Goal: Transaction & Acquisition: Purchase product/service

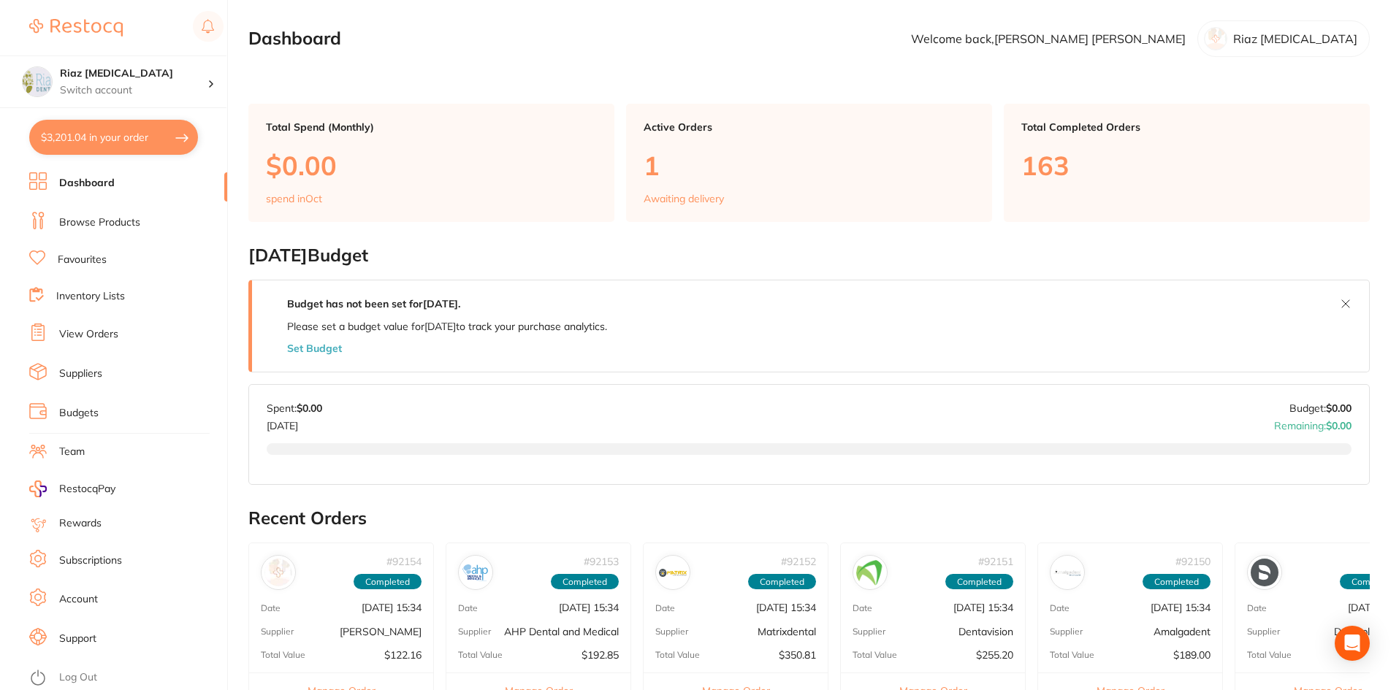
click at [111, 144] on button "$3,201.04 in your order" at bounding box center [113, 137] width 169 height 35
checkbox input "true"
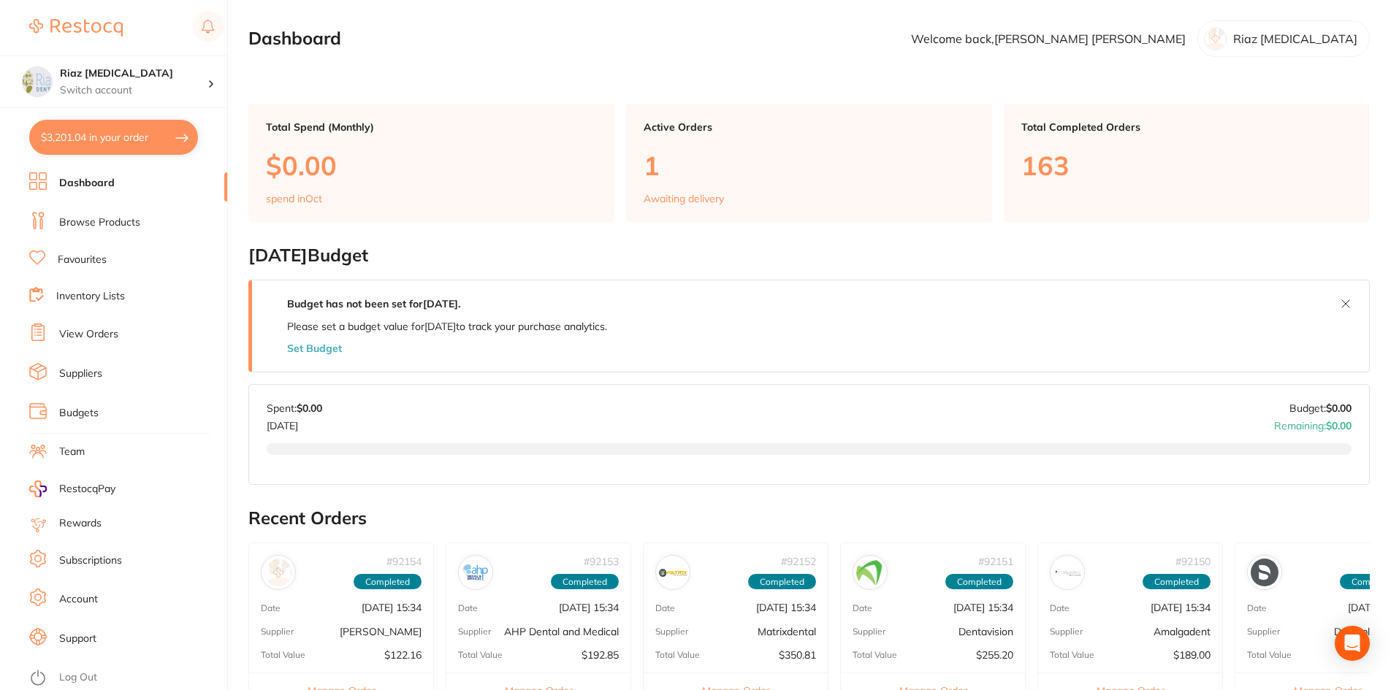
checkbox input "true"
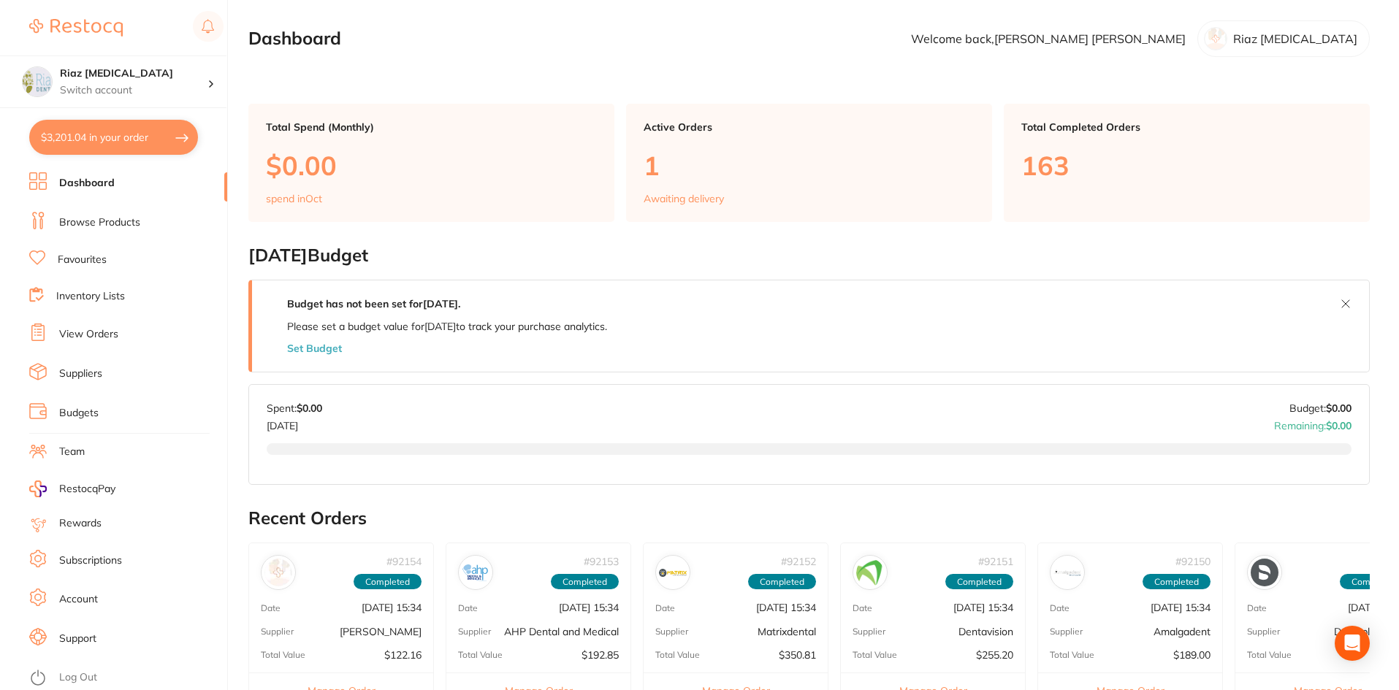
checkbox input "true"
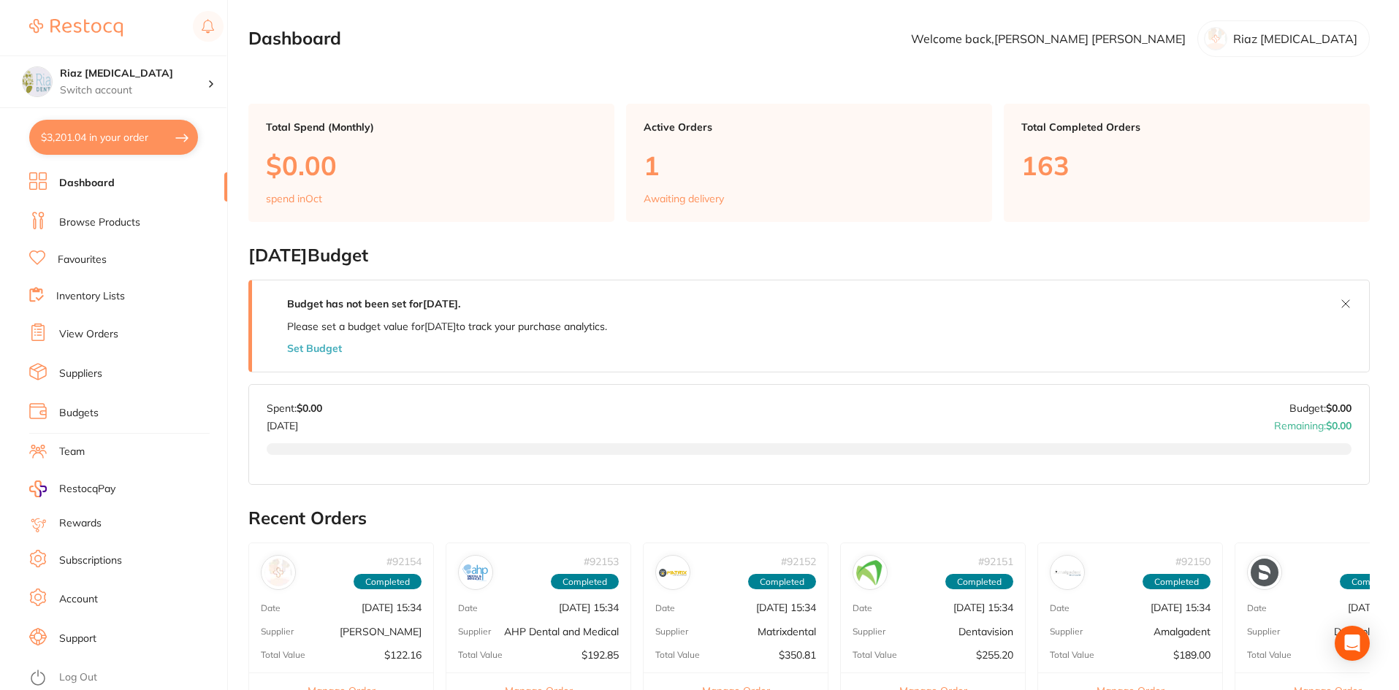
checkbox input "true"
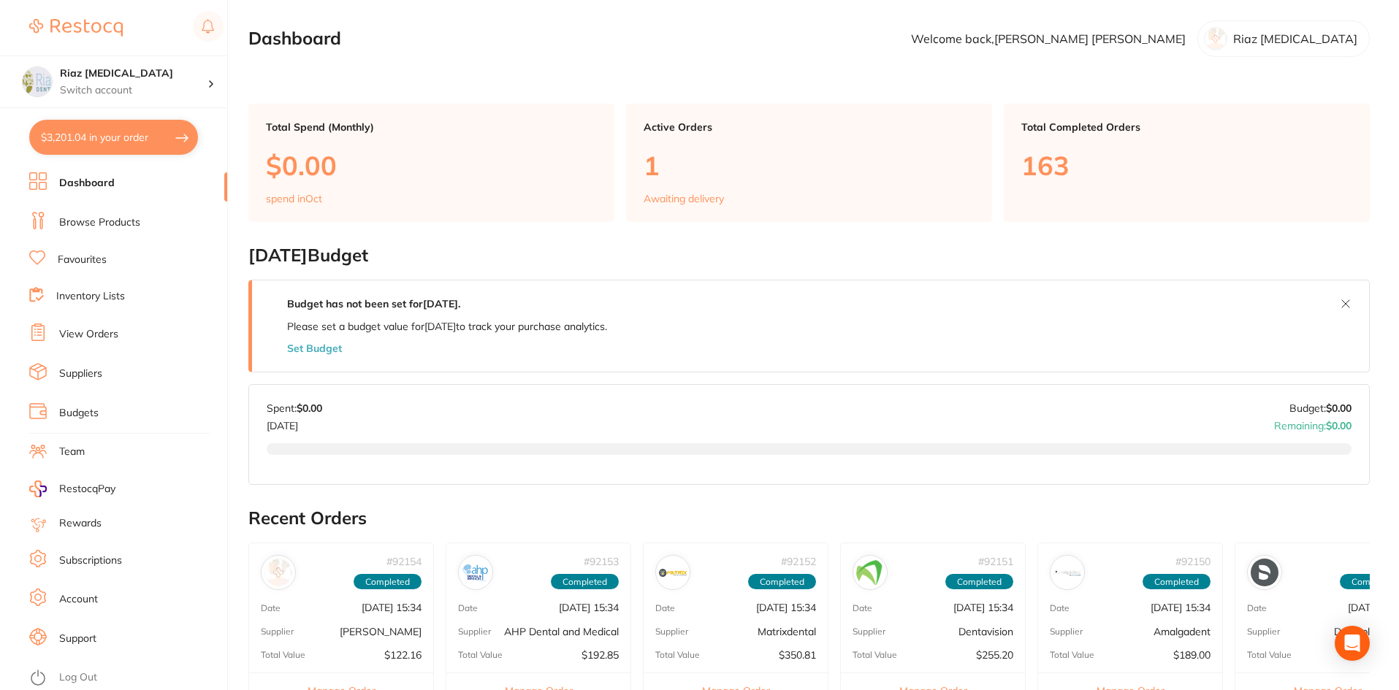
checkbox input "true"
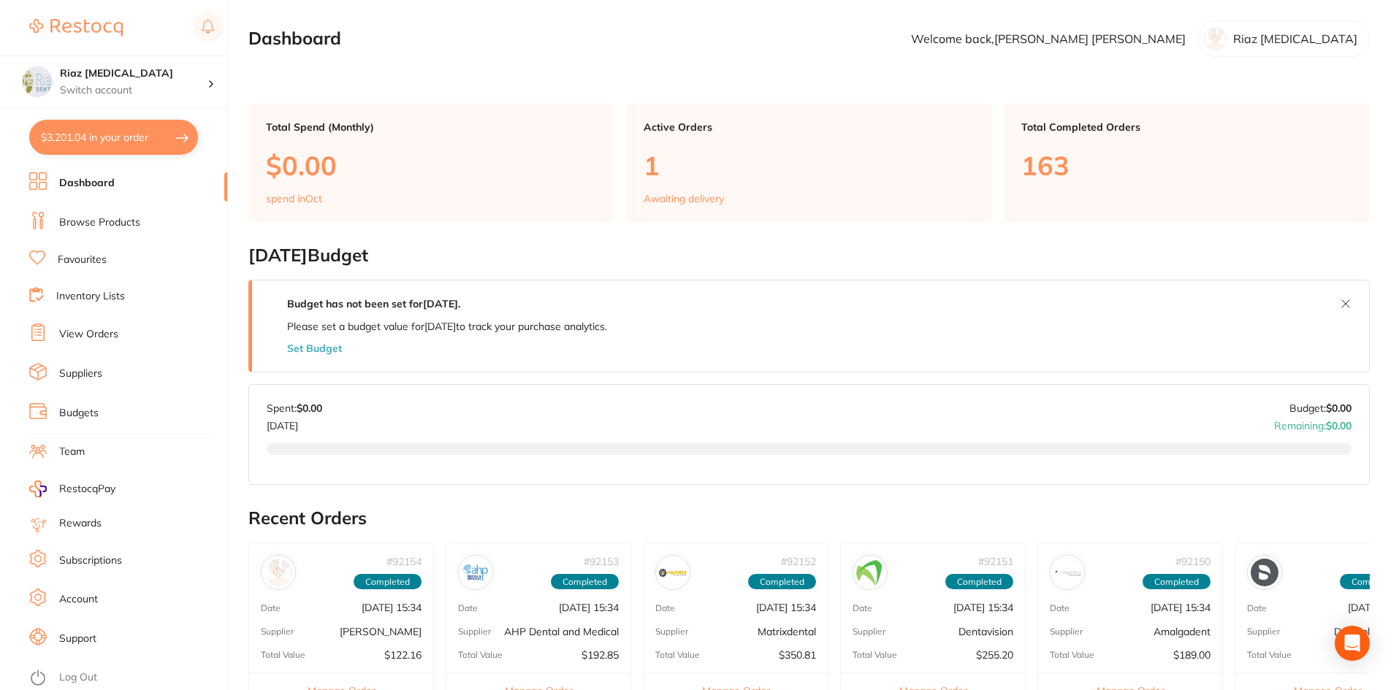
checkbox input "true"
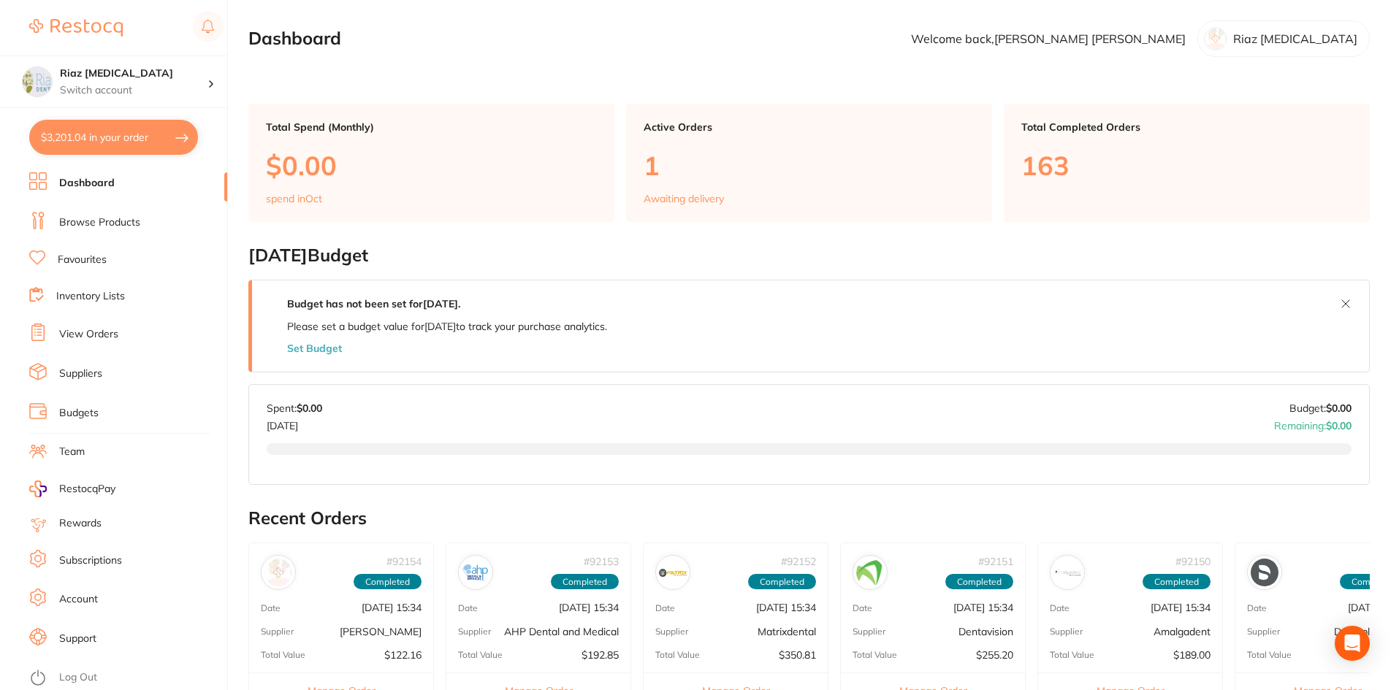
checkbox input "true"
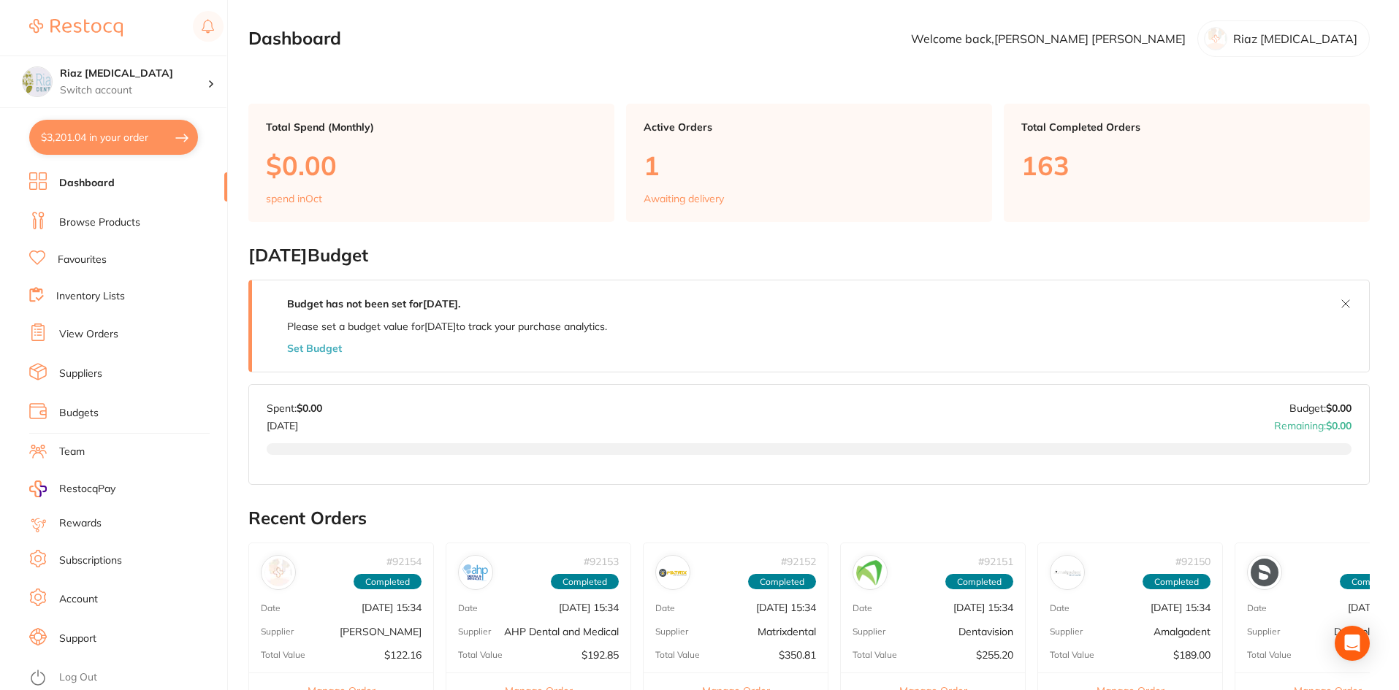
checkbox input "true"
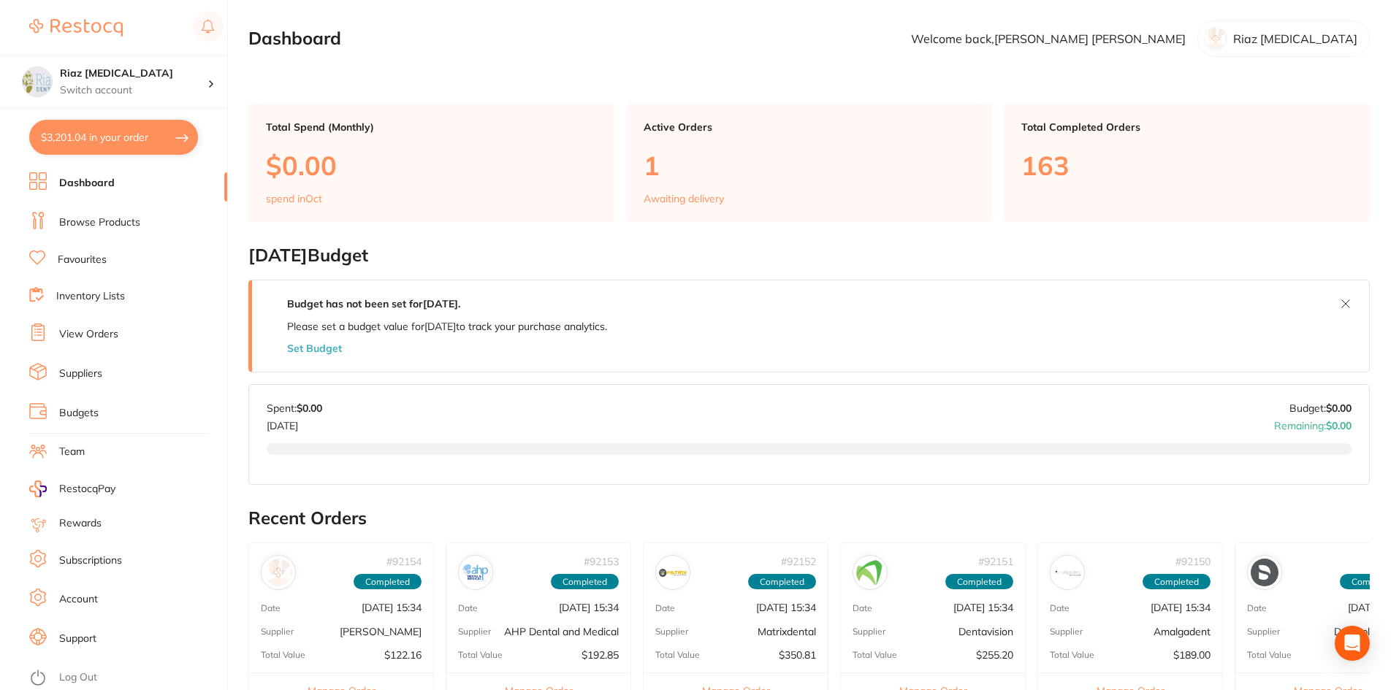
checkbox input "true"
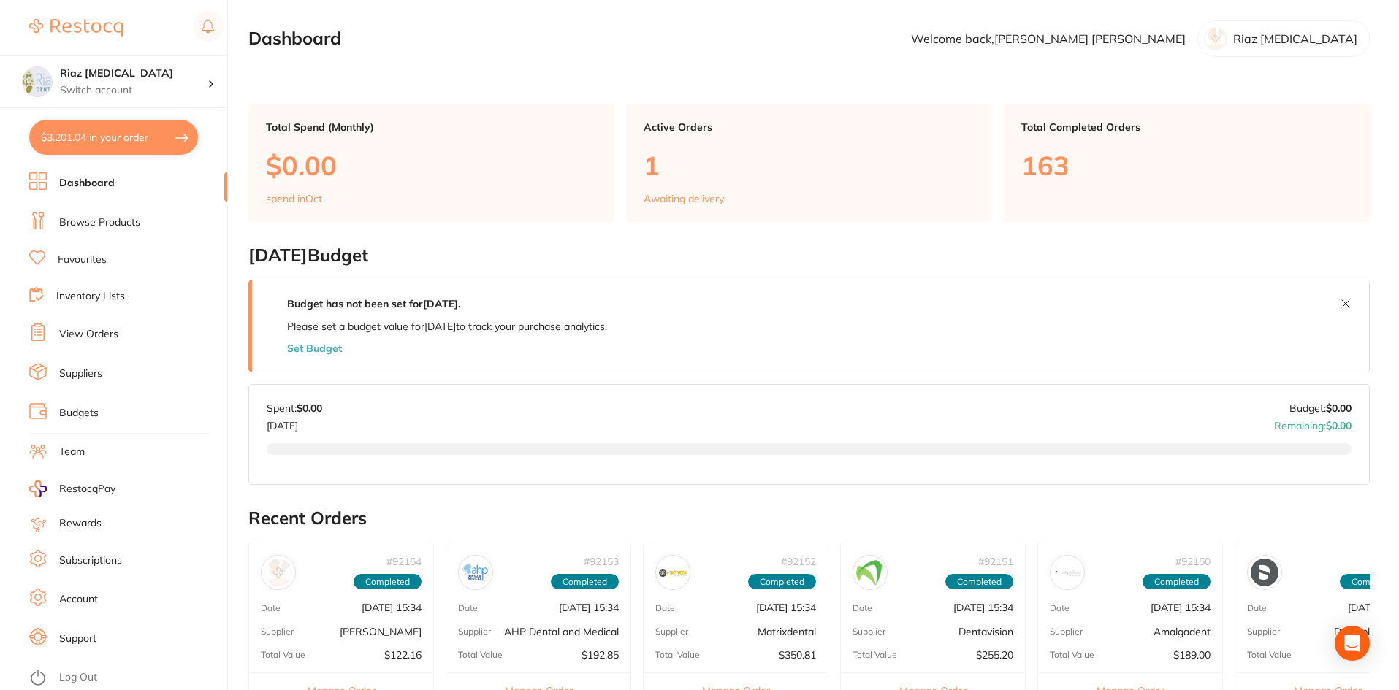
checkbox input "true"
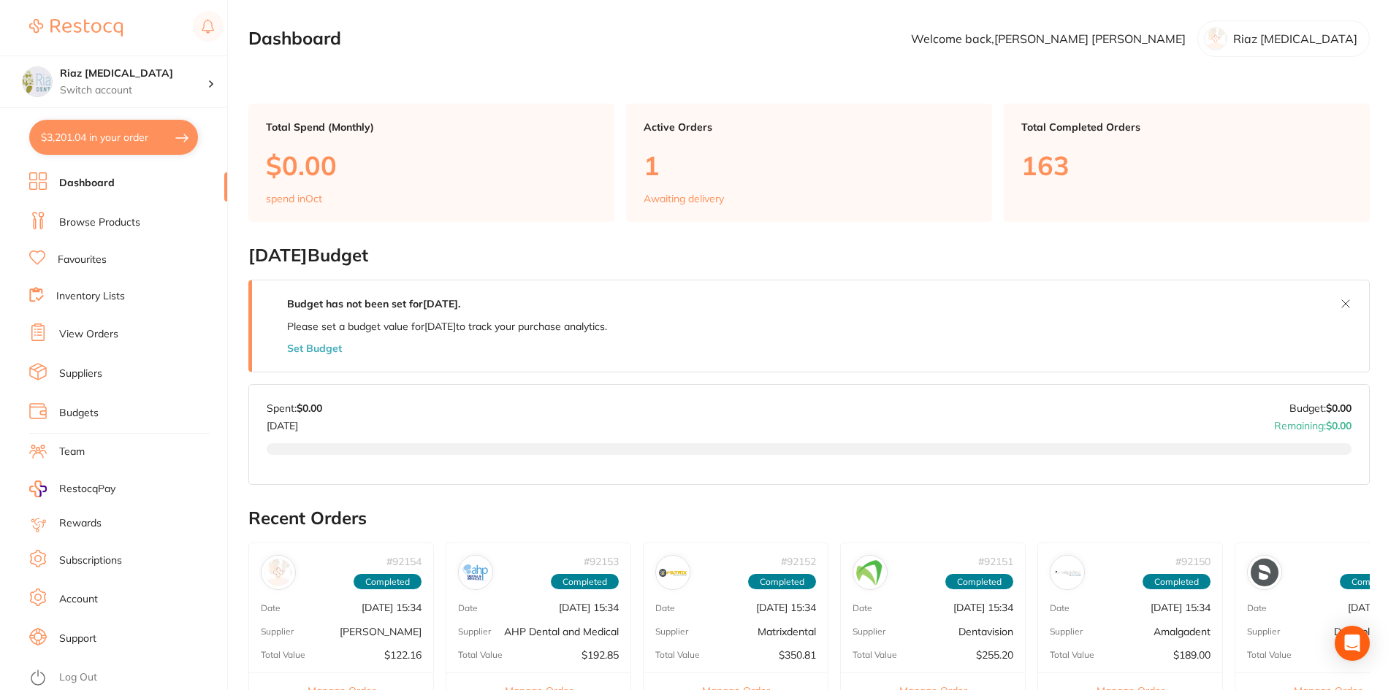
checkbox input "true"
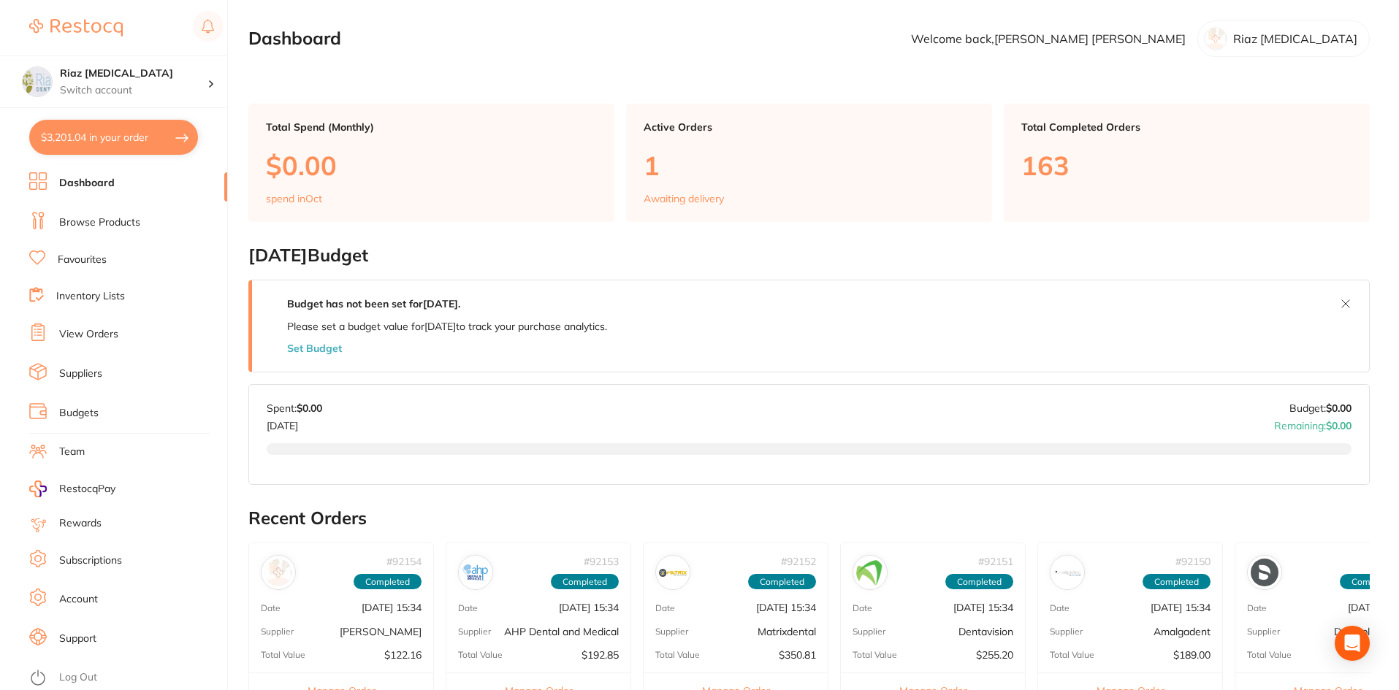
checkbox input "true"
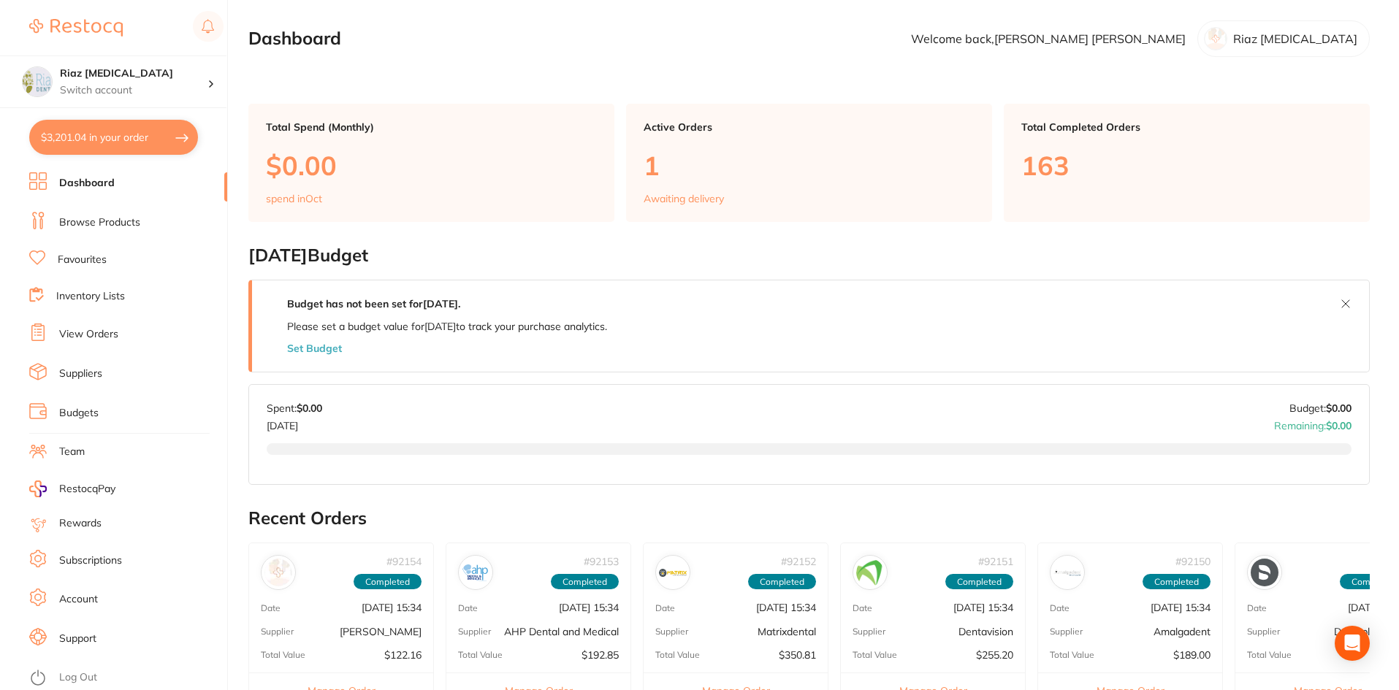
checkbox input "true"
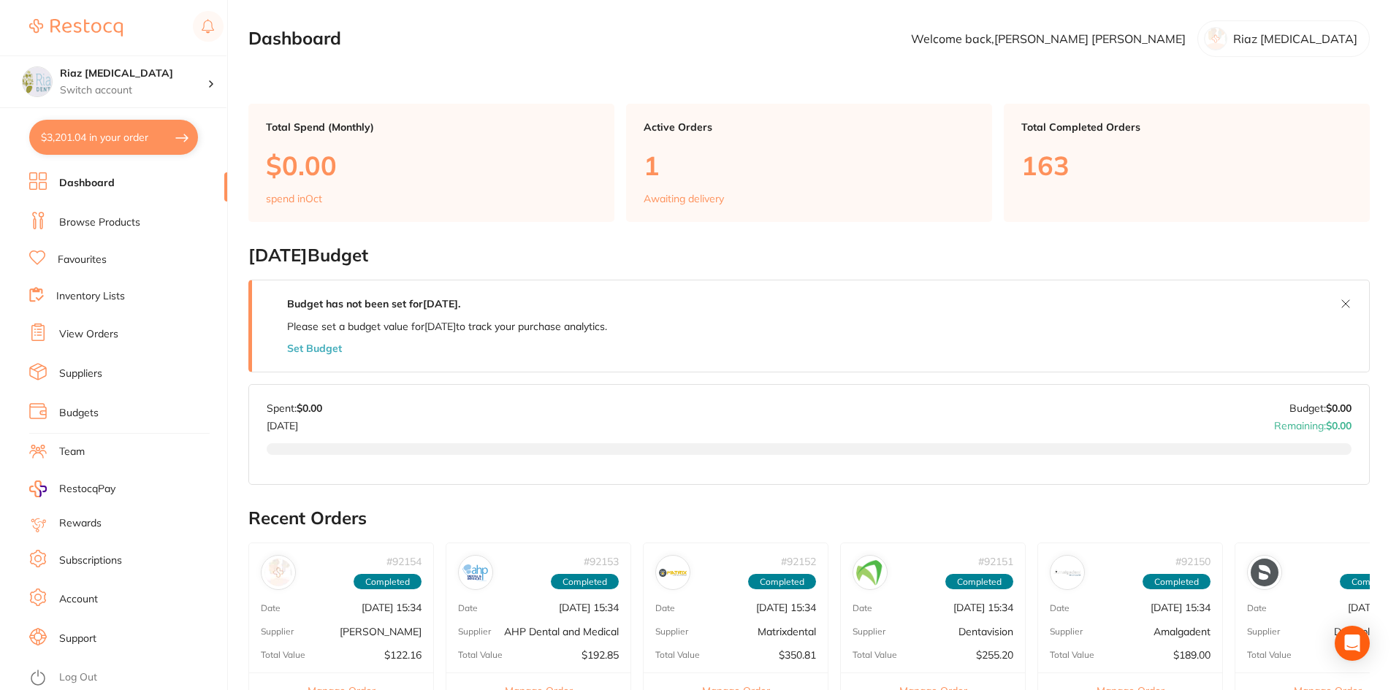
checkbox input "true"
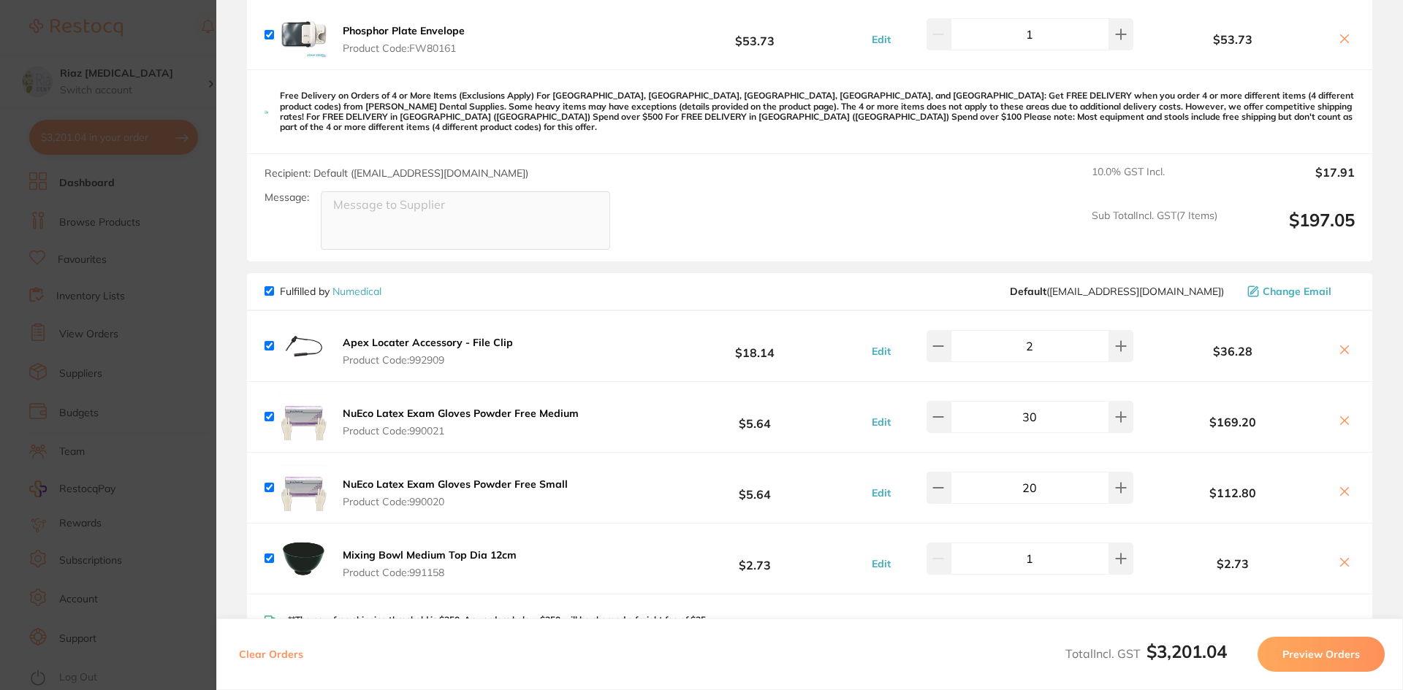
scroll to position [950, 0]
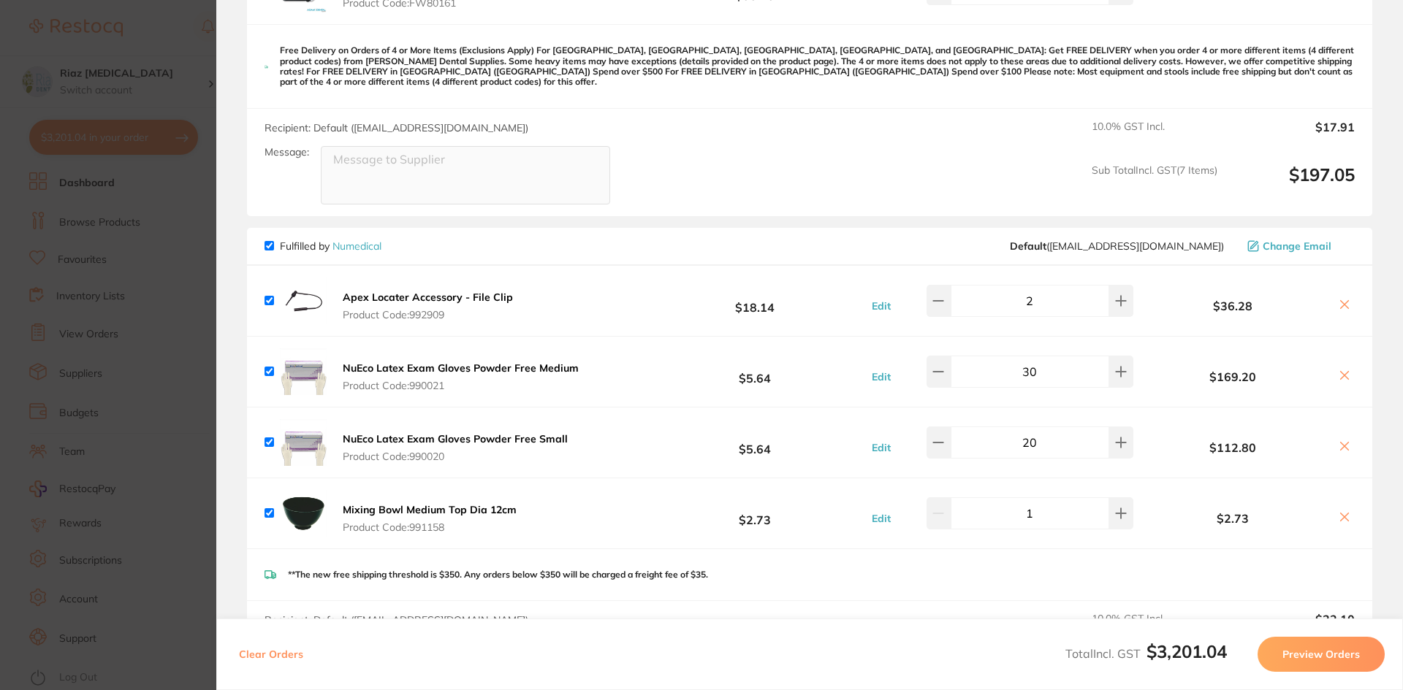
click at [1023, 430] on input "20" at bounding box center [1030, 443] width 159 height 32
type input "30"
click at [1024, 357] on input "30" at bounding box center [1030, 372] width 159 height 32
type input "20"
click at [830, 557] on div "**The new free shipping threshold is $350. Any orders below $350 will be charge…" at bounding box center [809, 575] width 1125 height 52
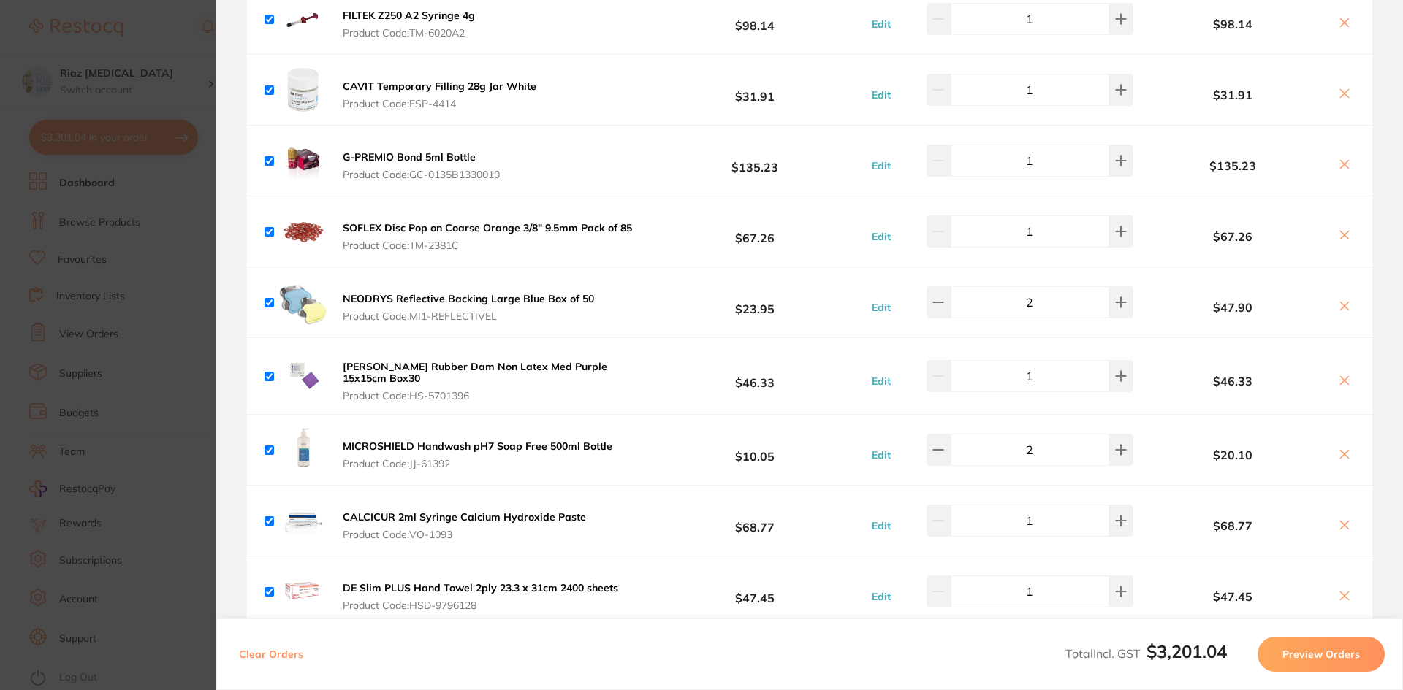
scroll to position [1973, 0]
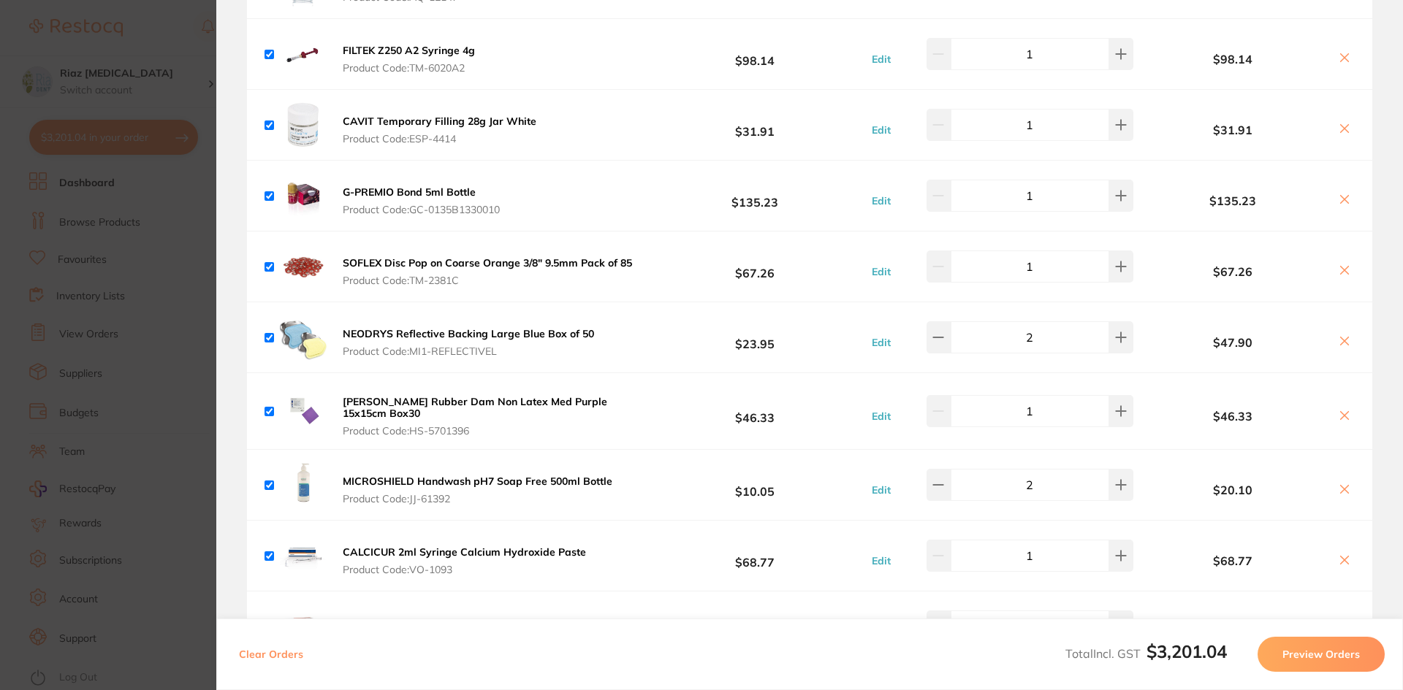
click at [180, 85] on section "Update RRP Set your pre negotiated price for this item. Item Agreed RRP (excl. …" at bounding box center [701, 345] width 1403 height 690
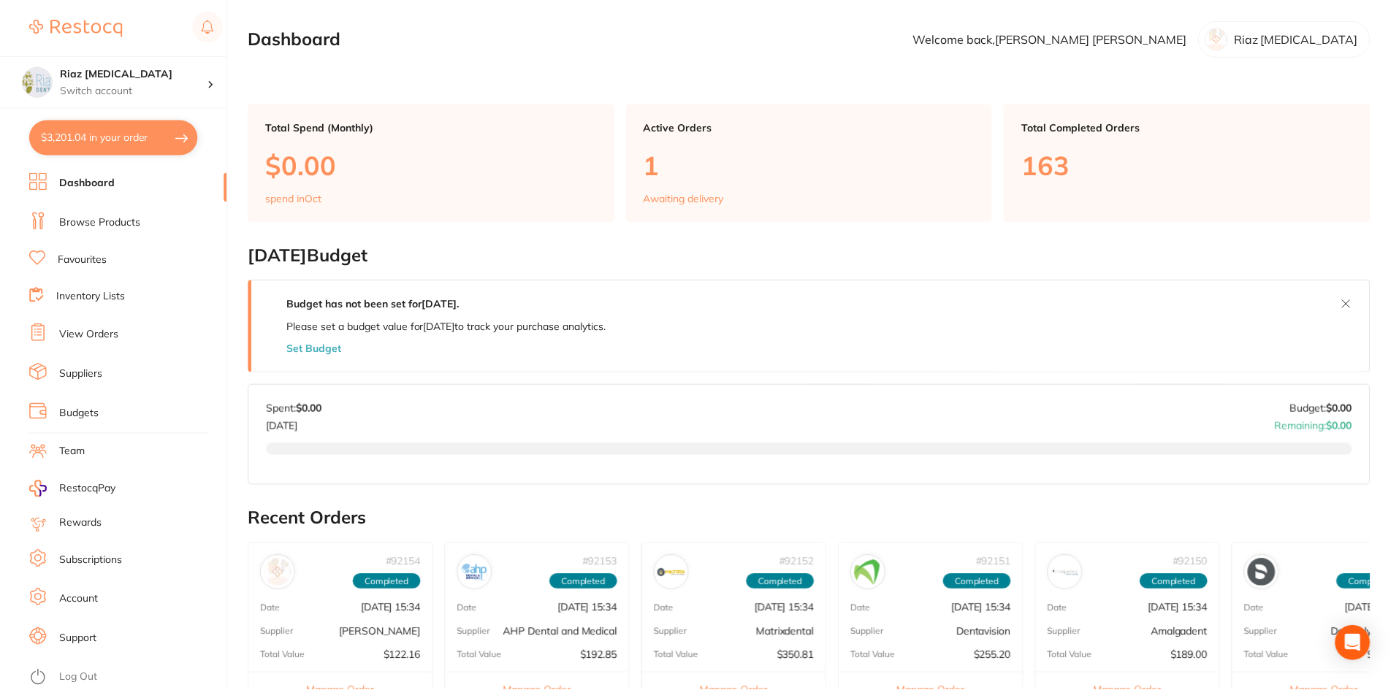
scroll to position [365, 0]
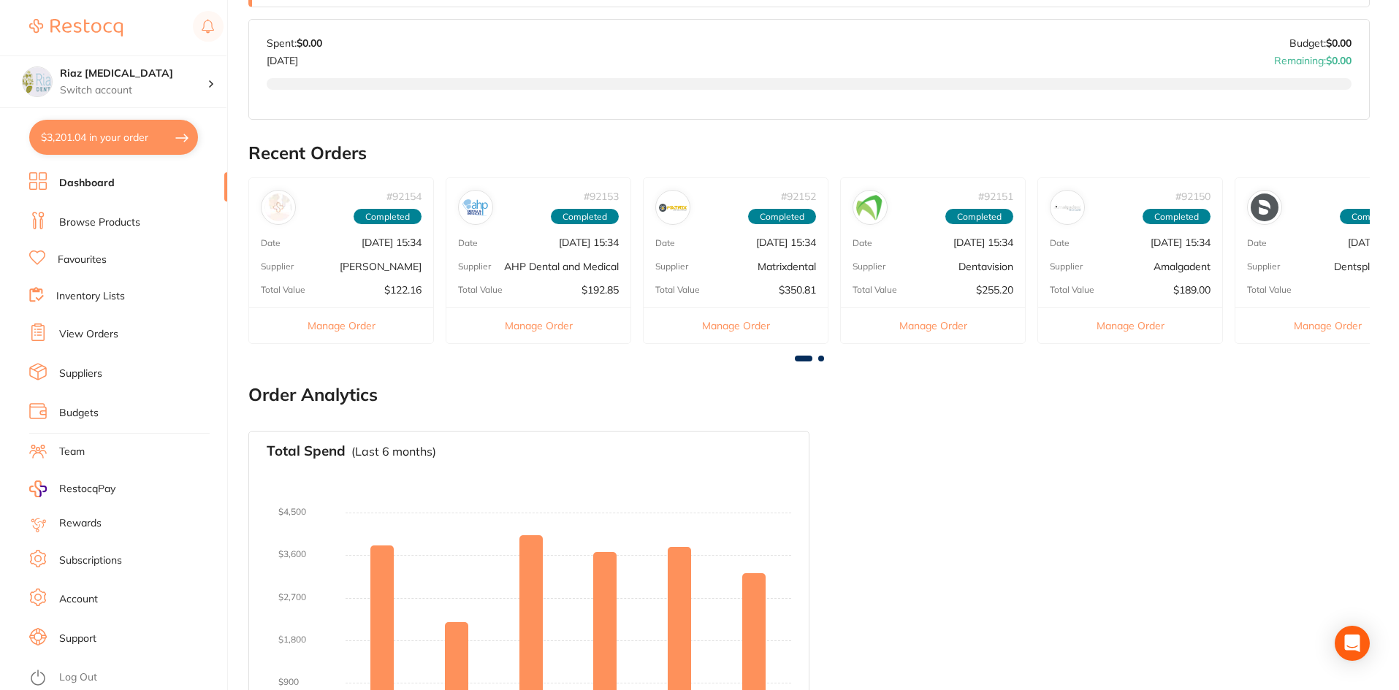
click at [80, 223] on link "Browse Products" at bounding box center [99, 223] width 81 height 15
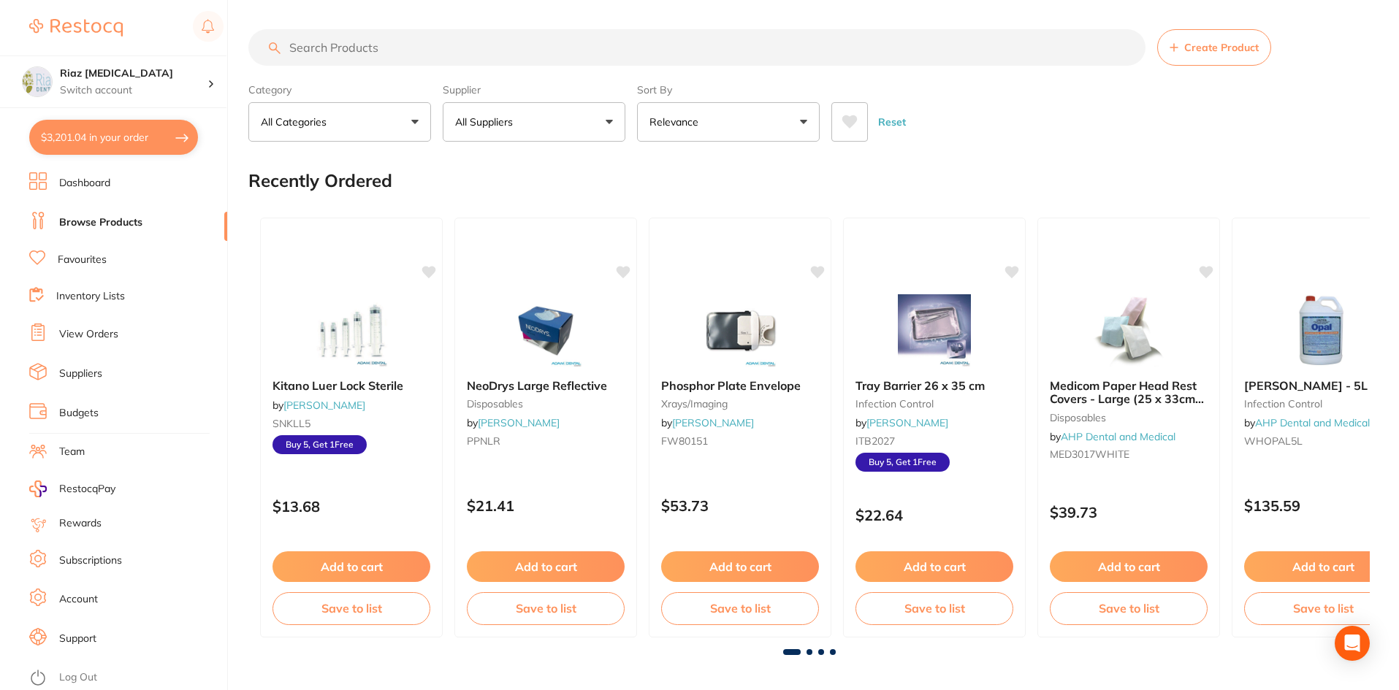
click at [346, 54] on input "search" at bounding box center [696, 47] width 897 height 37
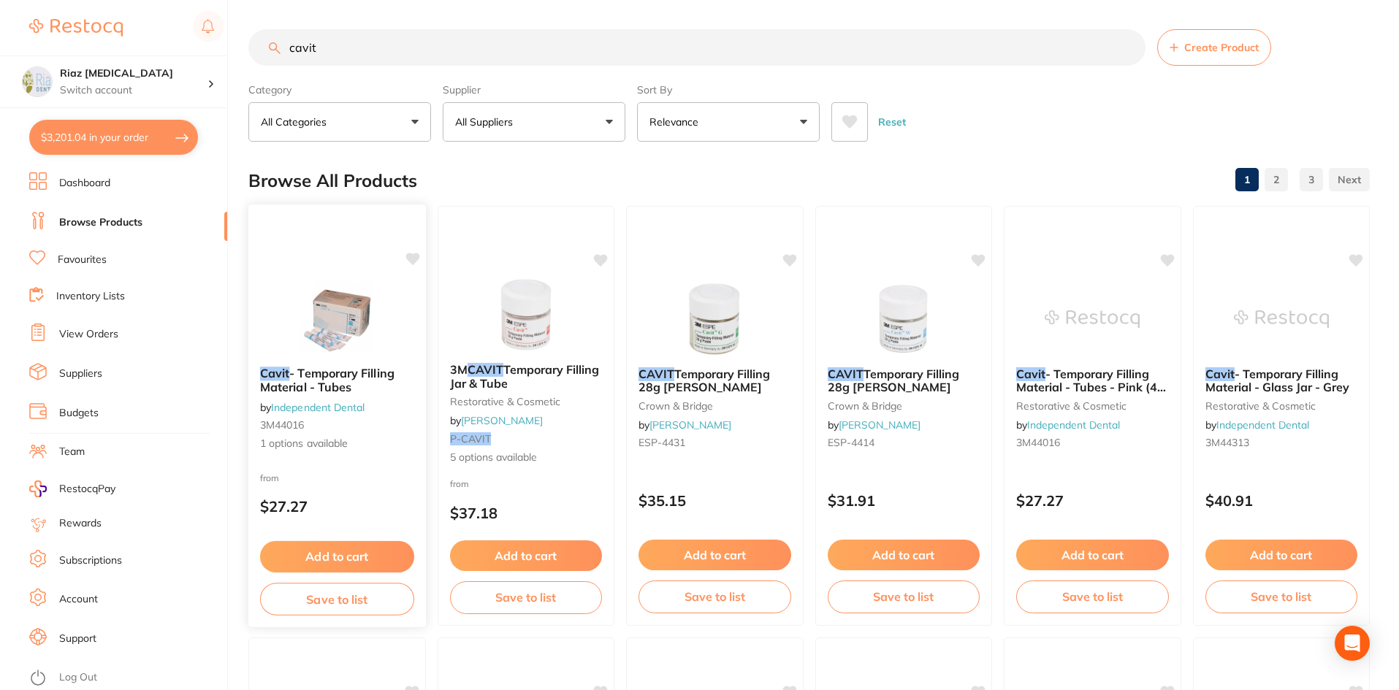
click at [300, 330] on img at bounding box center [337, 318] width 96 height 74
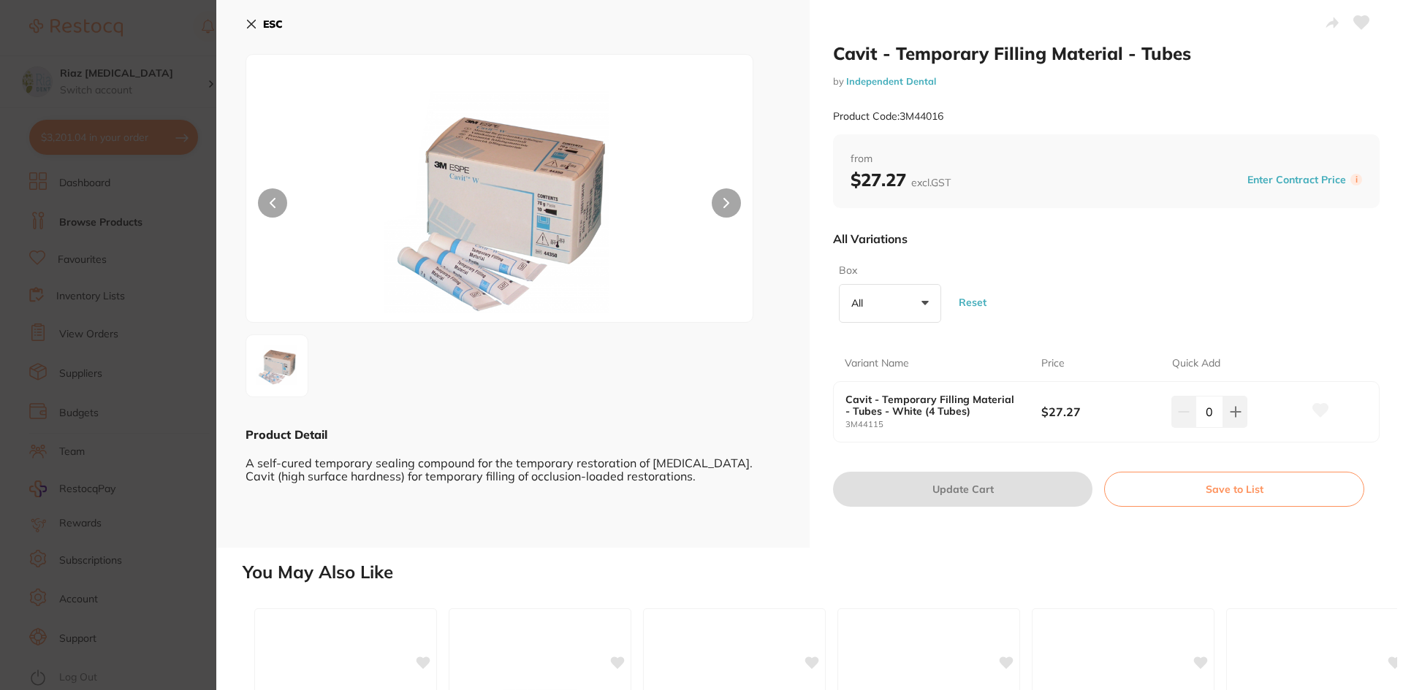
click at [167, 241] on section "Cavit - Temporary Filling Material - Tubes by Independent Dental Product Code: …" at bounding box center [701, 345] width 1403 height 690
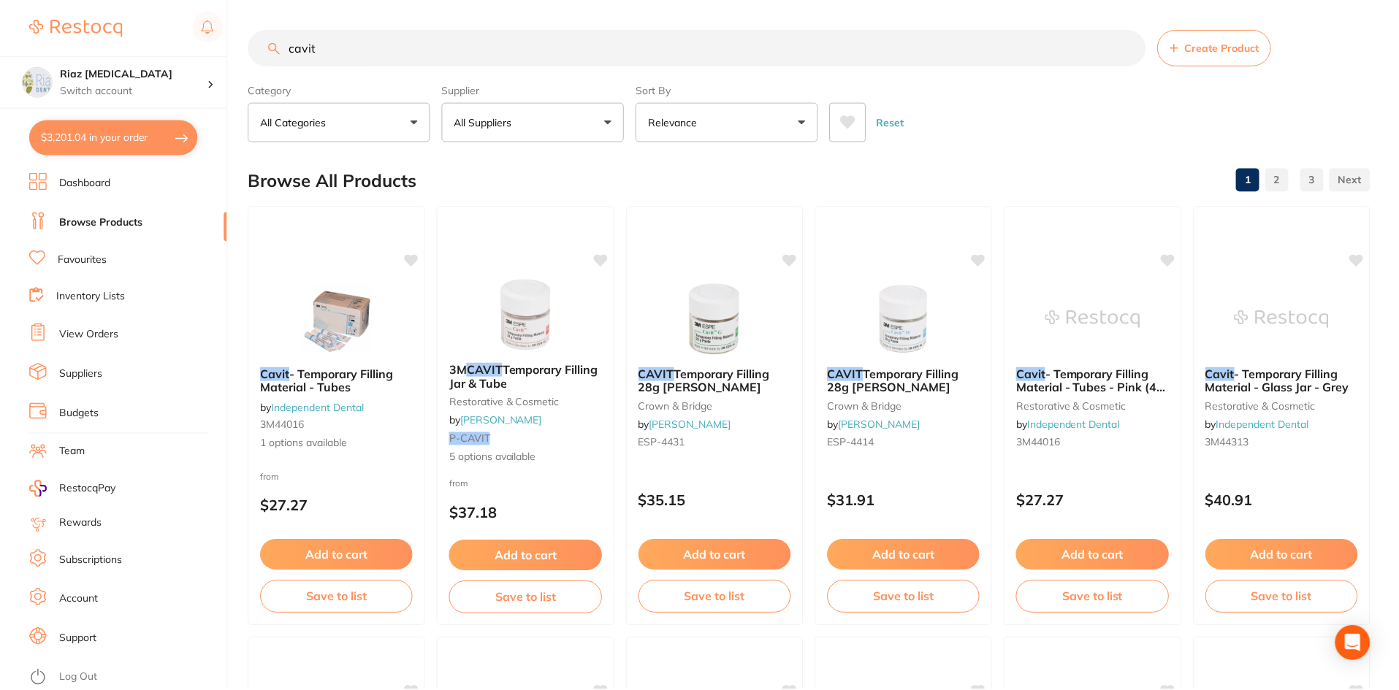
scroll to position [365, 0]
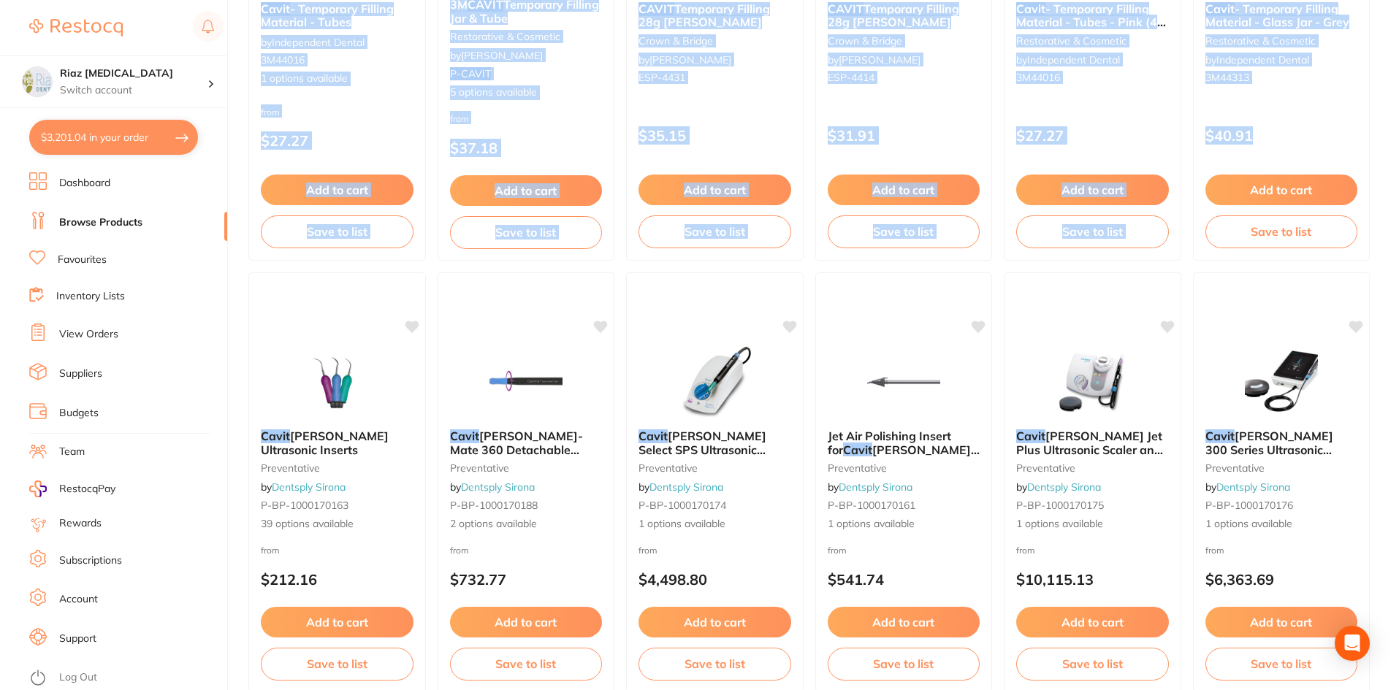
drag, startPoint x: 1396, startPoint y: 118, endPoint x: 1402, endPoint y: 83, distance: 36.4
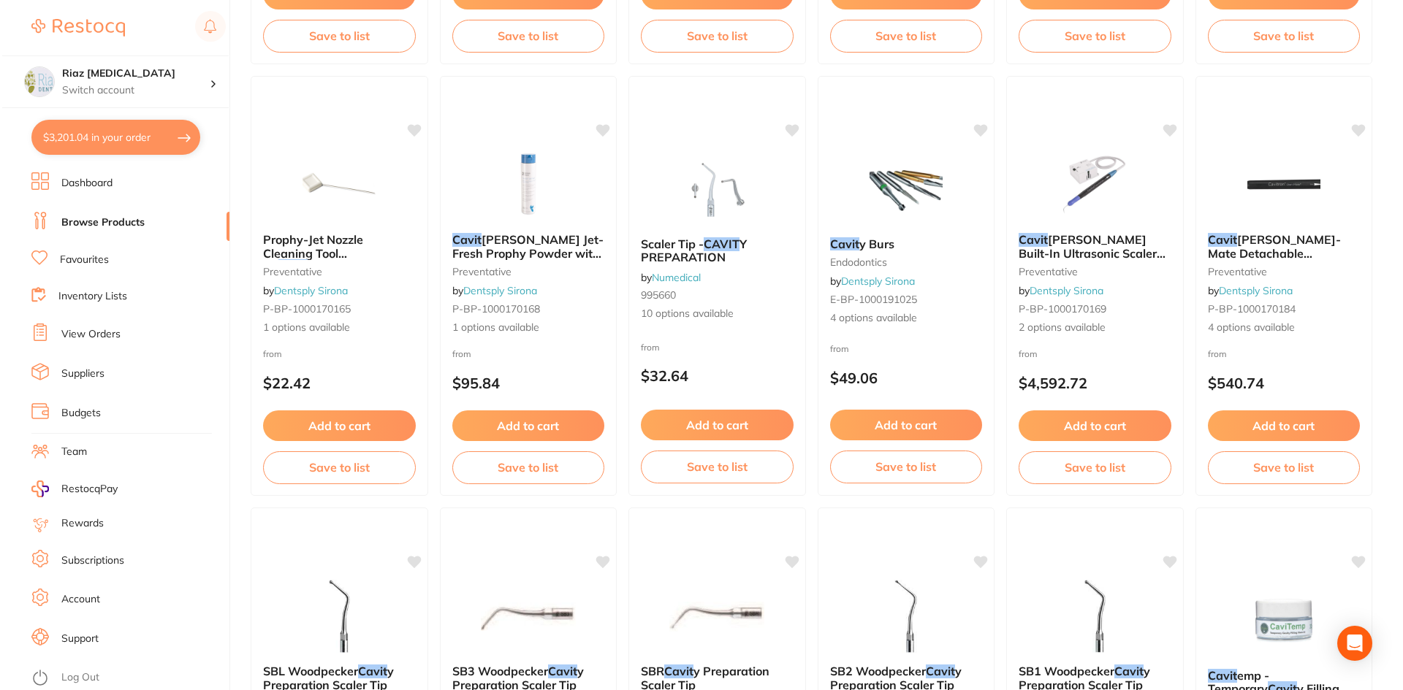
scroll to position [0, 0]
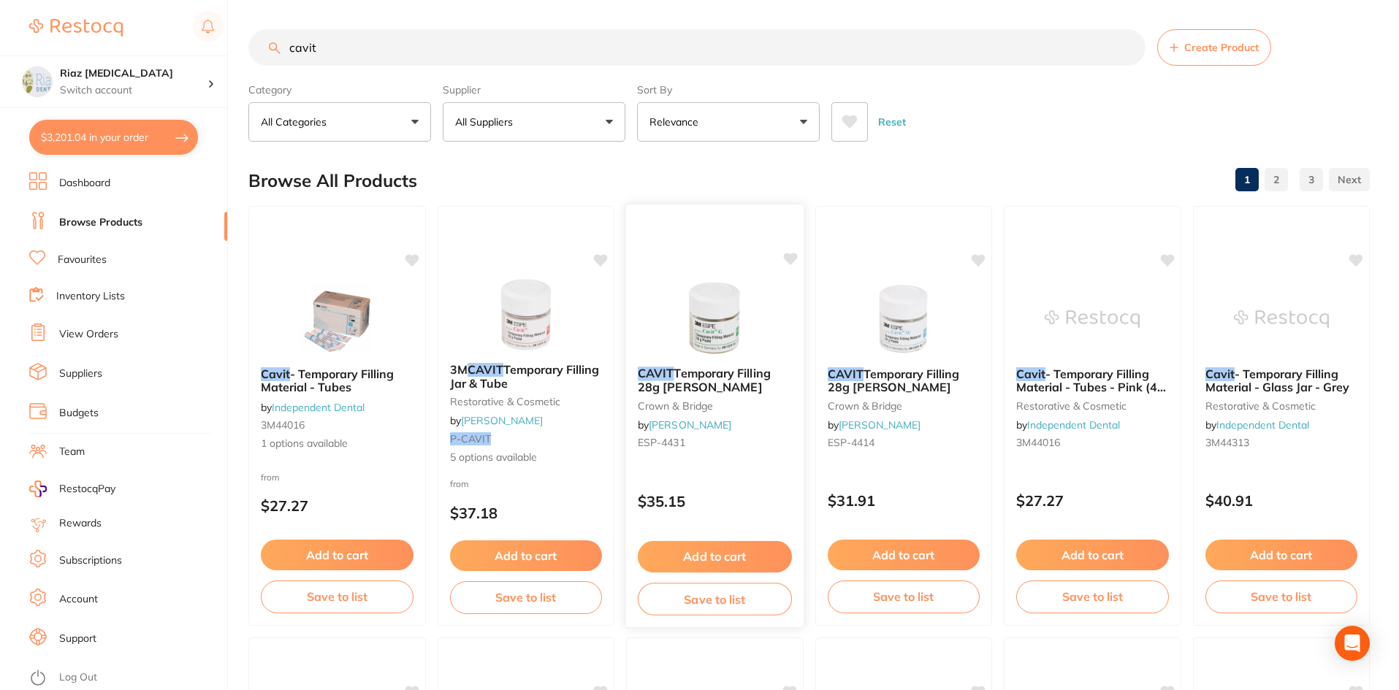
click at [724, 322] on img at bounding box center [715, 318] width 96 height 74
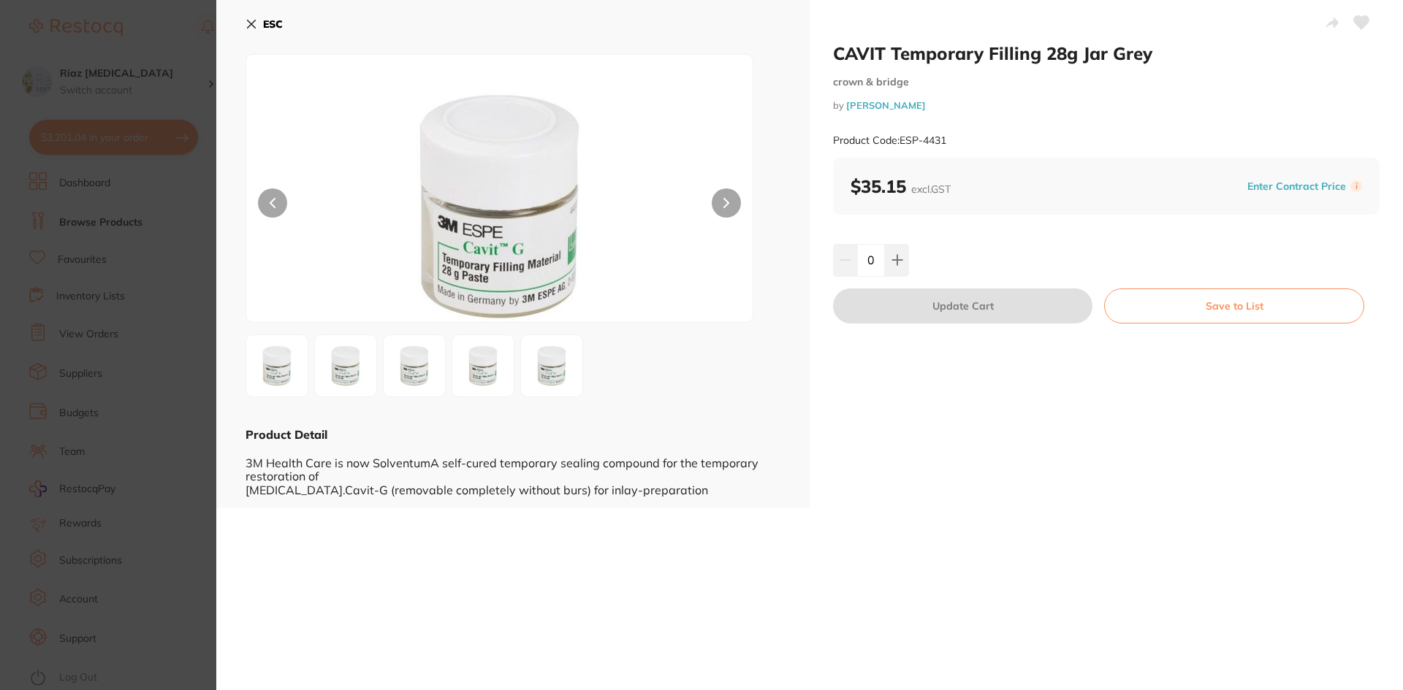
click at [252, 21] on icon at bounding box center [252, 24] width 12 height 12
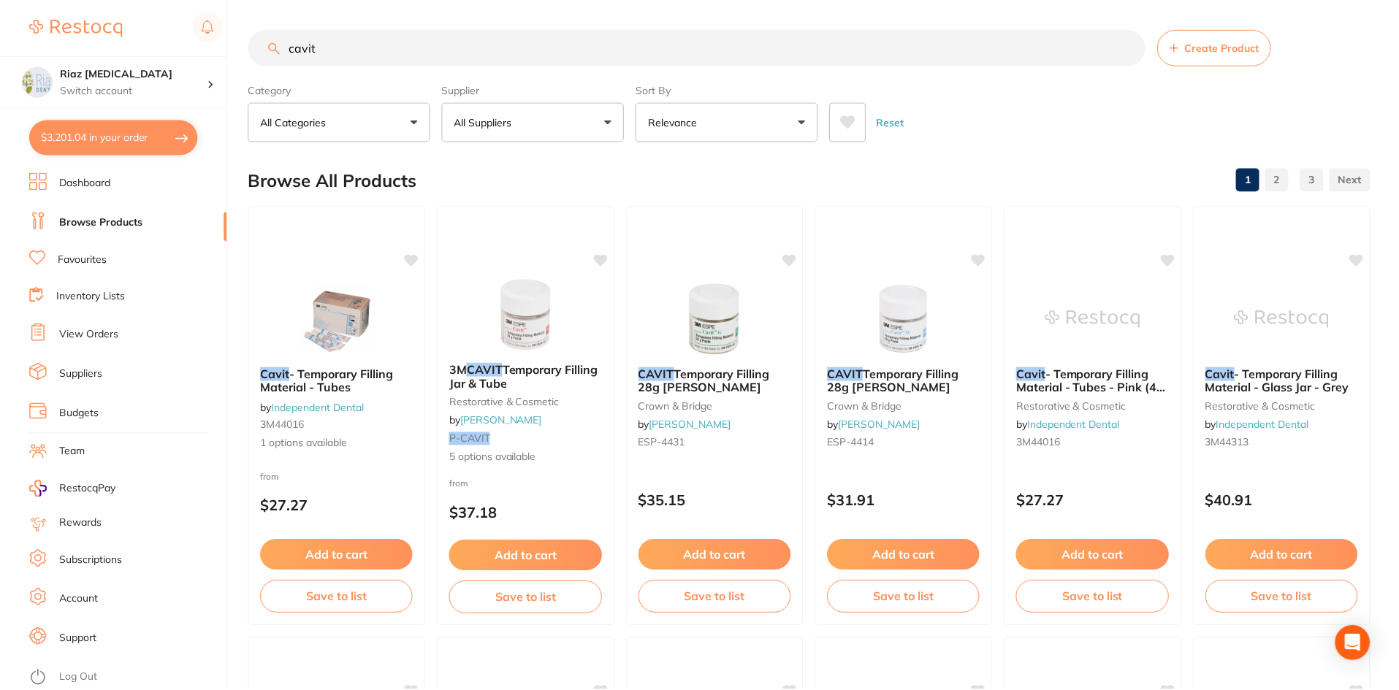
scroll to position [35, 0]
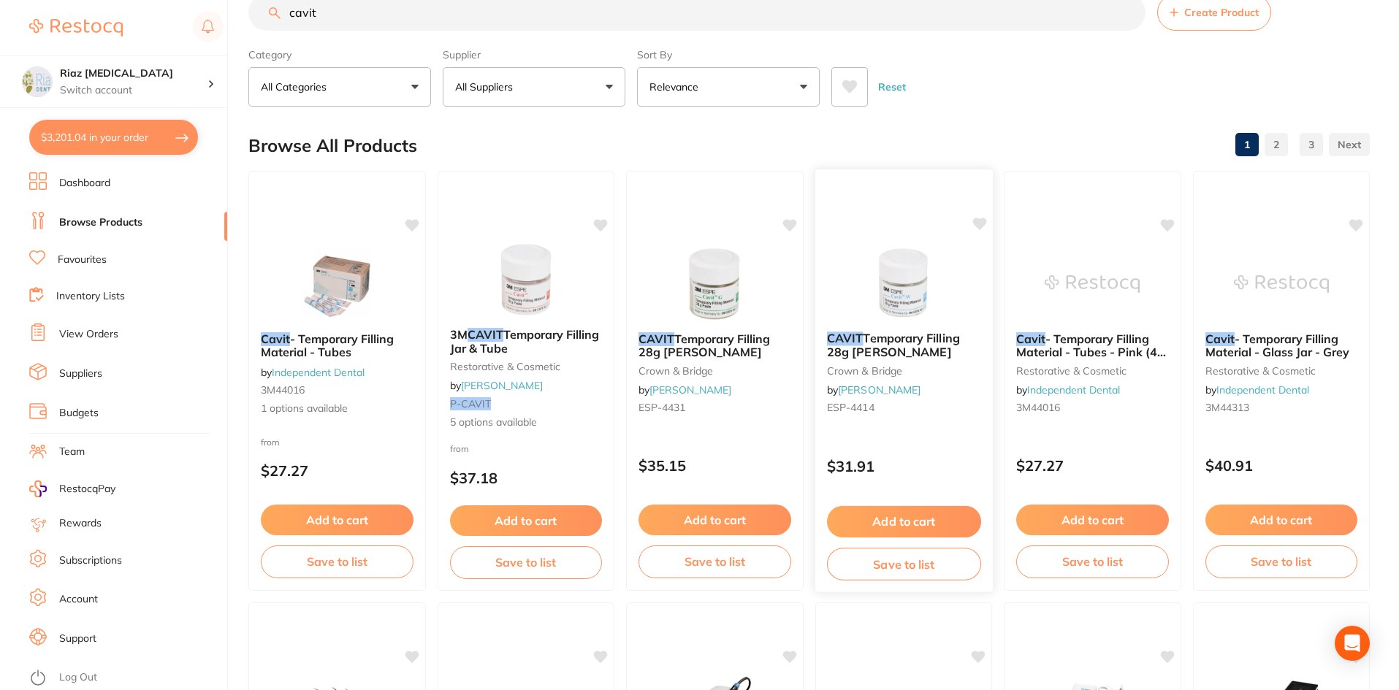
click at [933, 271] on img at bounding box center [904, 283] width 96 height 74
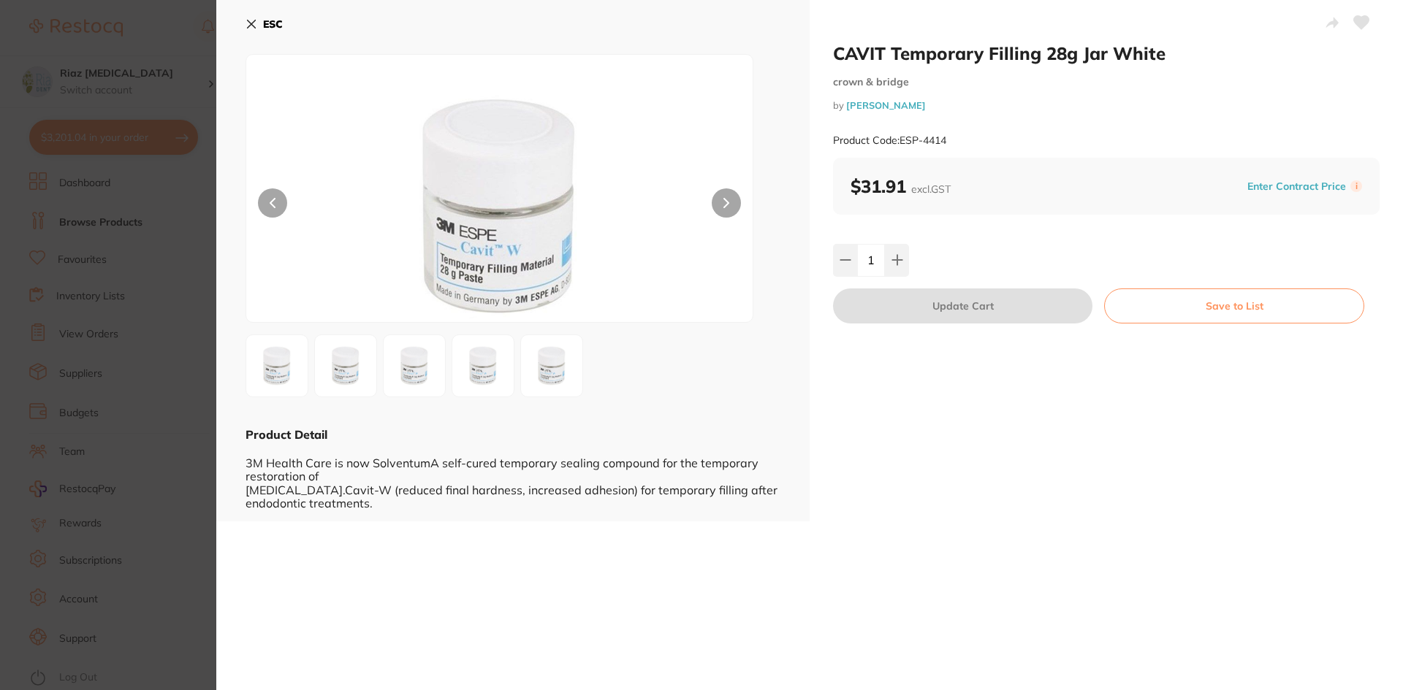
click at [244, 21] on div "ESC Product Detail 3M Health Care is now SolventumA self-cured temporary sealin…" at bounding box center [512, 261] width 593 height 522
click at [253, 26] on icon at bounding box center [252, 24] width 8 height 8
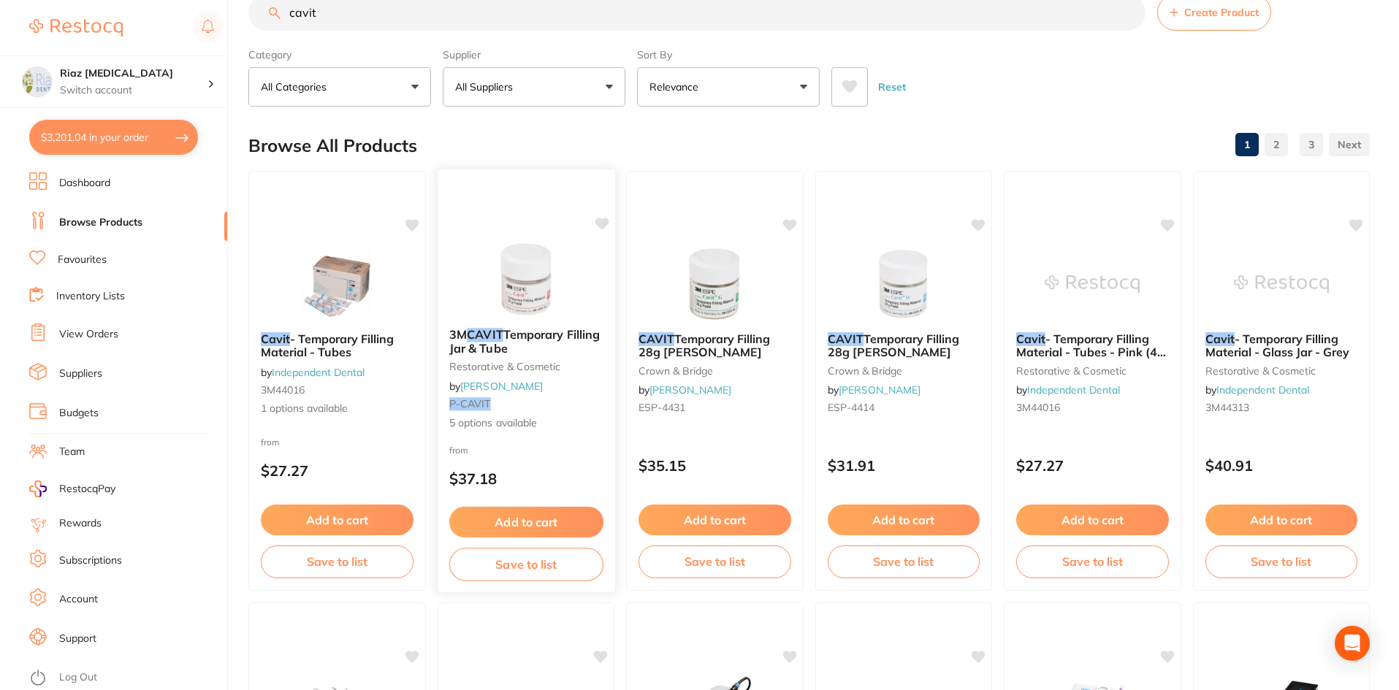
click at [539, 257] on img at bounding box center [526, 280] width 96 height 74
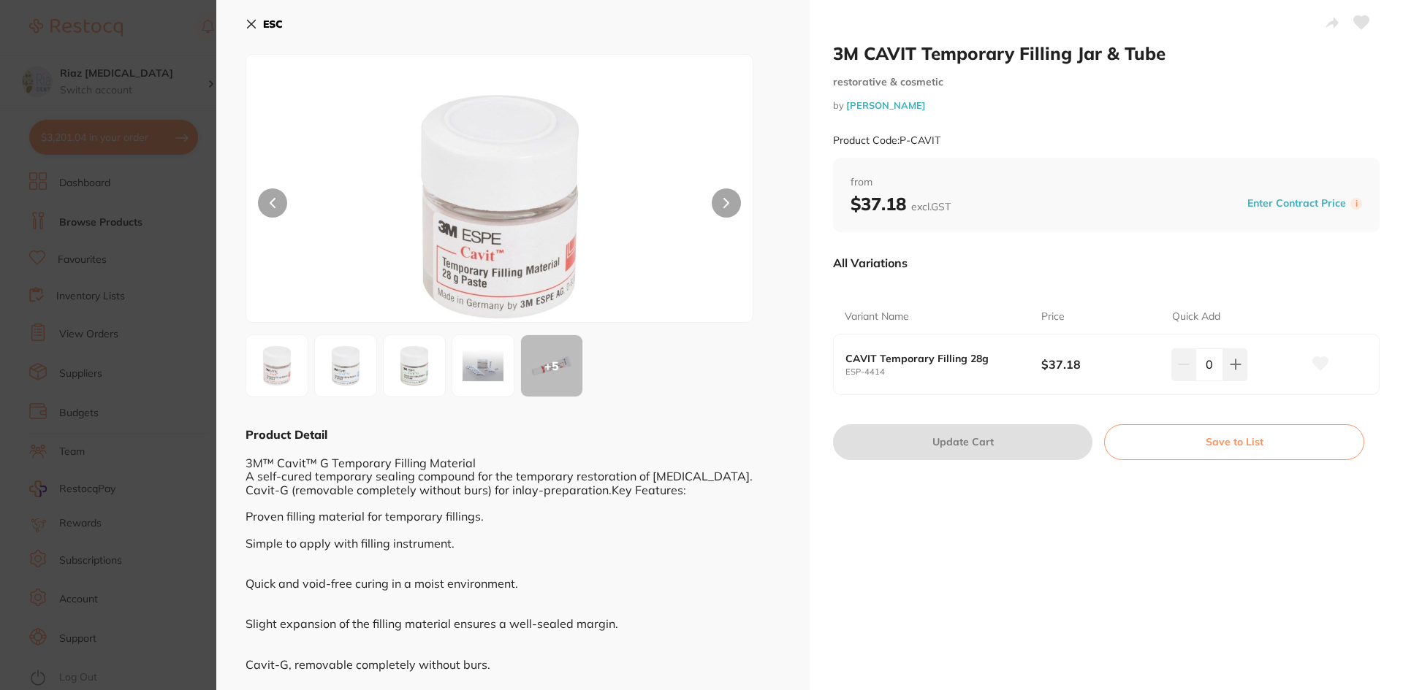
click at [733, 199] on button at bounding box center [726, 203] width 29 height 29
click at [270, 203] on icon at bounding box center [272, 203] width 4 height 9
click at [741, 205] on div at bounding box center [500, 188] width 508 height 269
click at [728, 204] on button at bounding box center [726, 203] width 29 height 29
click at [721, 200] on button at bounding box center [726, 203] width 29 height 29
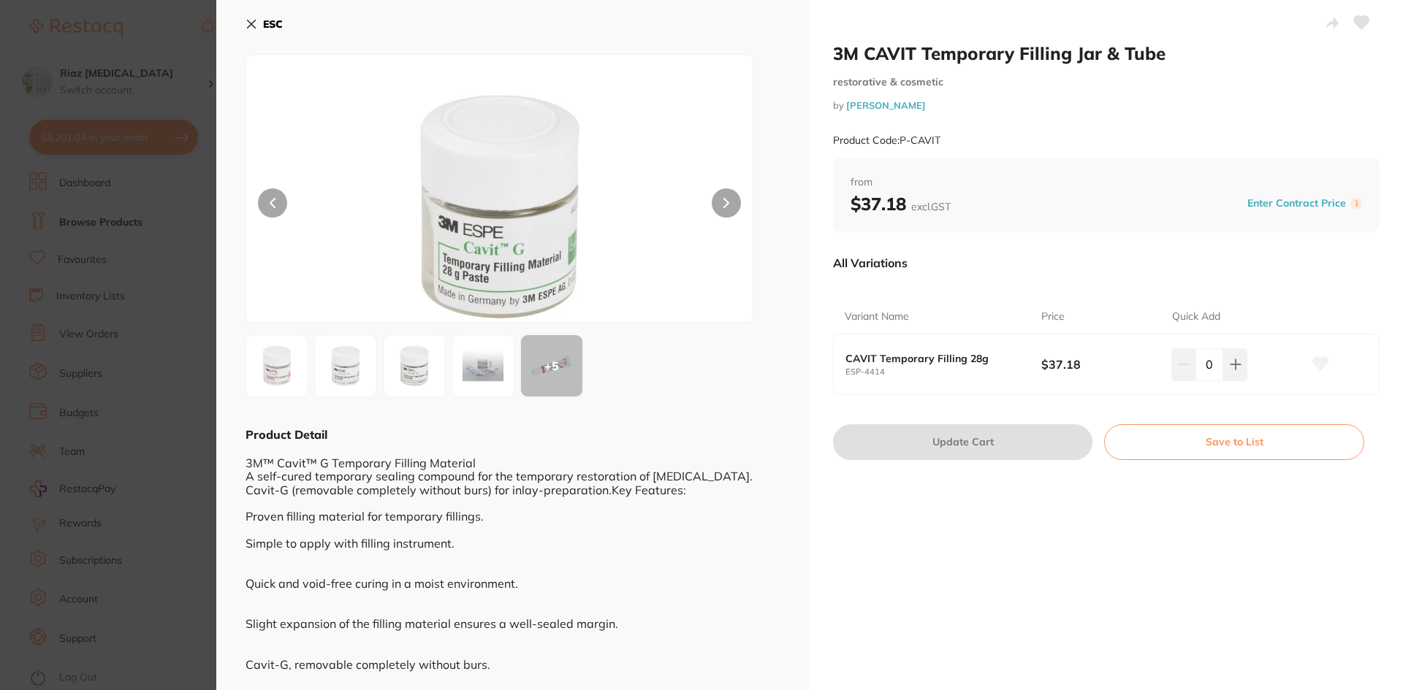
click at [721, 200] on button at bounding box center [726, 203] width 29 height 29
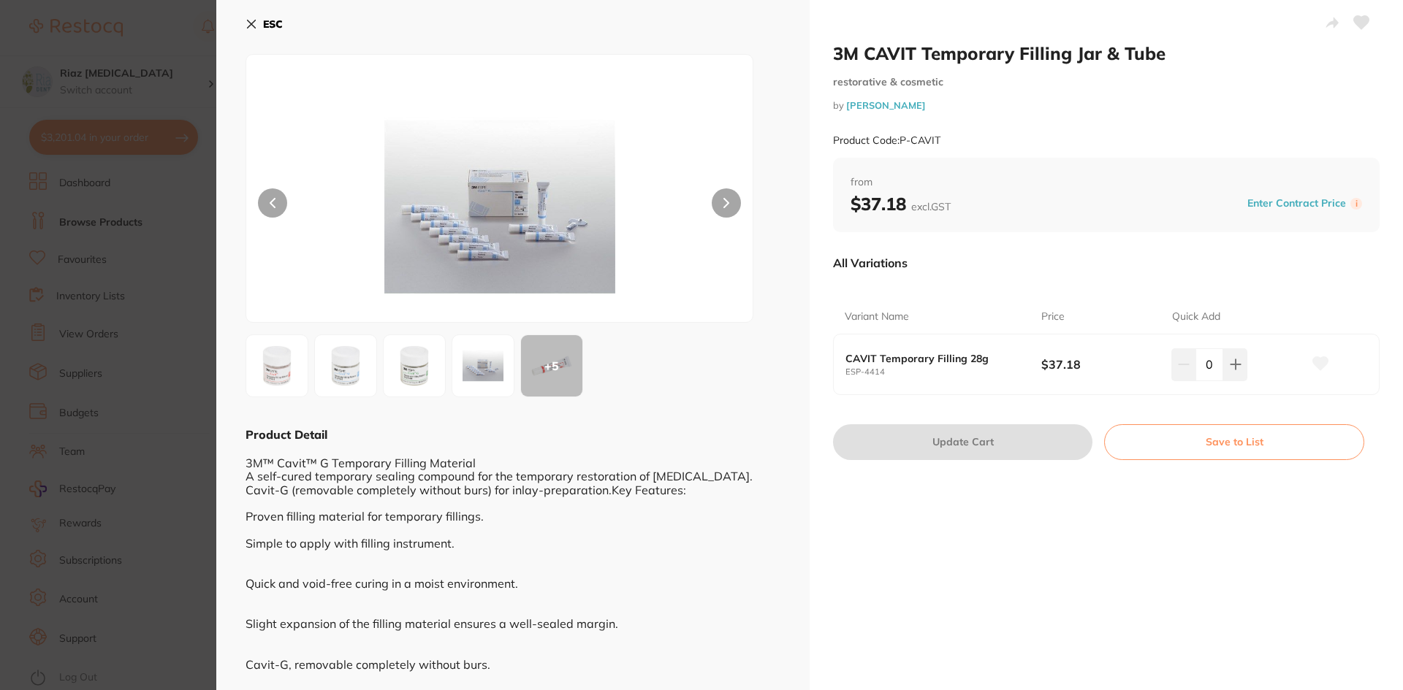
click at [272, 208] on icon at bounding box center [273, 203] width 6 height 10
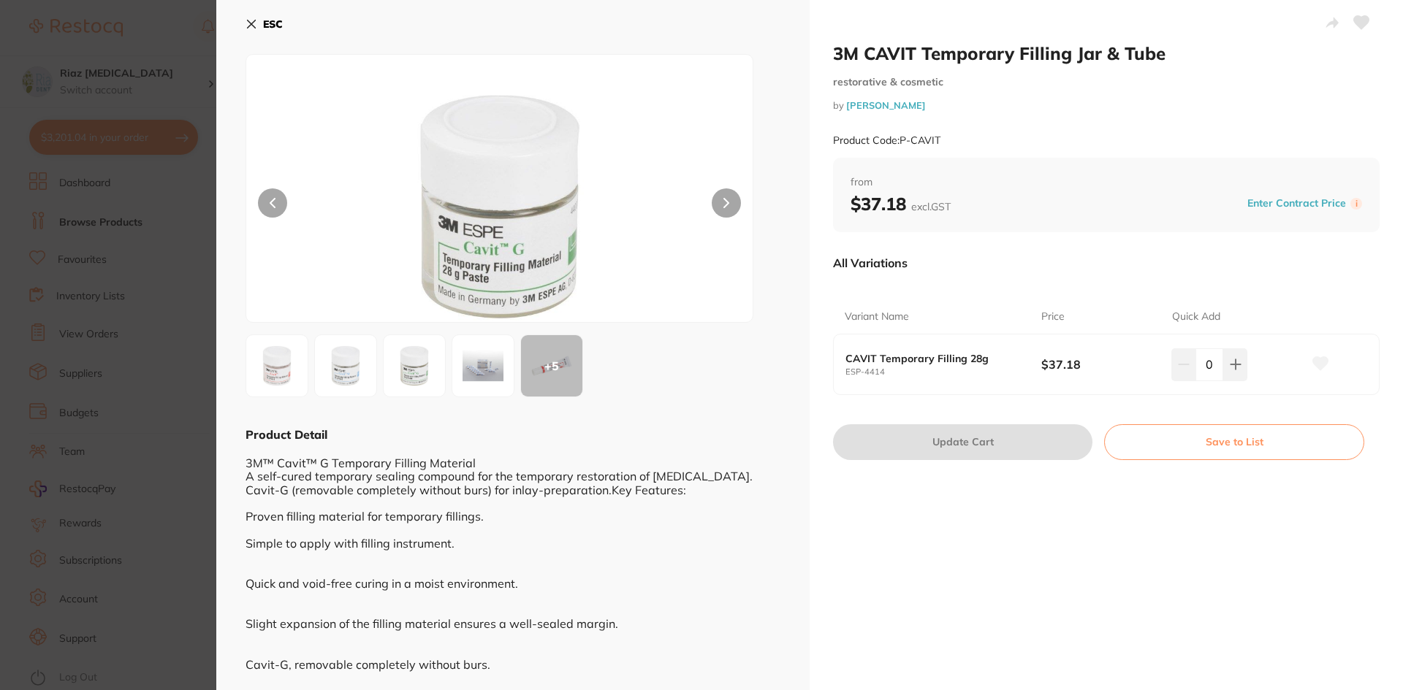
click at [265, 208] on button at bounding box center [272, 203] width 29 height 29
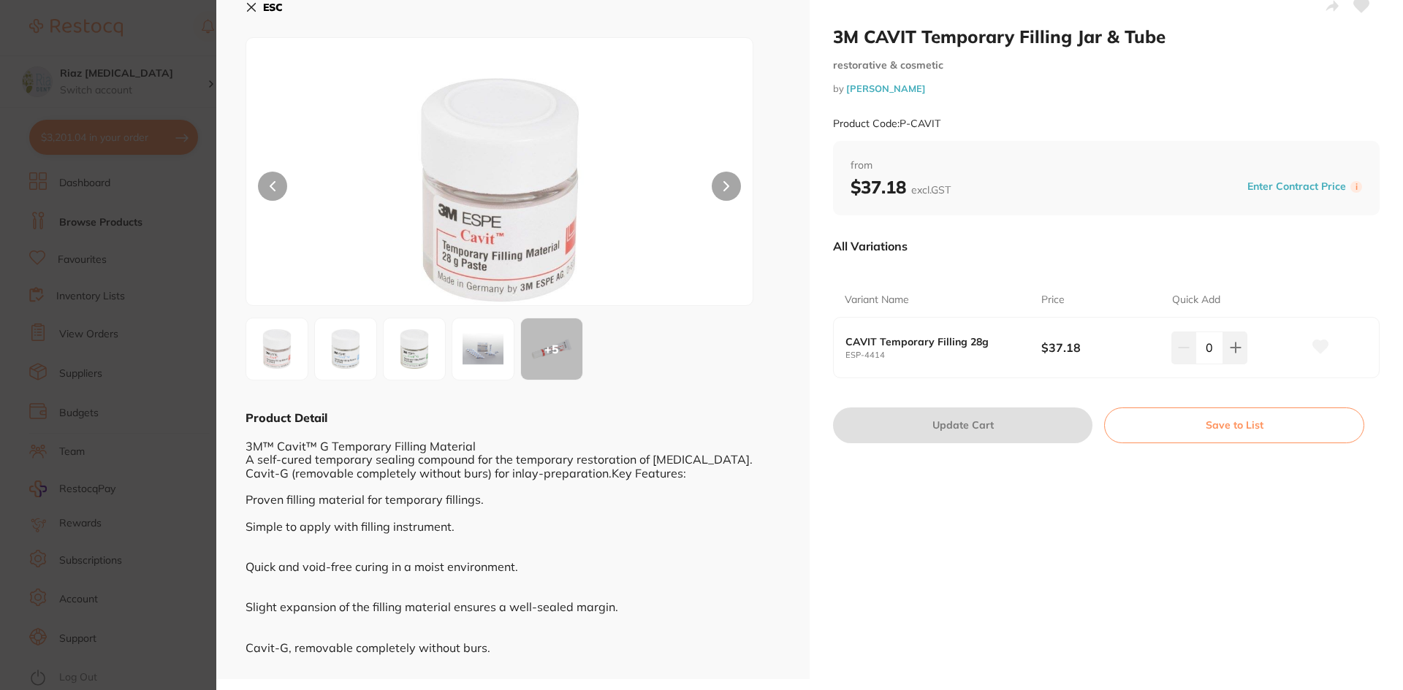
click at [728, 188] on button at bounding box center [726, 186] width 29 height 29
click at [726, 191] on button at bounding box center [726, 186] width 29 height 29
click at [704, 203] on div at bounding box center [500, 171] width 508 height 269
click at [711, 200] on div at bounding box center [500, 171] width 508 height 269
click at [718, 194] on button at bounding box center [726, 186] width 29 height 29
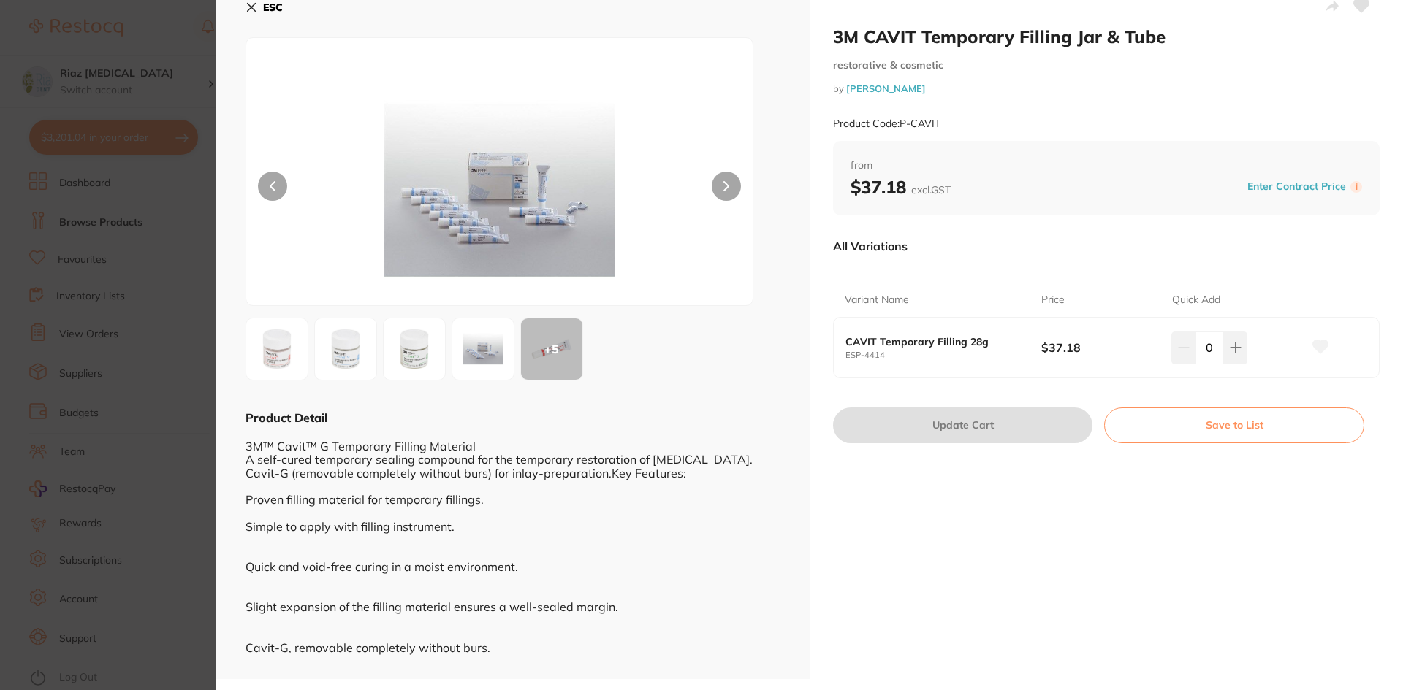
click at [255, 9] on icon at bounding box center [252, 7] width 12 height 12
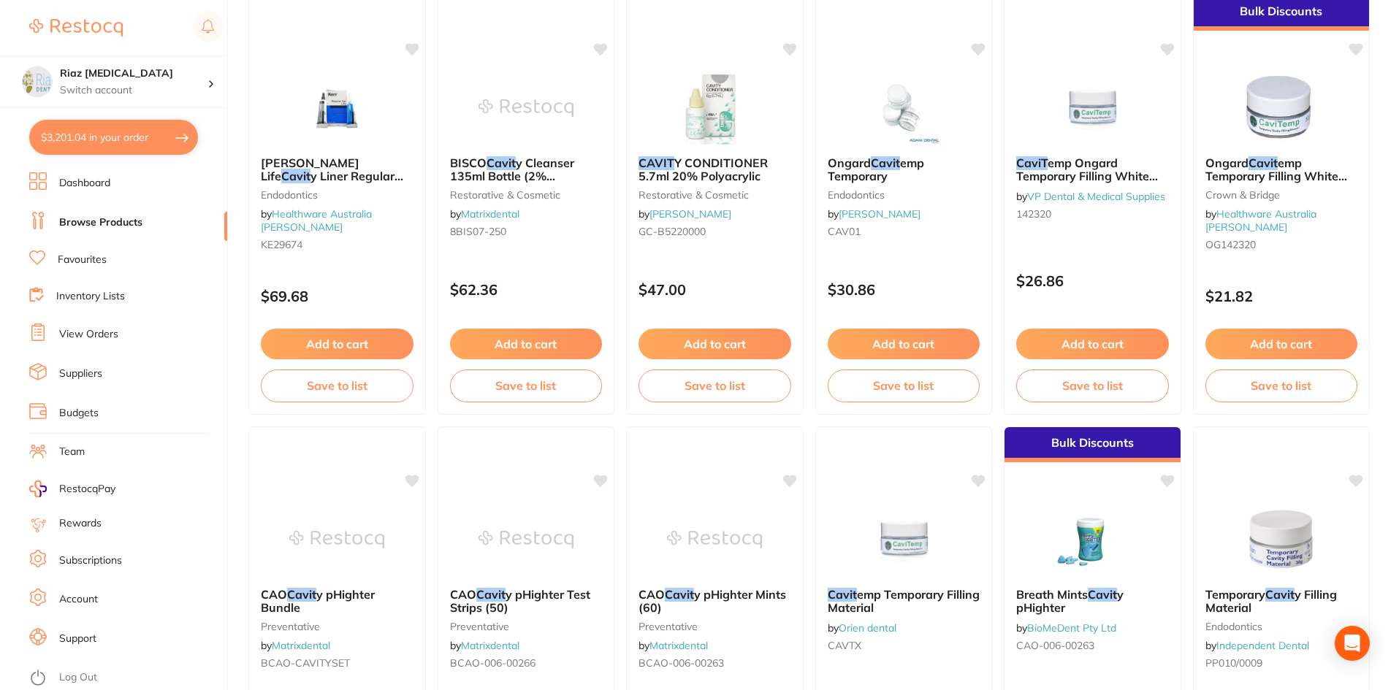
scroll to position [1786, 0]
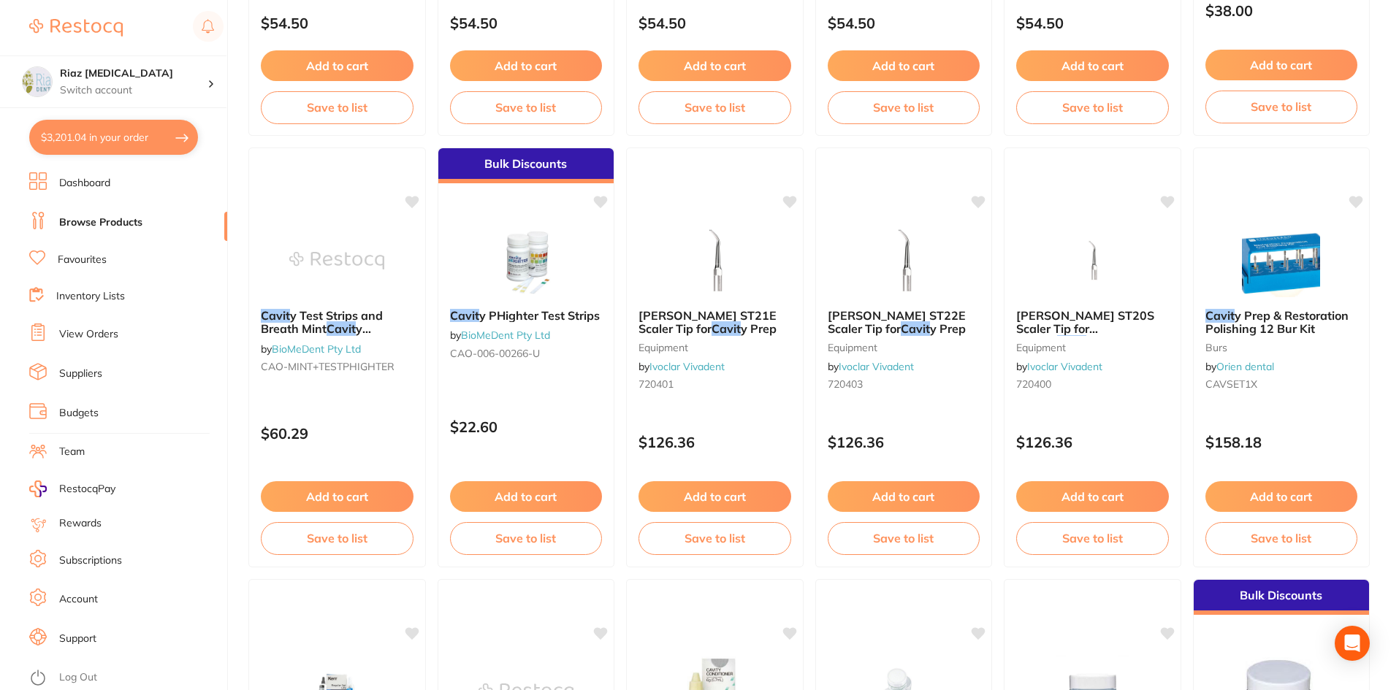
click at [145, 137] on button "$3,201.04 in your order" at bounding box center [113, 137] width 169 height 35
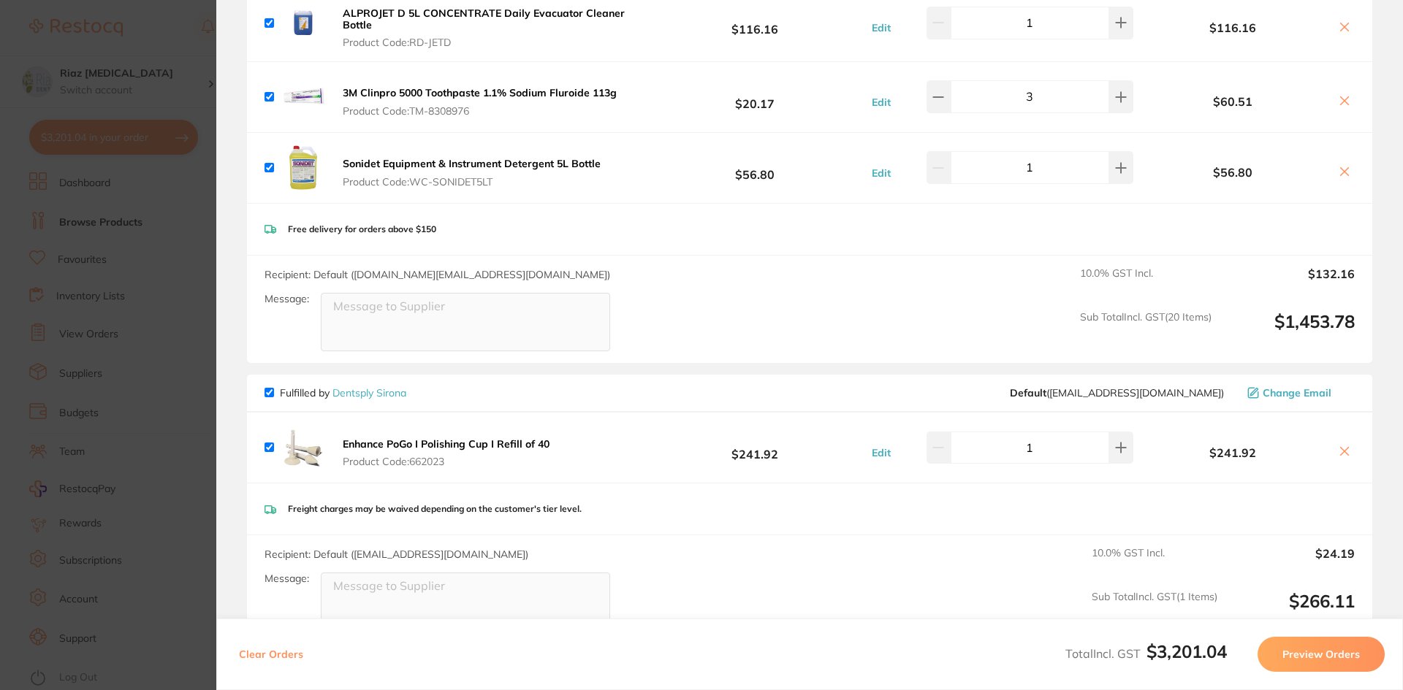
scroll to position [2850, 0]
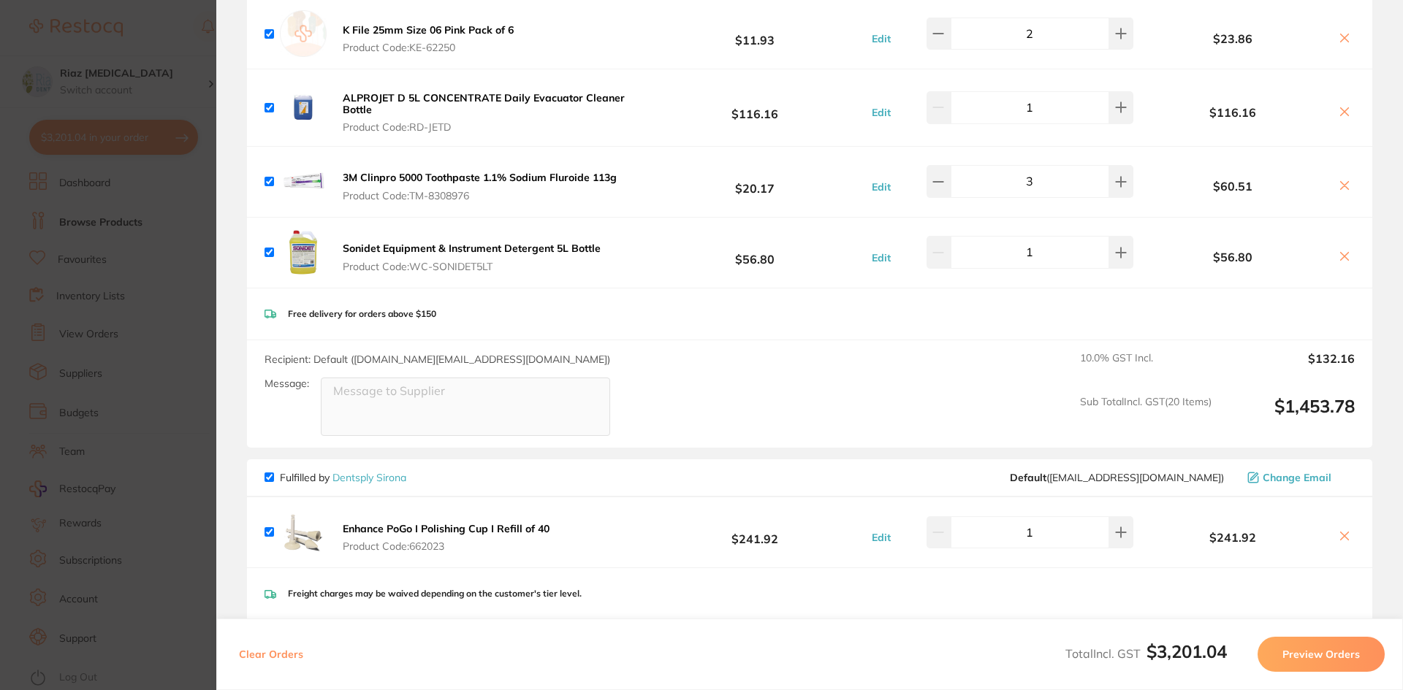
click at [379, 242] on b "Sonidet Equipment & Instrument Detergent 5L Bottle" at bounding box center [472, 248] width 258 height 13
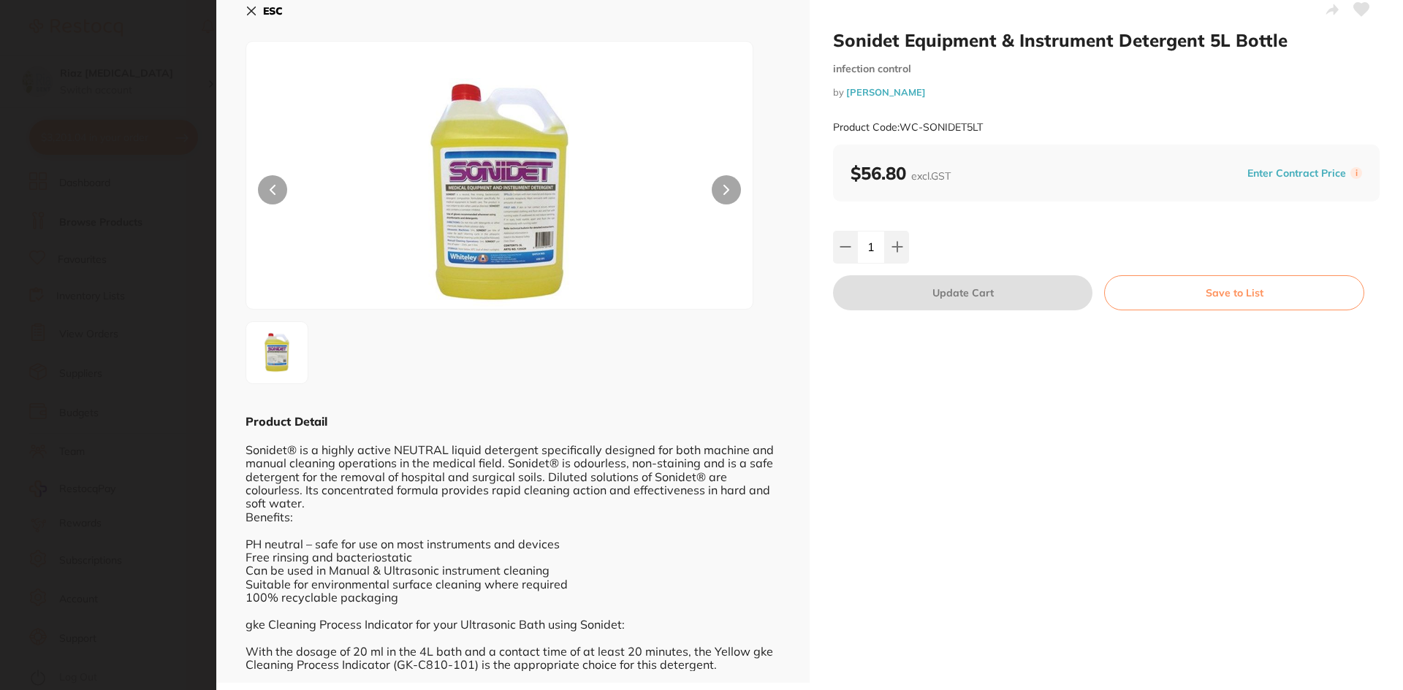
scroll to position [17, 0]
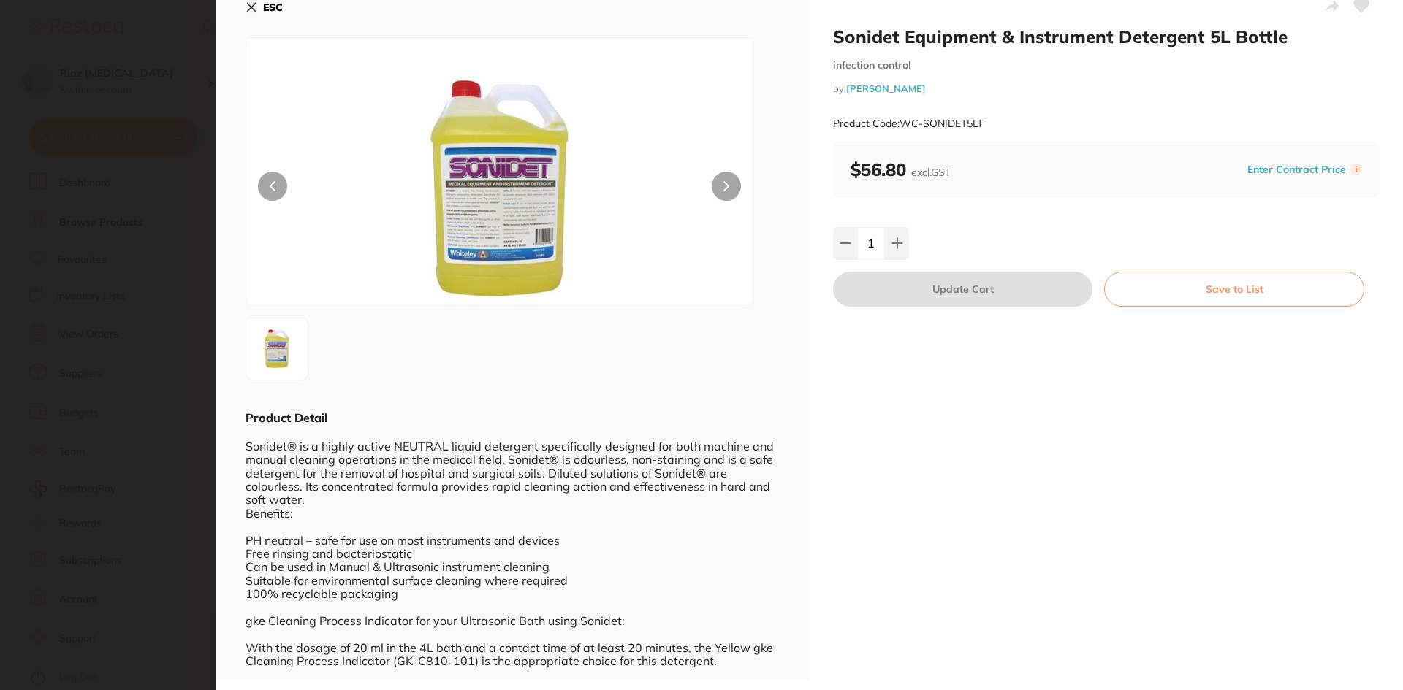
click at [250, 4] on icon at bounding box center [252, 7] width 12 height 12
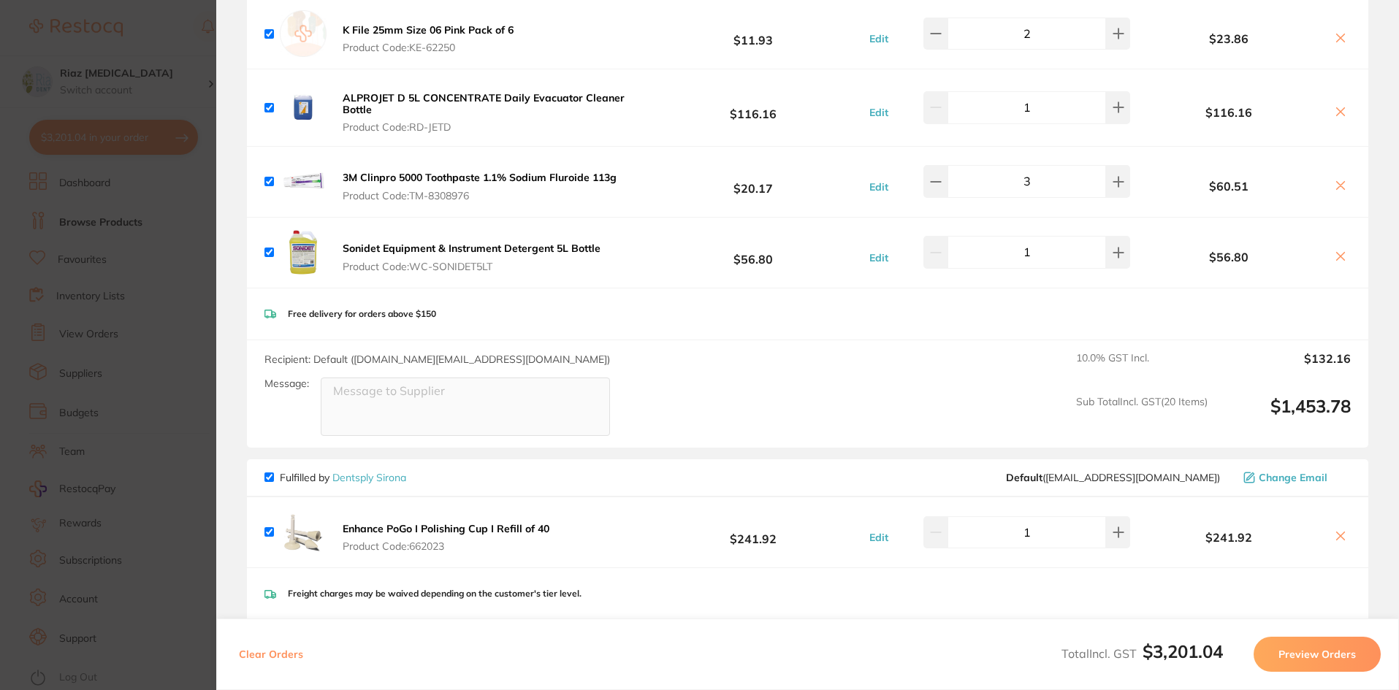
click at [170, 338] on section "Update RRP Set your pre negotiated price for this item. Item Agreed RRP (excl. …" at bounding box center [699, 345] width 1399 height 690
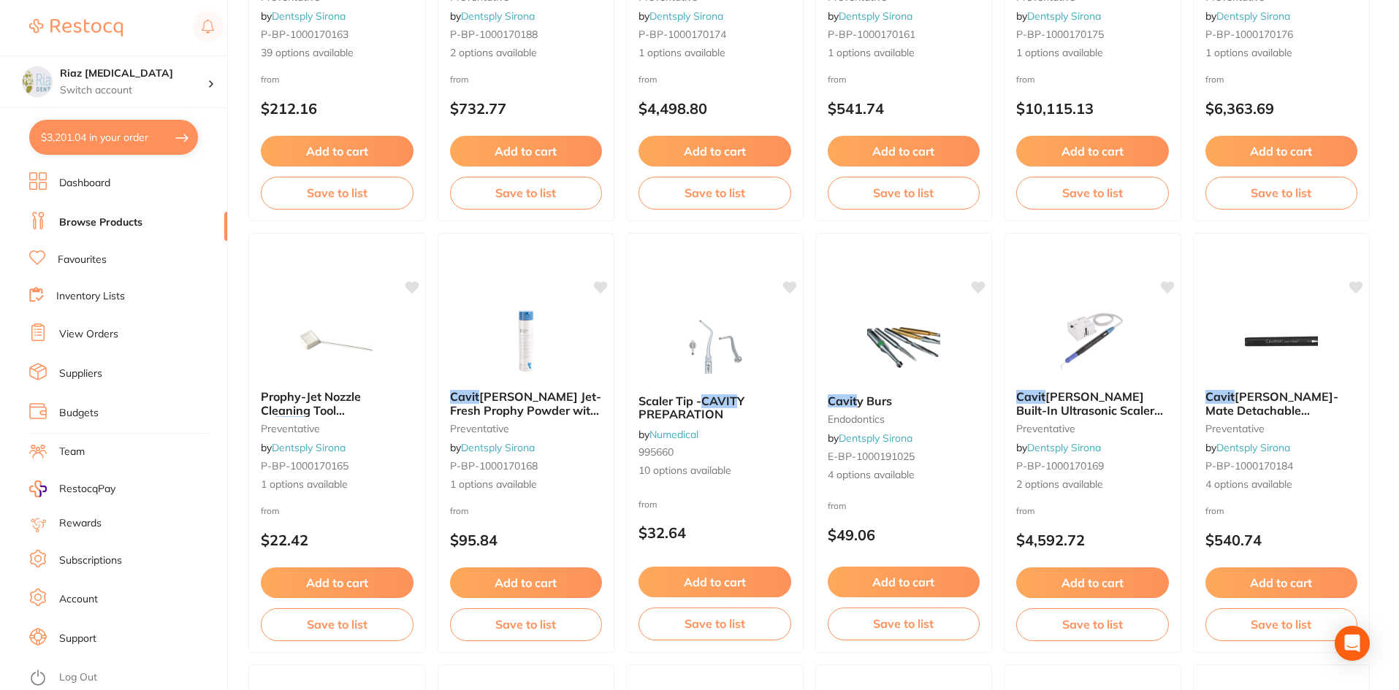
scroll to position [836, 0]
click at [94, 222] on link "Browse Products" at bounding box center [100, 223] width 83 height 15
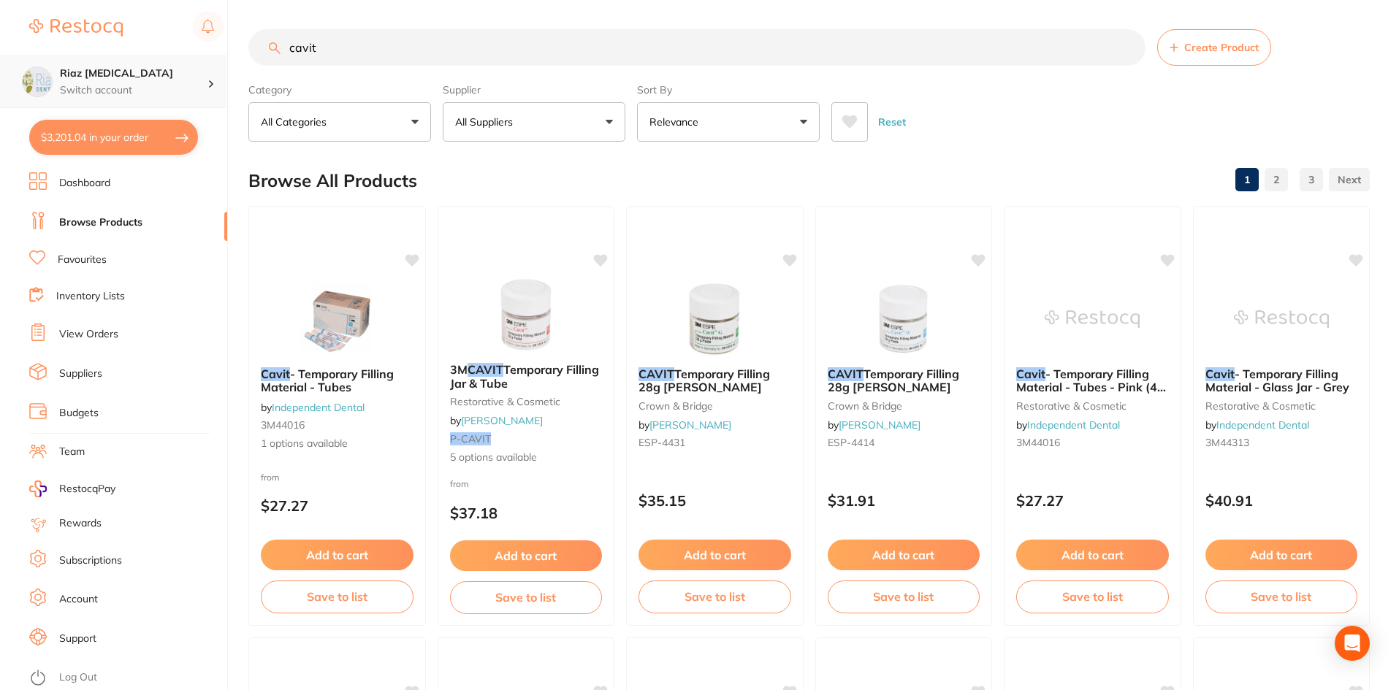
scroll to position [1, 0]
drag, startPoint x: 386, startPoint y: 55, endPoint x: 208, endPoint y: 63, distance: 177.7
click at [208, 63] on div "$3,201.04 Riaz [MEDICAL_DATA] Switch account Riaz [MEDICAL_DATA] $3,201.04 in y…" at bounding box center [699, 345] width 1399 height 690
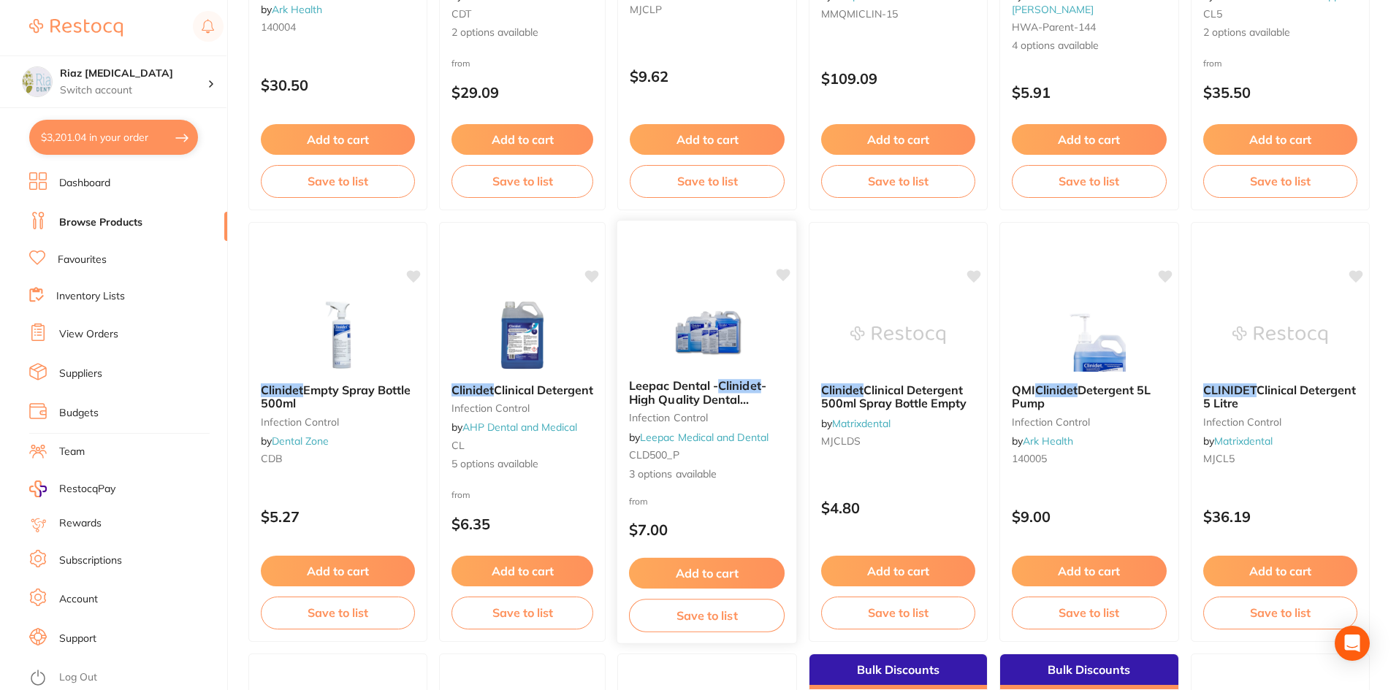
scroll to position [438, 0]
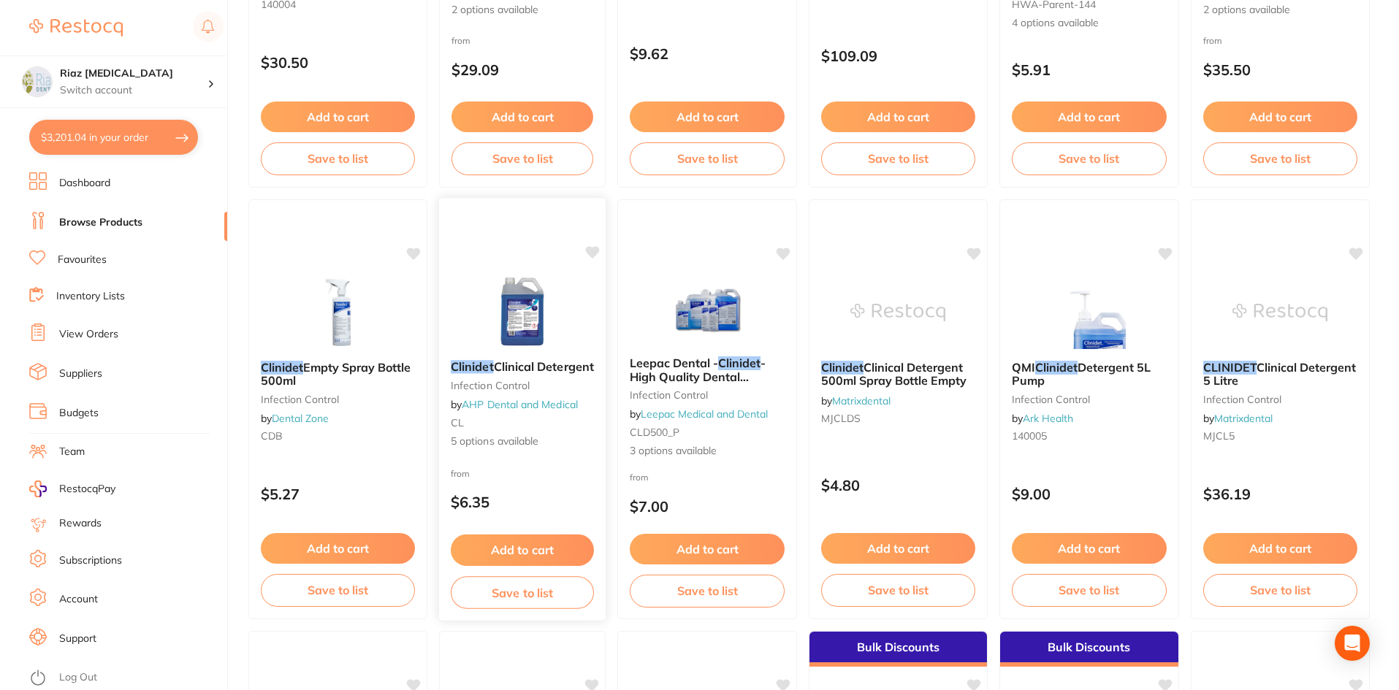
type input "clinident"
click at [547, 289] on img at bounding box center [523, 312] width 96 height 74
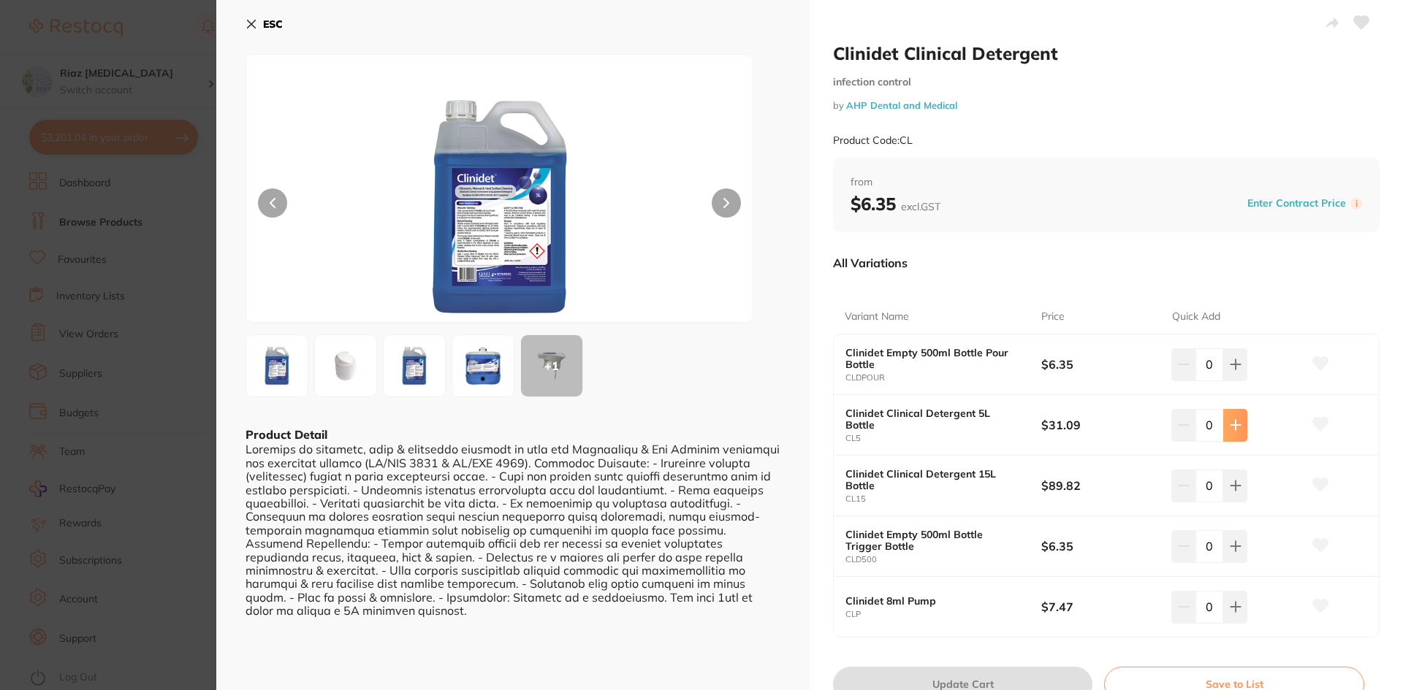
click at [1230, 424] on icon at bounding box center [1236, 425] width 12 height 12
type input "1"
click at [1000, 665] on button "Update Cart" at bounding box center [962, 684] width 259 height 35
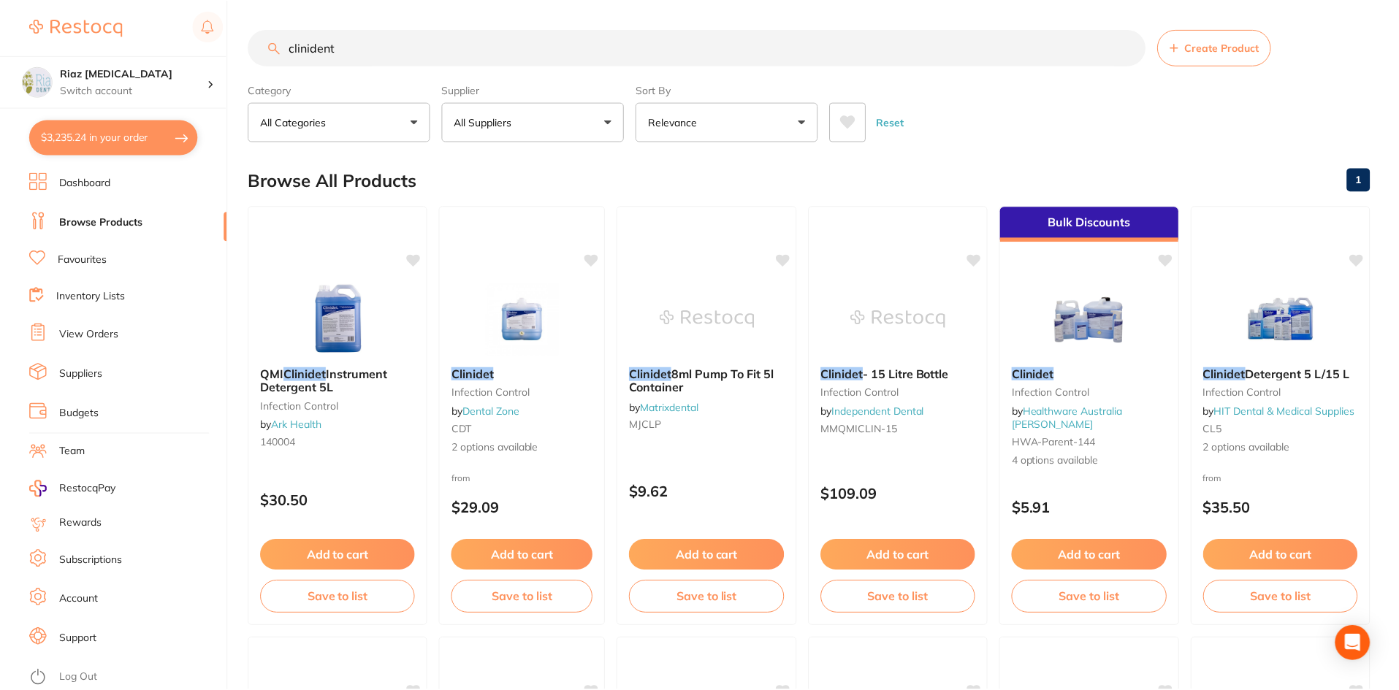
scroll to position [438, 0]
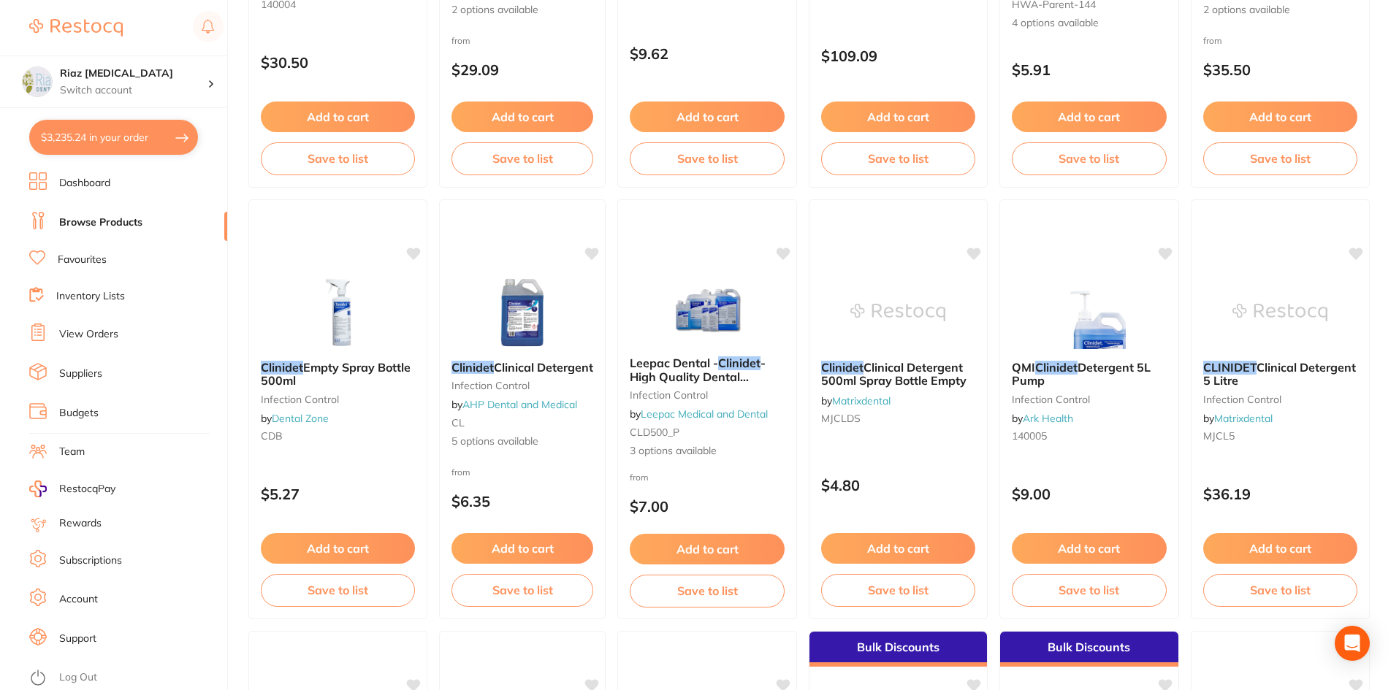
click at [106, 221] on link "Browse Products" at bounding box center [100, 223] width 83 height 15
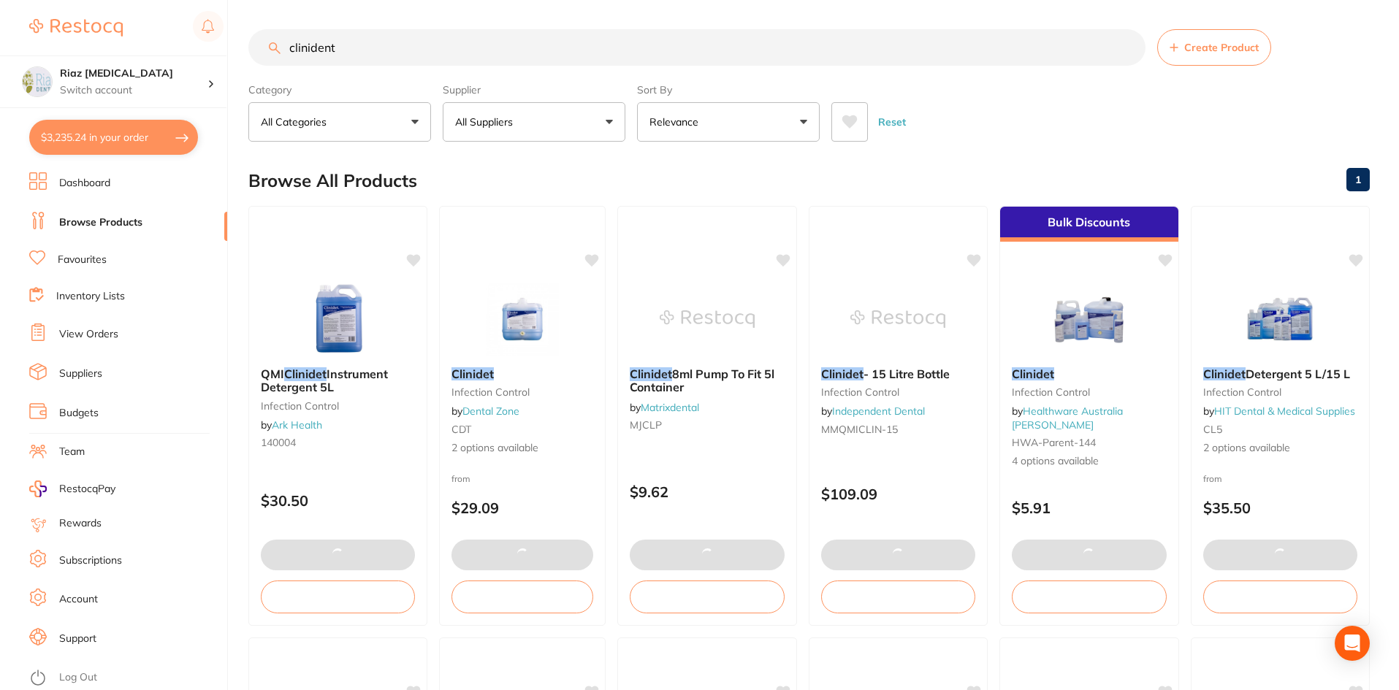
click at [87, 140] on button "$3,235.24 in your order" at bounding box center [113, 137] width 169 height 35
checkbox input "true"
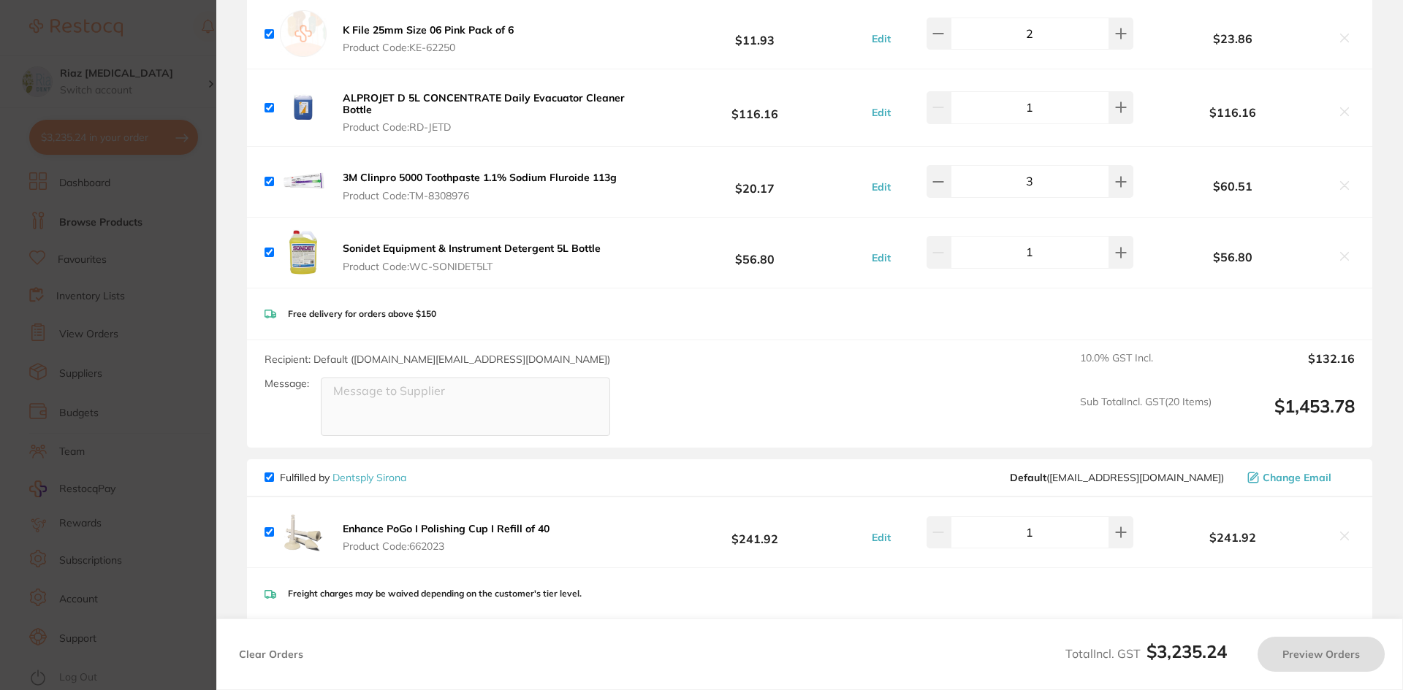
checkbox input "false"
checkbox input "true"
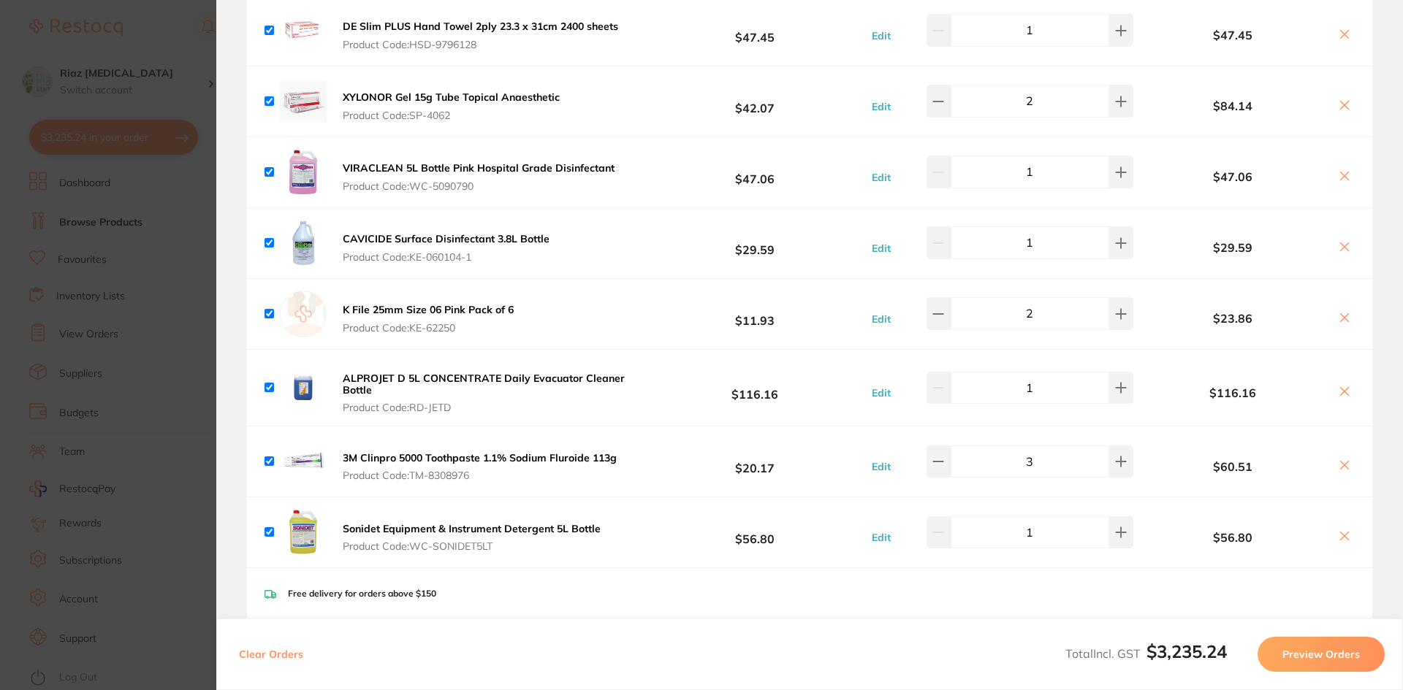
click at [1344, 530] on icon at bounding box center [1345, 536] width 12 height 12
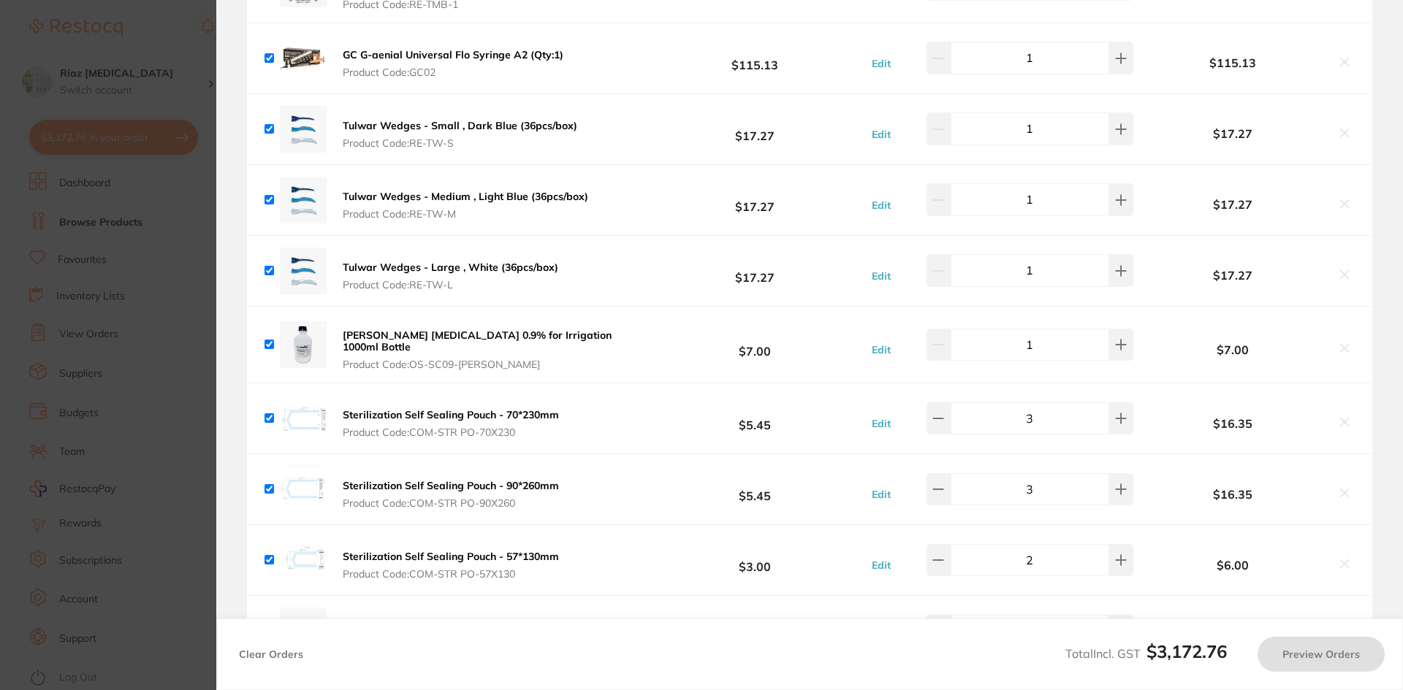
checkbox input "true"
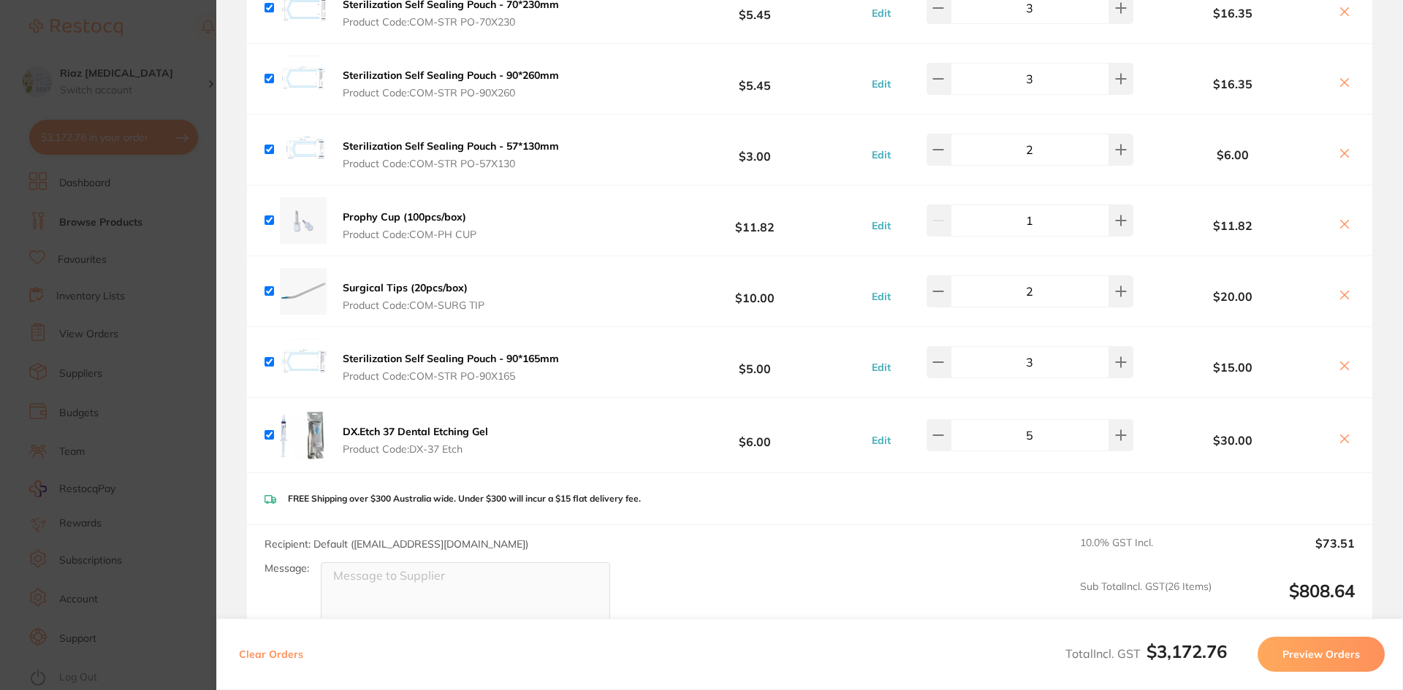
scroll to position [5603, 0]
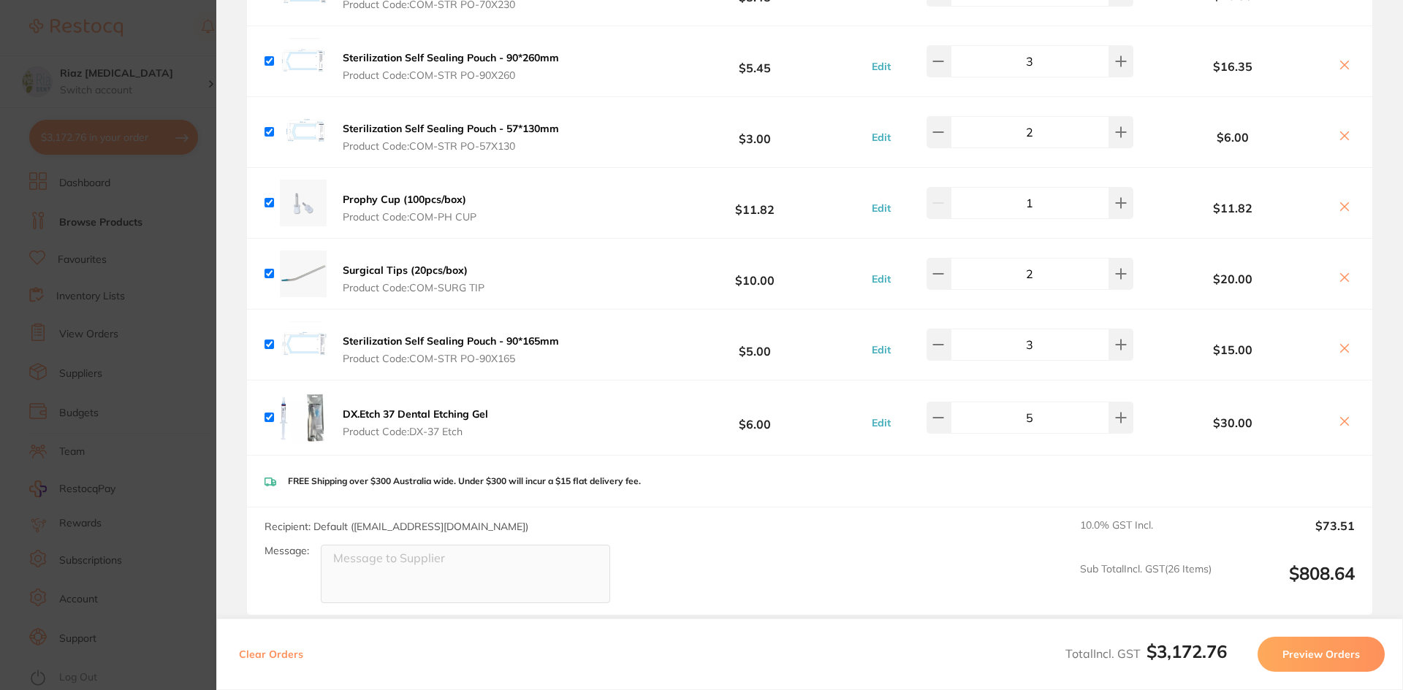
click at [151, 333] on section "Update RRP Set your pre negotiated price for this item. Item Agreed RRP (excl. …" at bounding box center [701, 345] width 1403 height 690
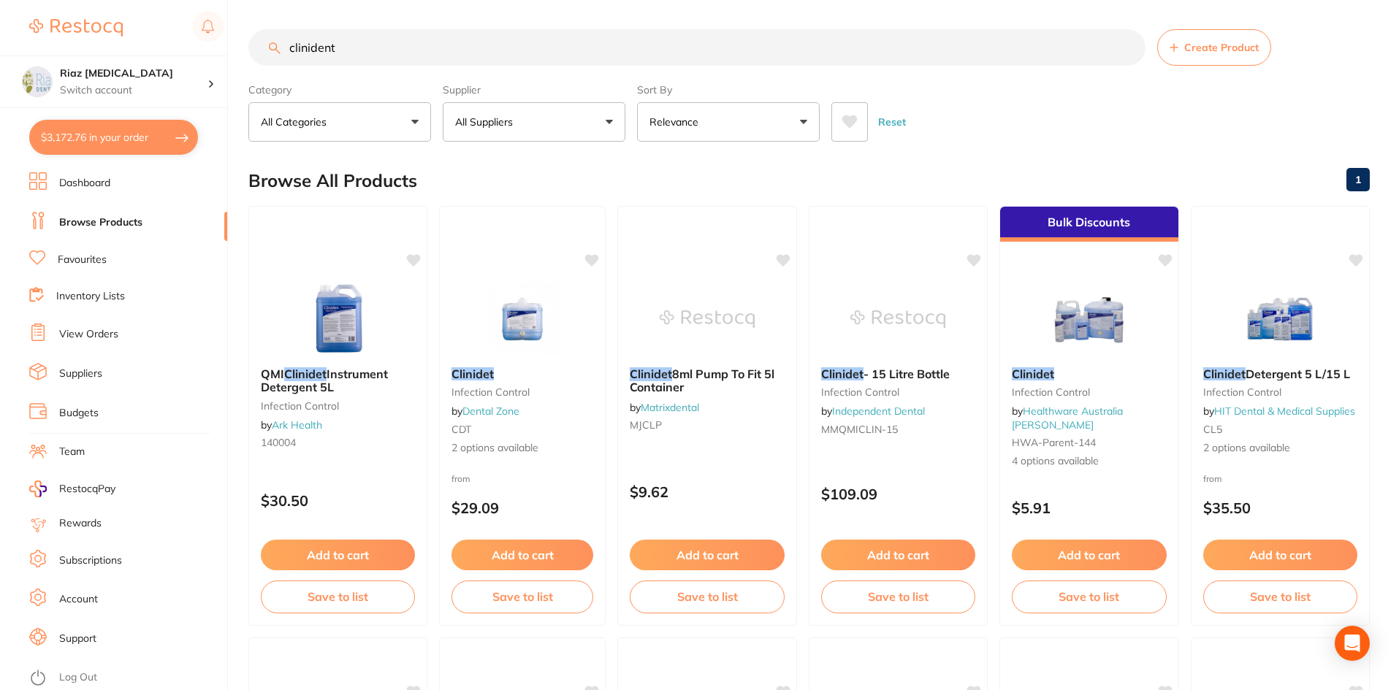
scroll to position [1, 0]
drag, startPoint x: 347, startPoint y: 58, endPoint x: 258, endPoint y: 59, distance: 89.1
click at [258, 59] on input "clinident" at bounding box center [696, 47] width 897 height 37
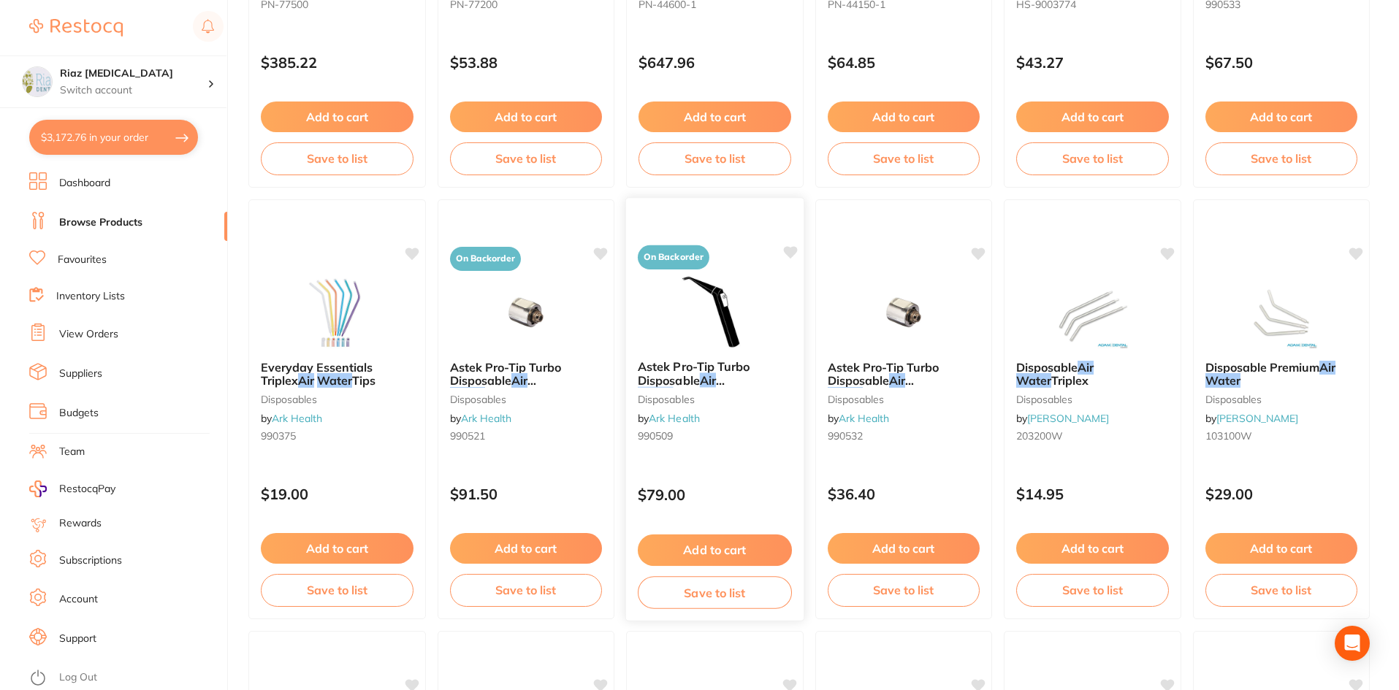
scroll to position [0, 0]
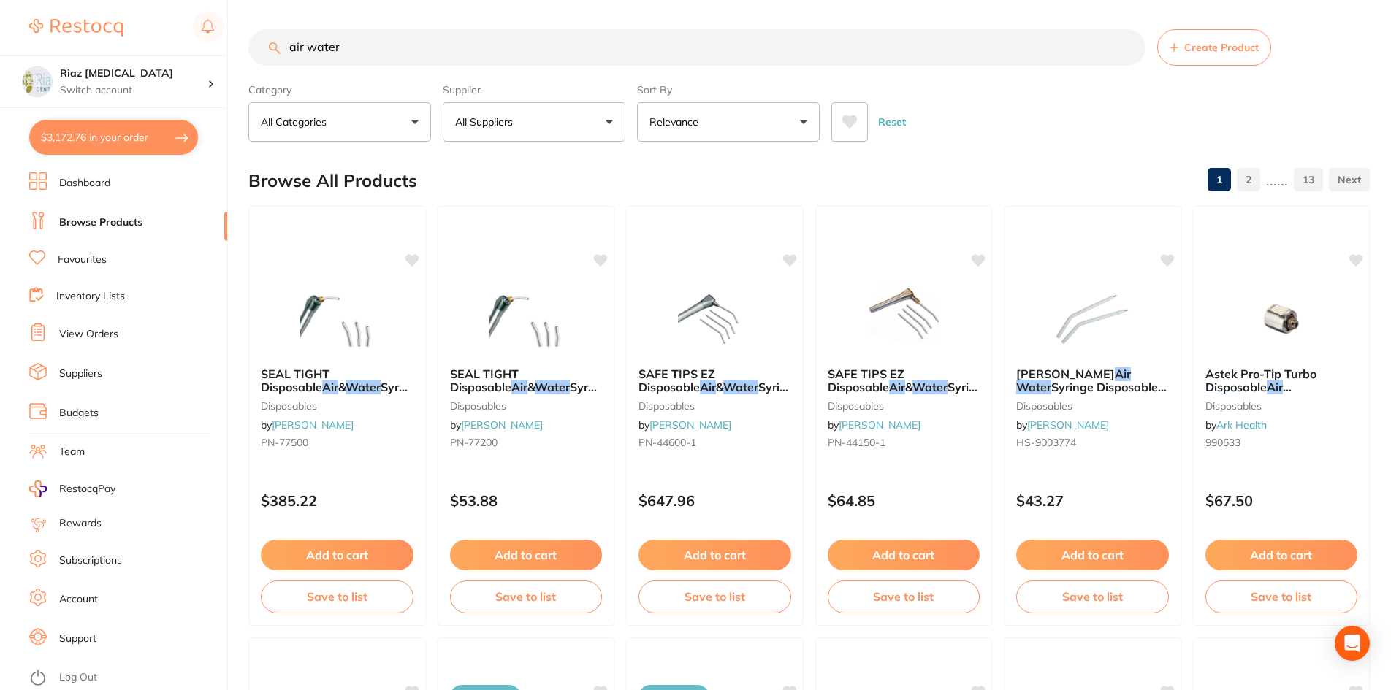
type input "air water"
click at [511, 110] on button "All Suppliers" at bounding box center [534, 121] width 183 height 39
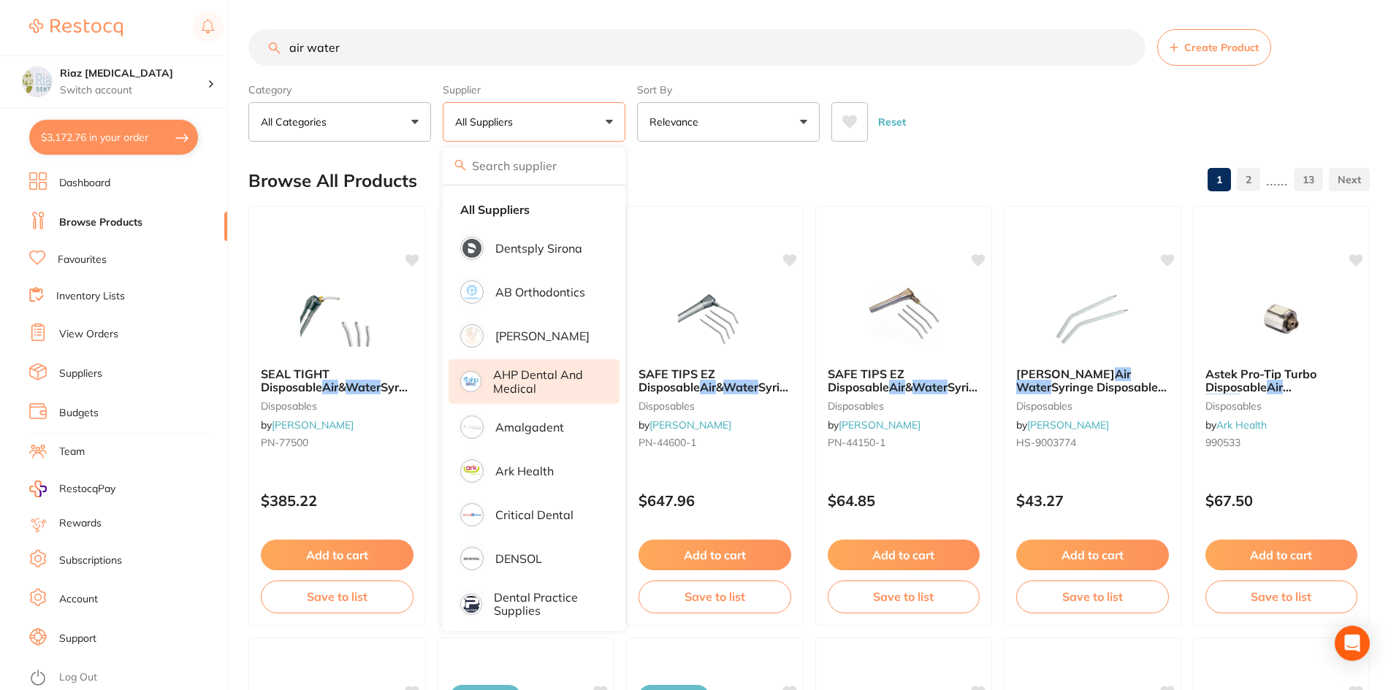
click at [530, 381] on p "AHP Dental and Medical" at bounding box center [546, 381] width 106 height 27
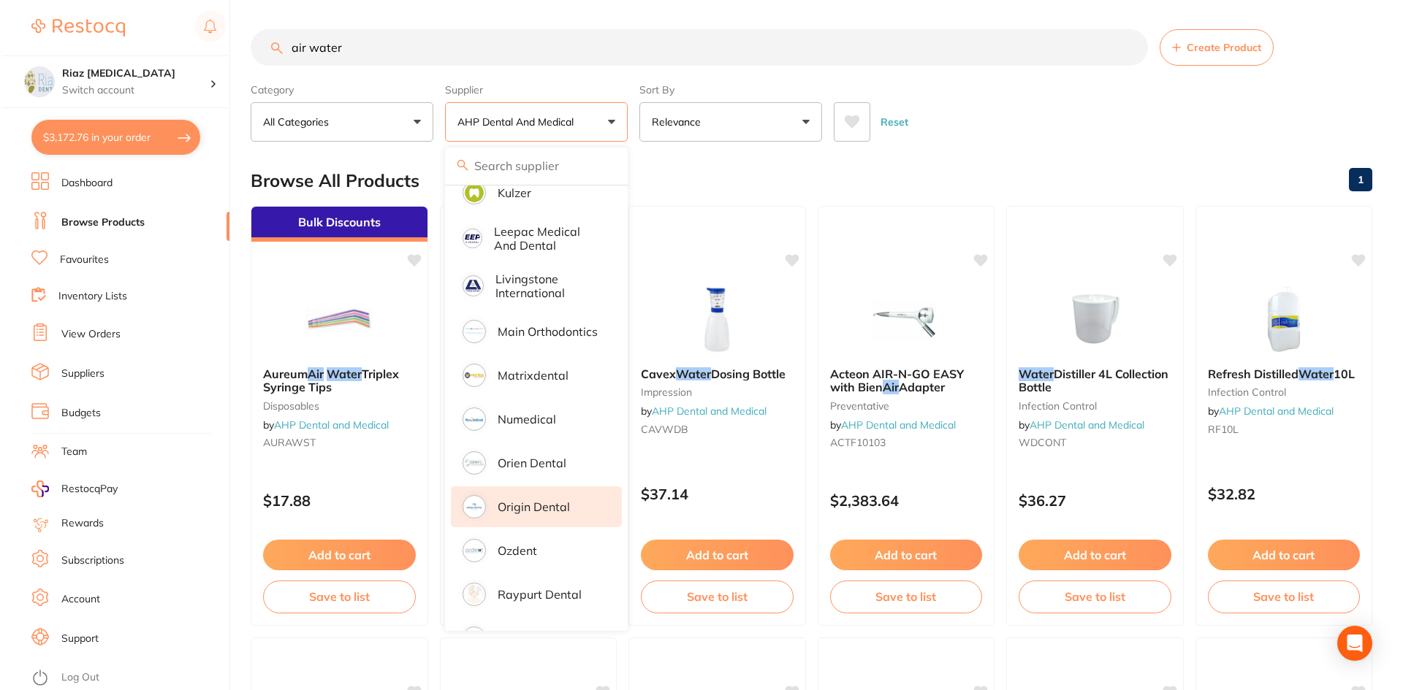
scroll to position [877, 0]
click at [514, 506] on li "Origin Dental" at bounding box center [534, 505] width 171 height 41
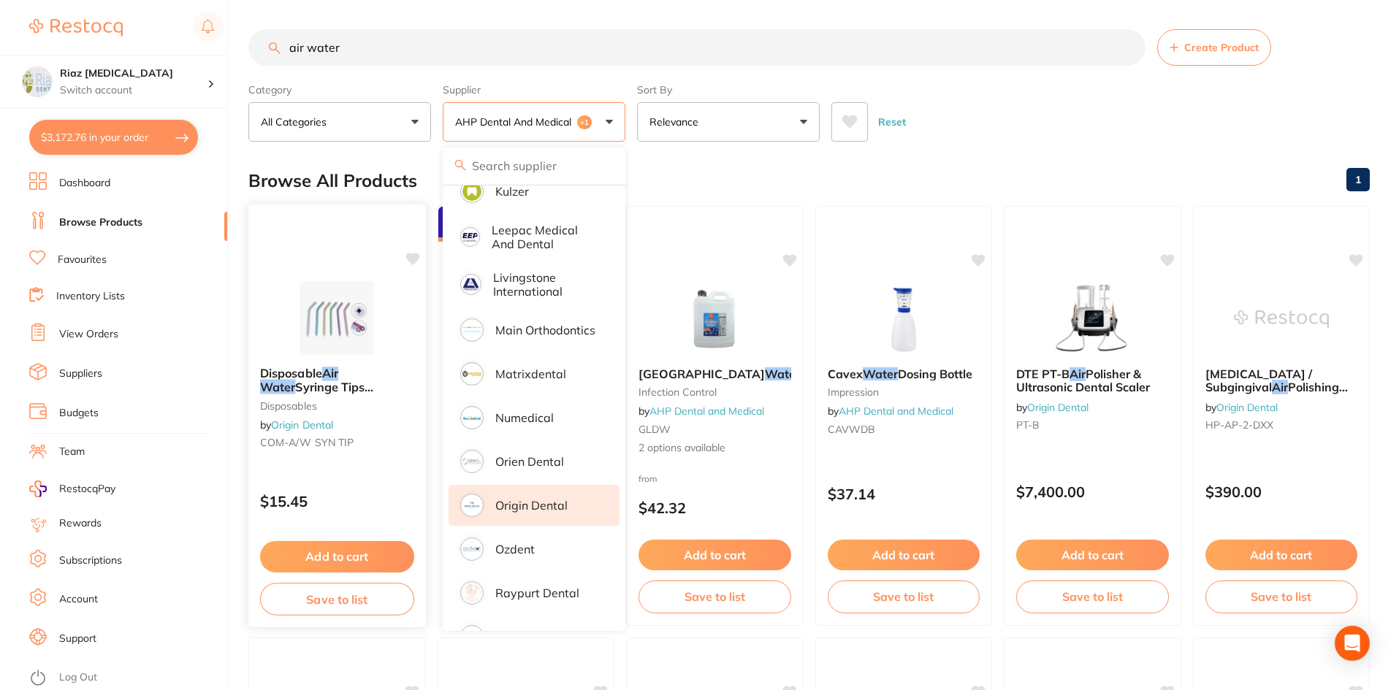
click at [338, 314] on img at bounding box center [337, 318] width 96 height 74
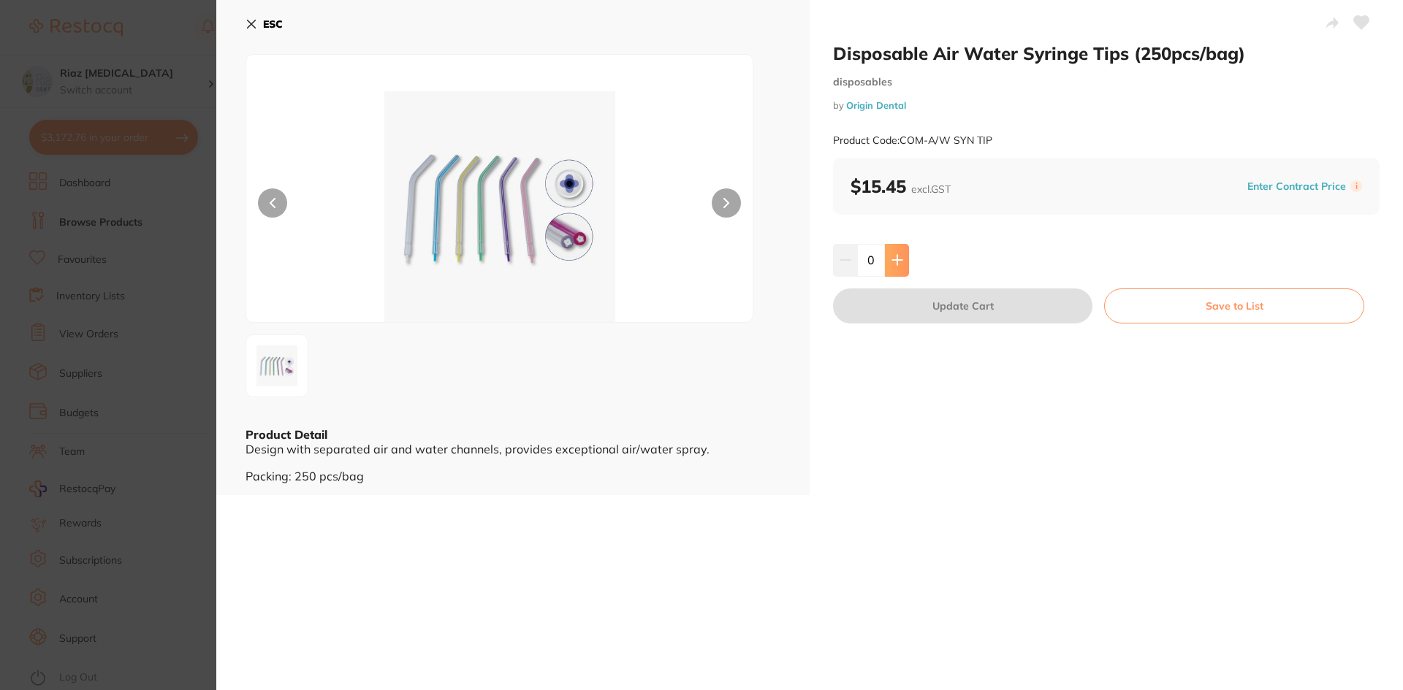
click at [891, 262] on icon at bounding box center [897, 260] width 12 height 12
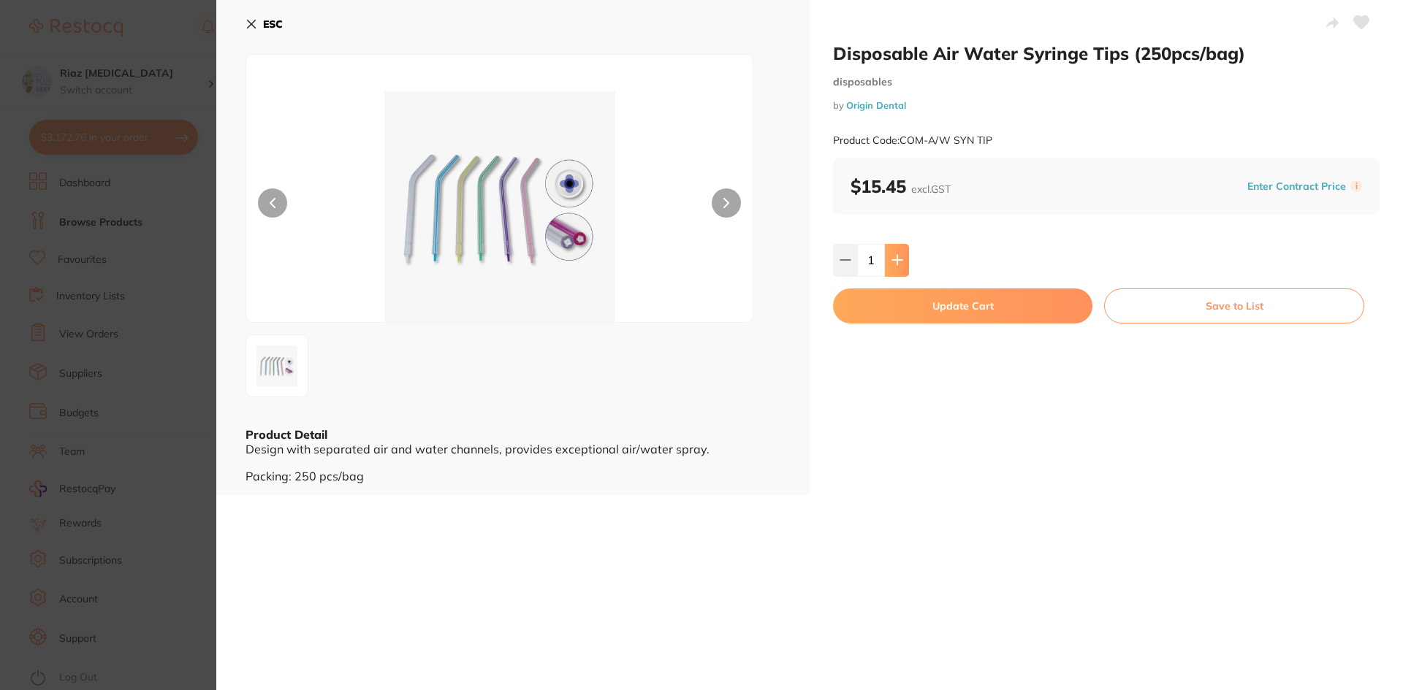
click at [891, 262] on icon at bounding box center [897, 260] width 12 height 12
click at [896, 257] on icon at bounding box center [896, 260] width 9 height 9
type input "4"
click at [923, 308] on button "Update Cart" at bounding box center [962, 306] width 259 height 35
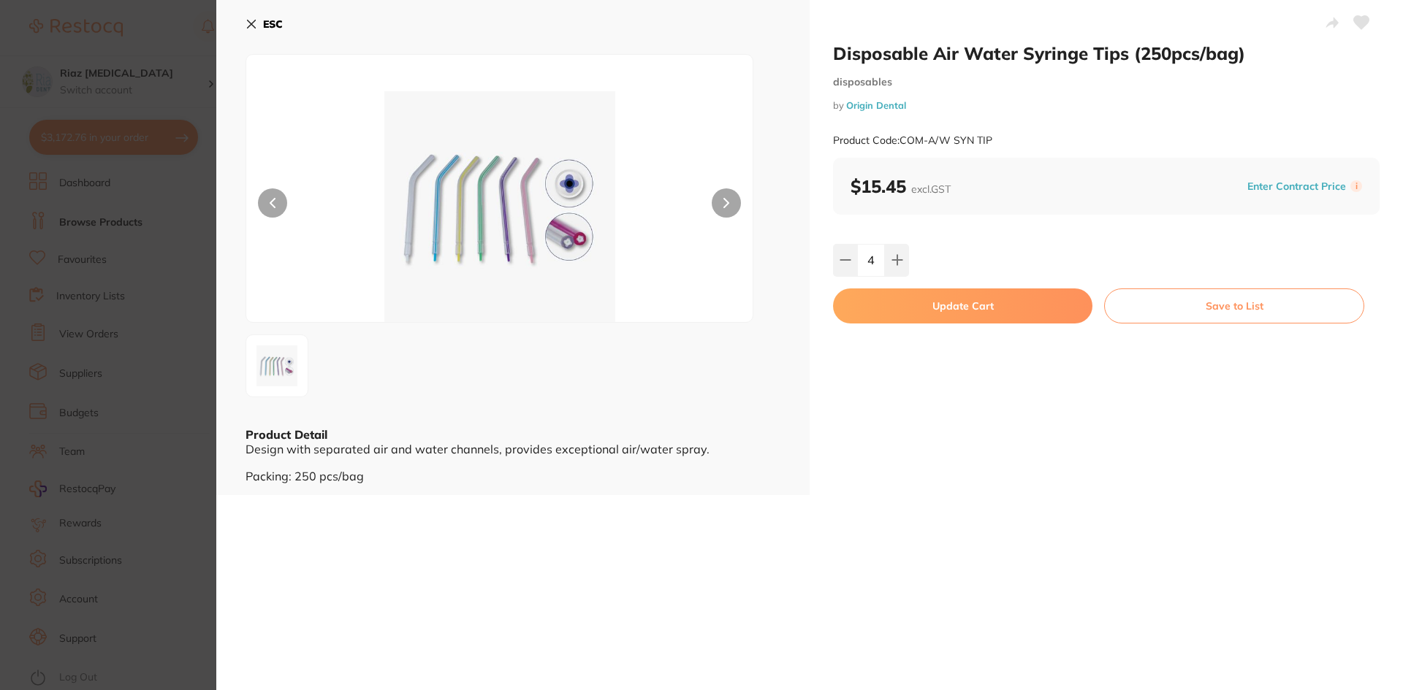
checkbox input "false"
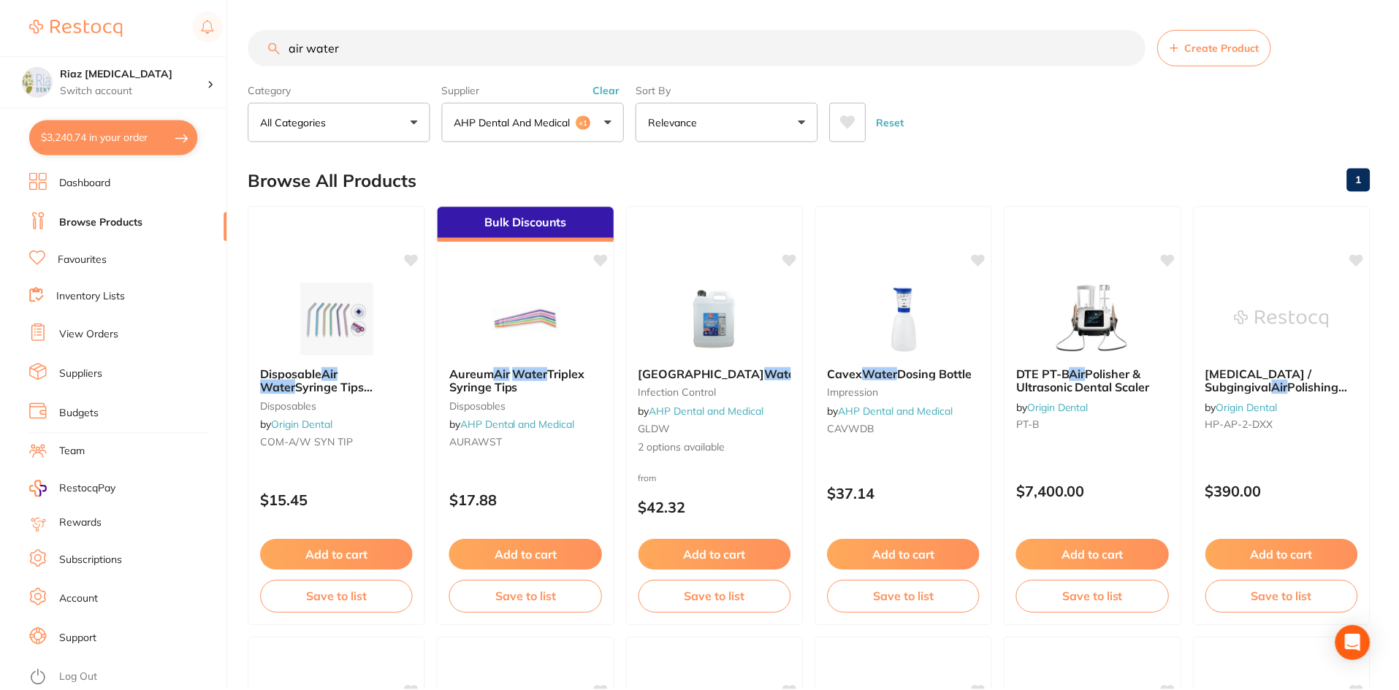
scroll to position [12, 0]
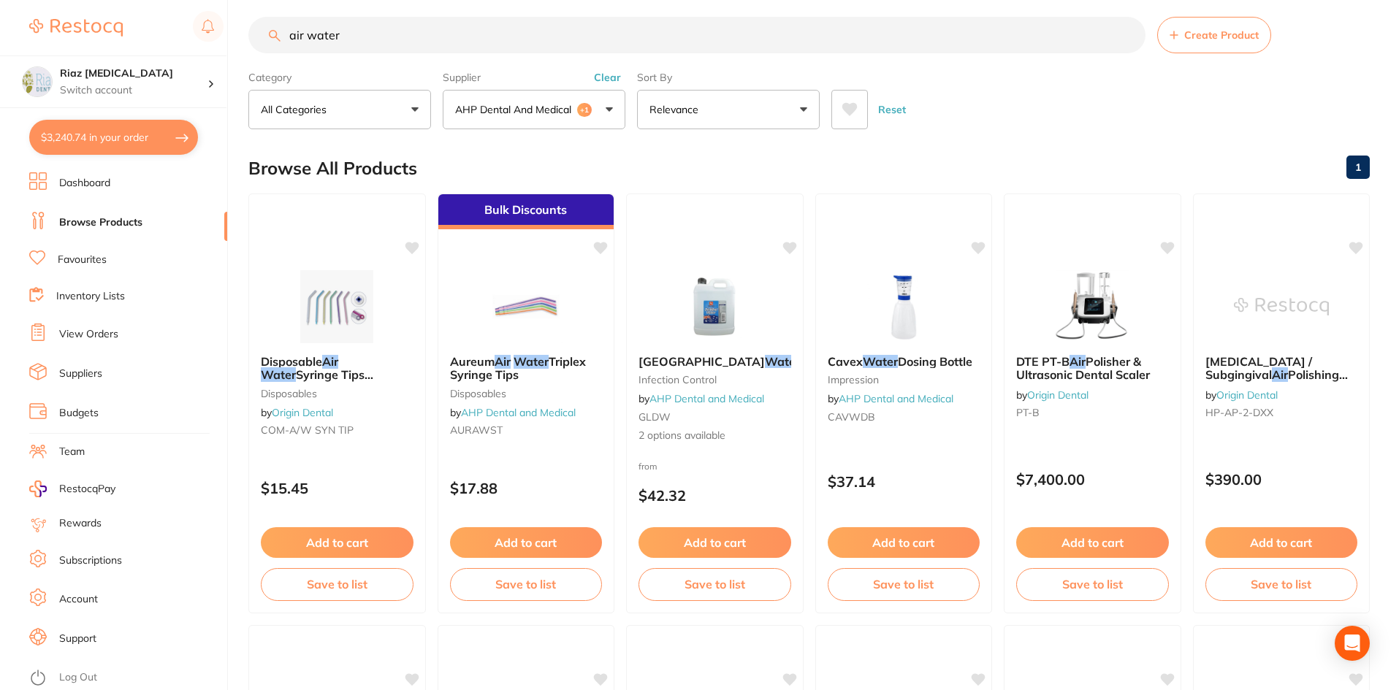
click at [90, 132] on button "$3,240.74 in your order" at bounding box center [113, 137] width 169 height 35
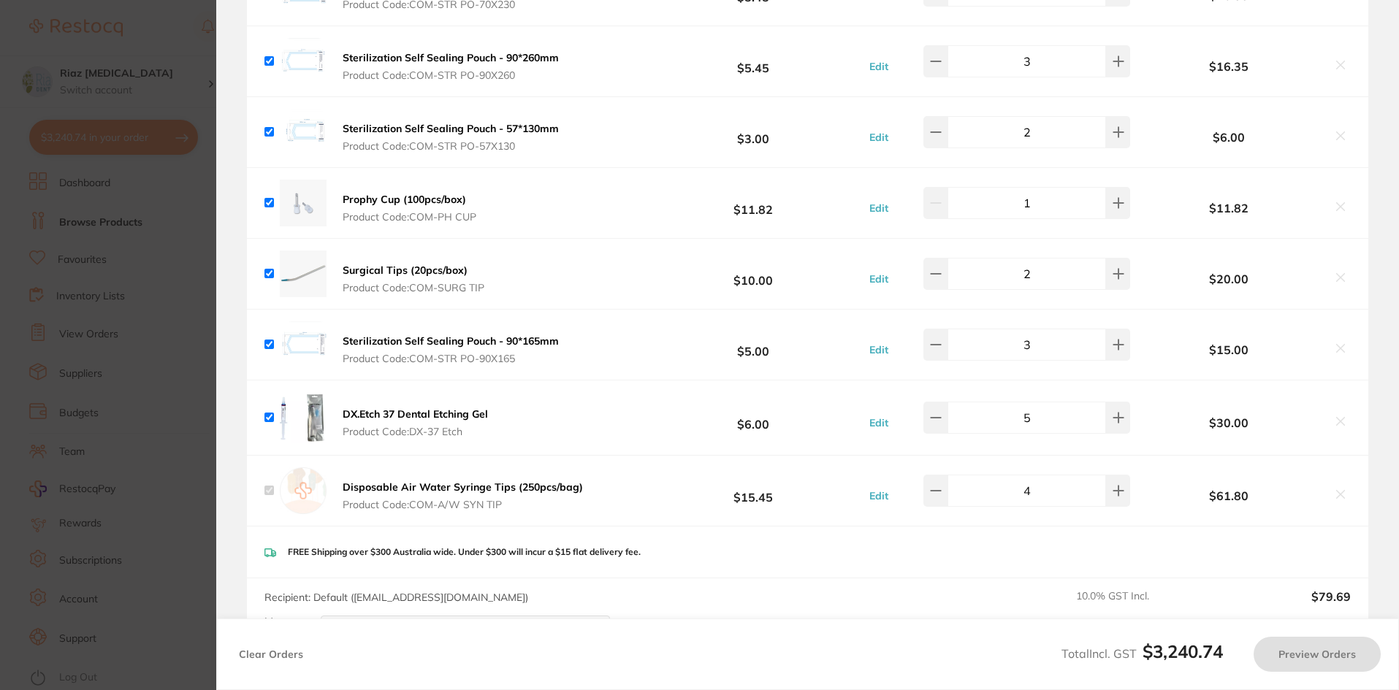
checkbox input "true"
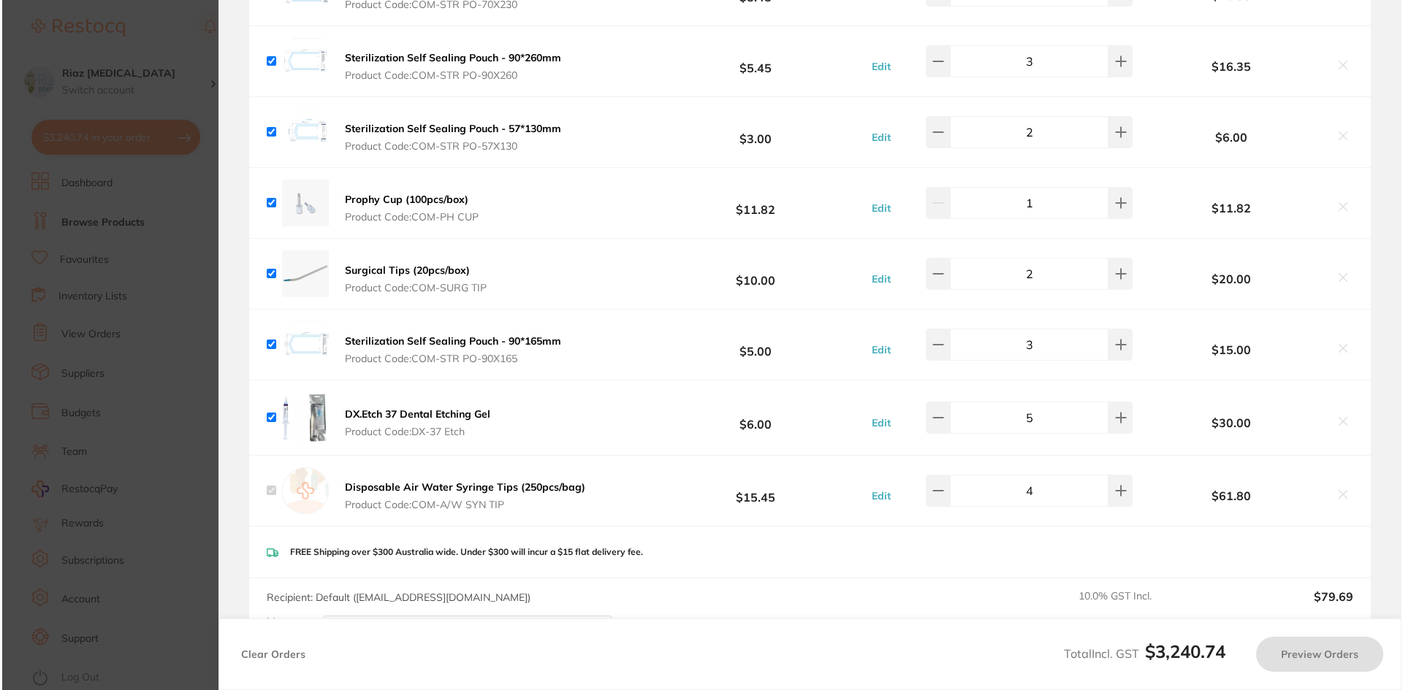
scroll to position [0, 0]
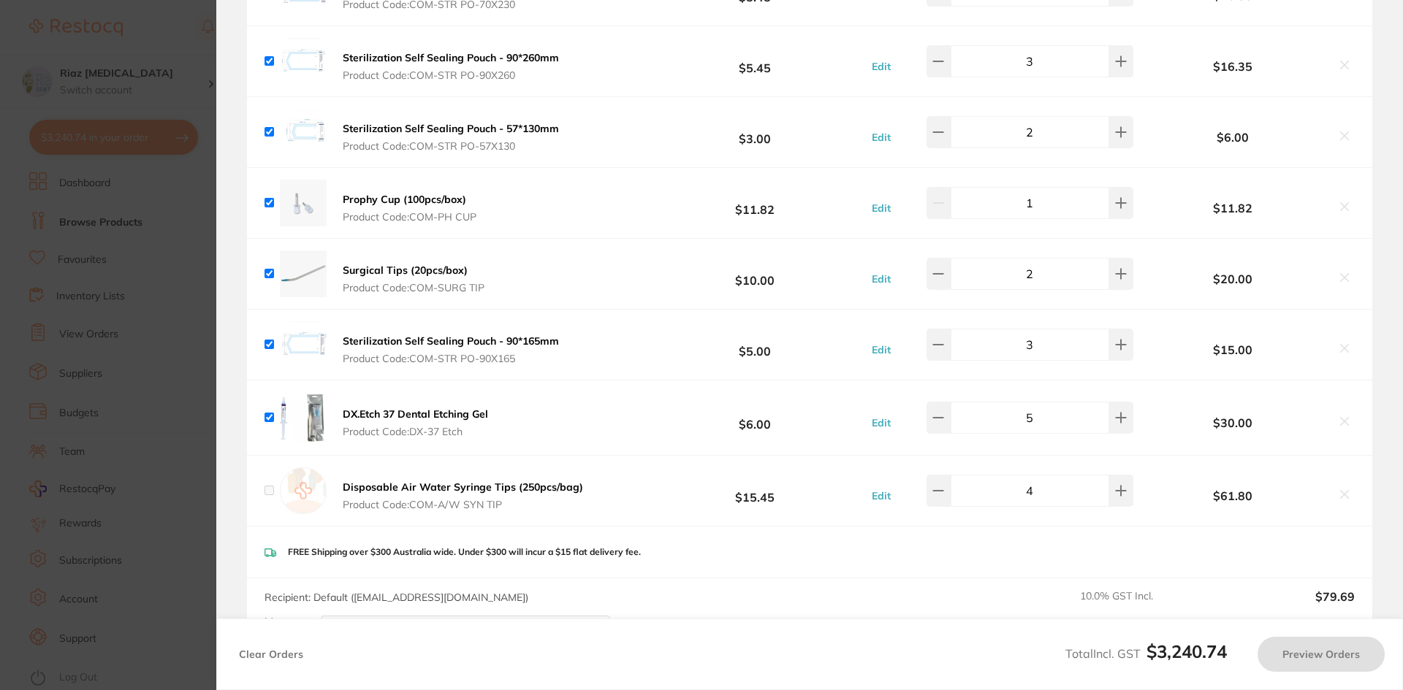
checkbox input "false"
checkbox input "true"
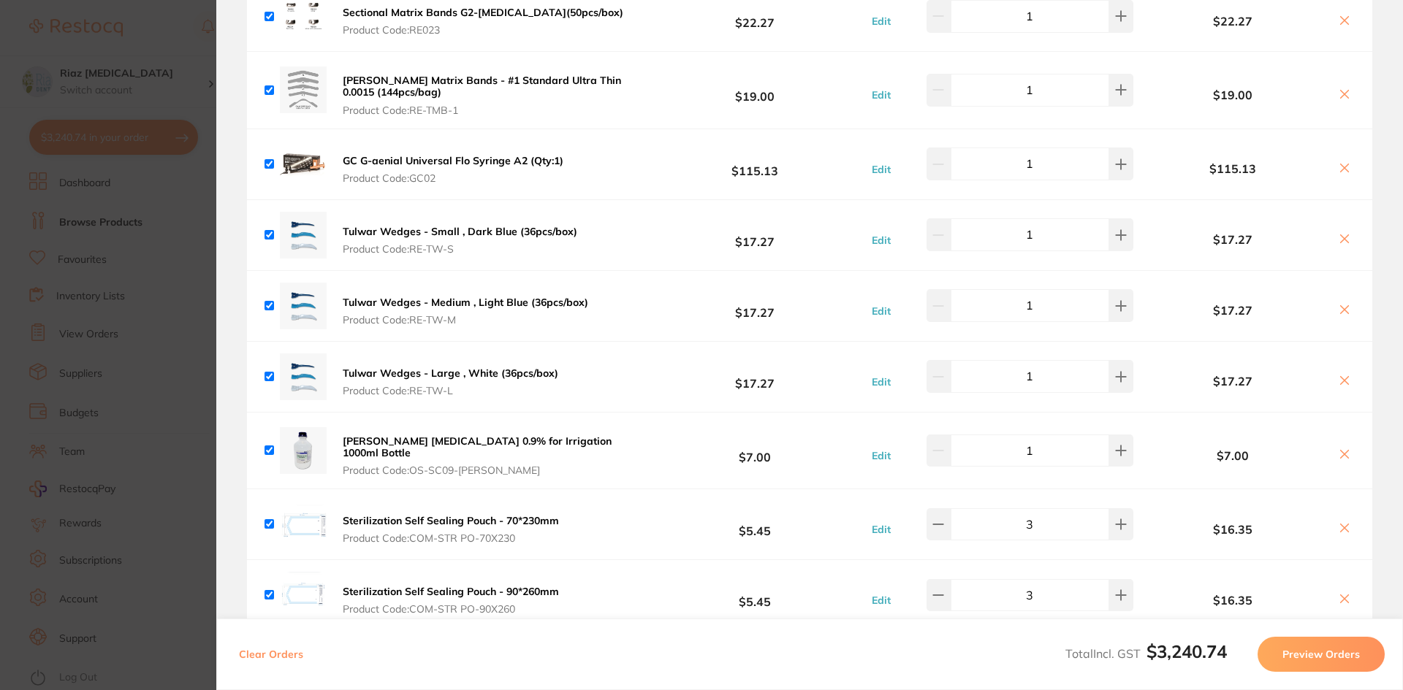
scroll to position [5018, 0]
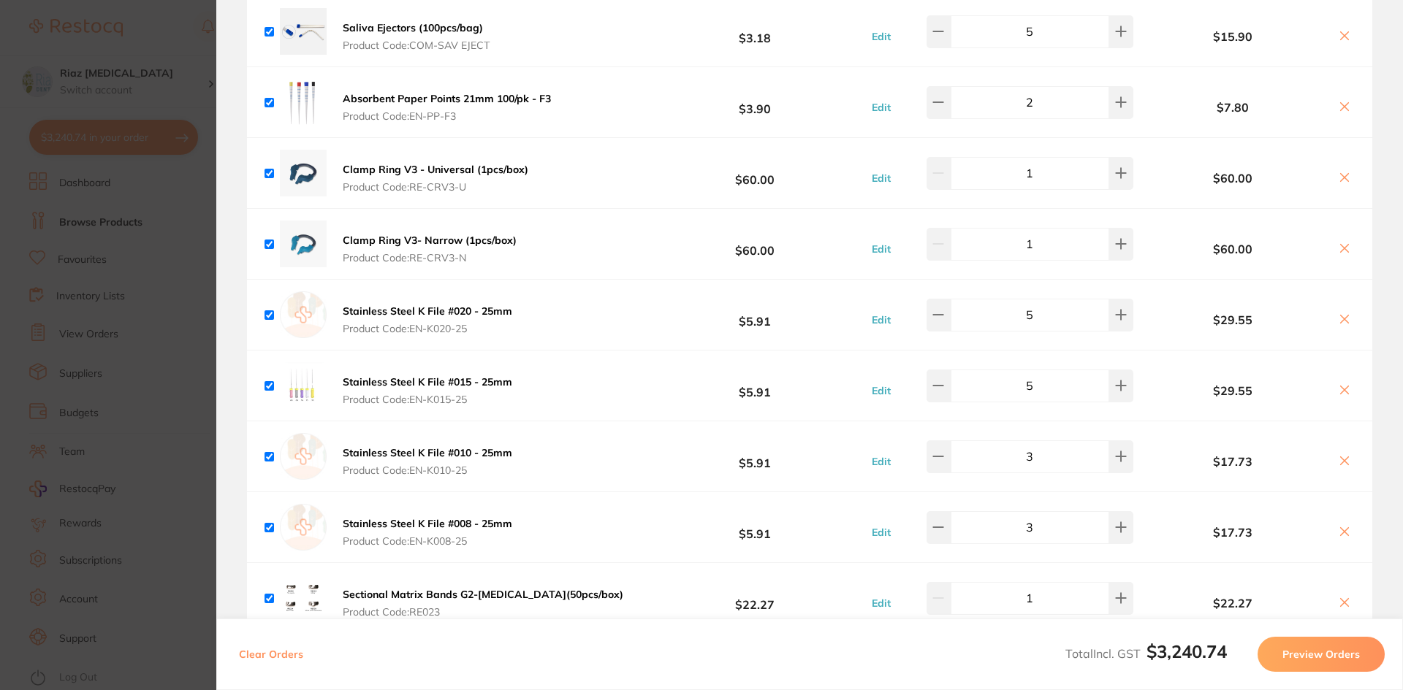
scroll to position [4142, 0]
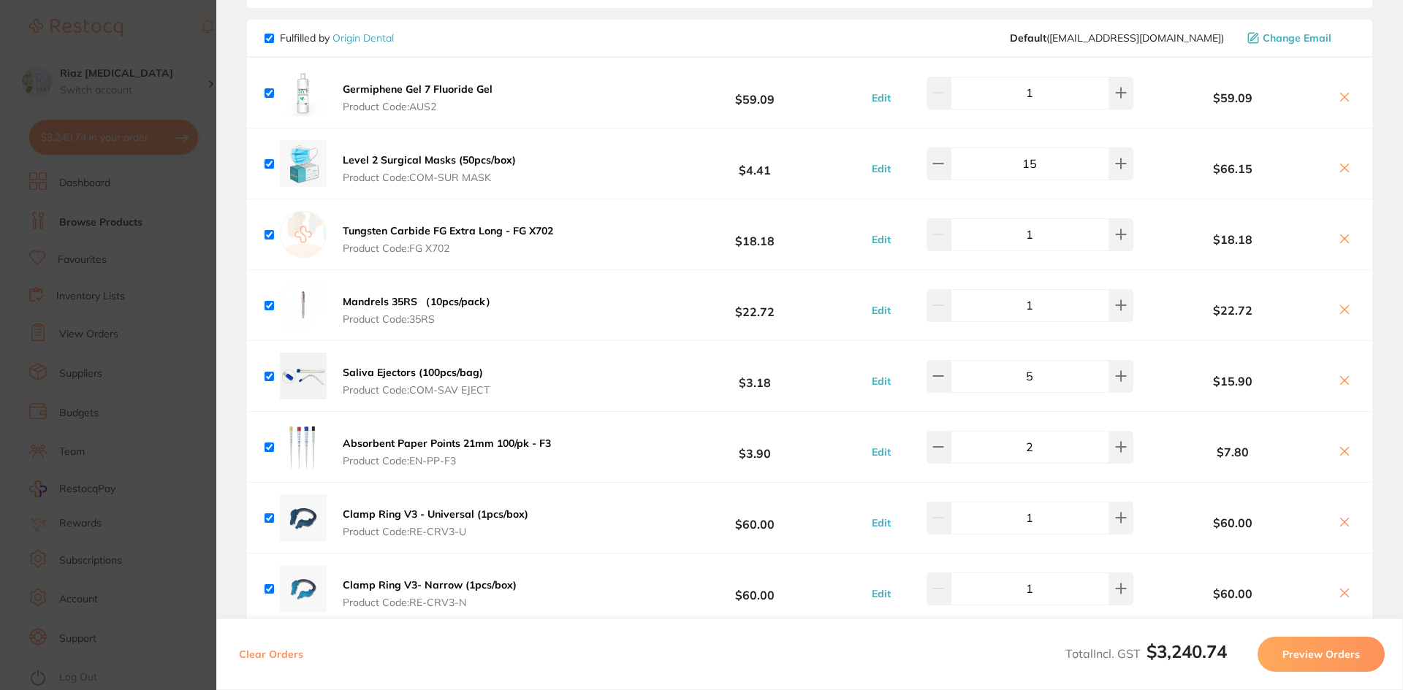
click at [177, 439] on section "Update RRP Set your pre negotiated price for this item. Item Agreed RRP (excl. …" at bounding box center [701, 345] width 1403 height 690
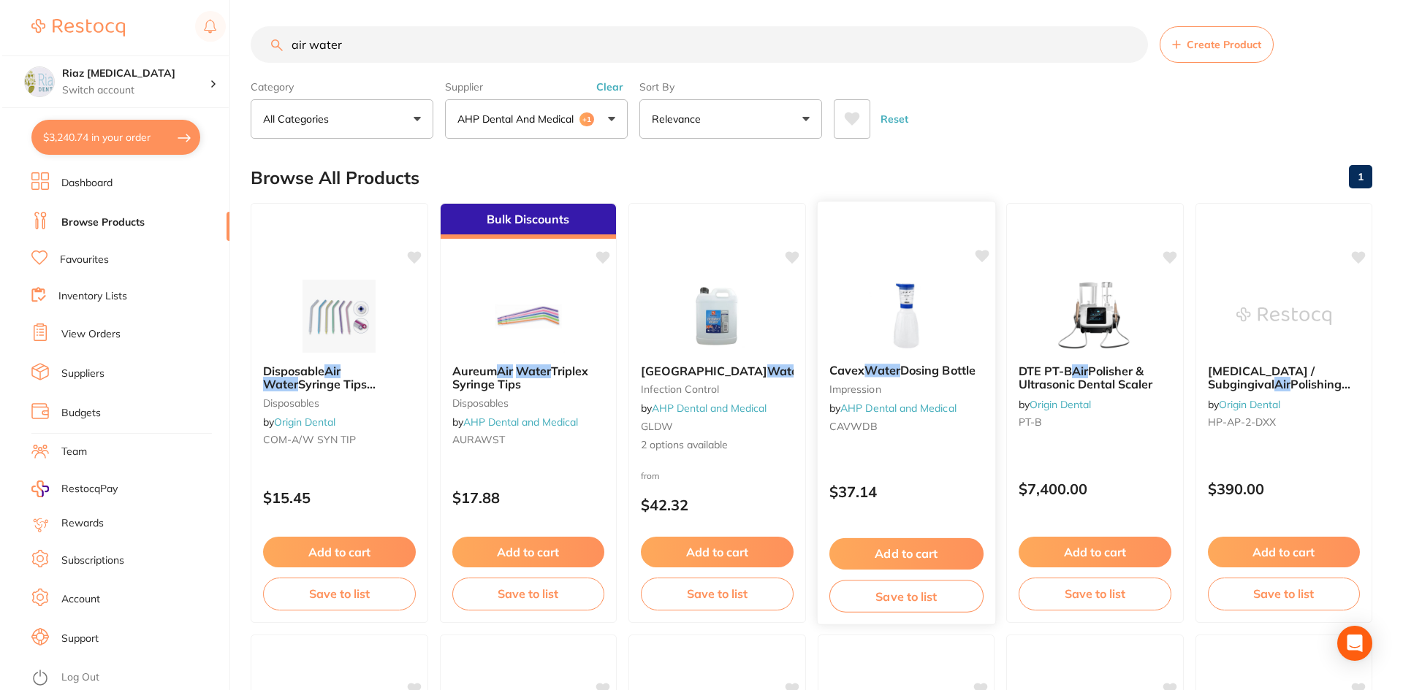
scroll to position [0, 0]
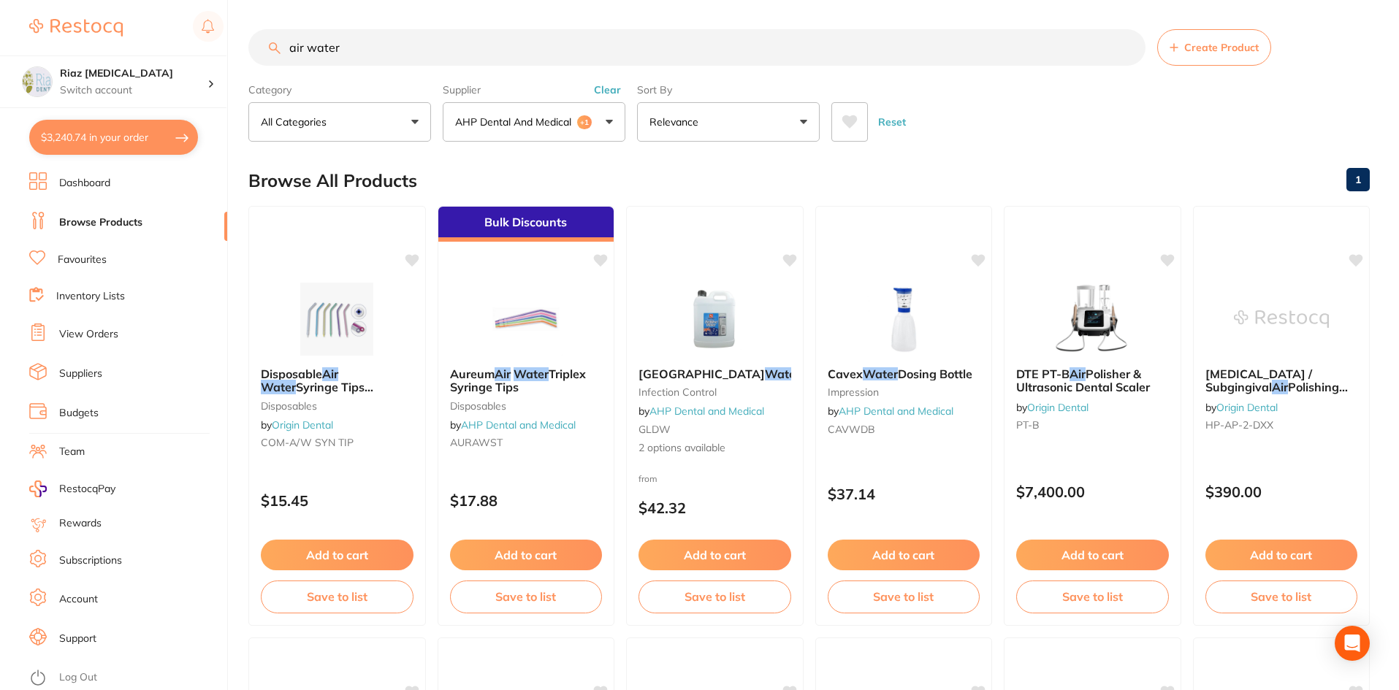
click at [120, 135] on button "$3,240.74 in your order" at bounding box center [113, 137] width 169 height 35
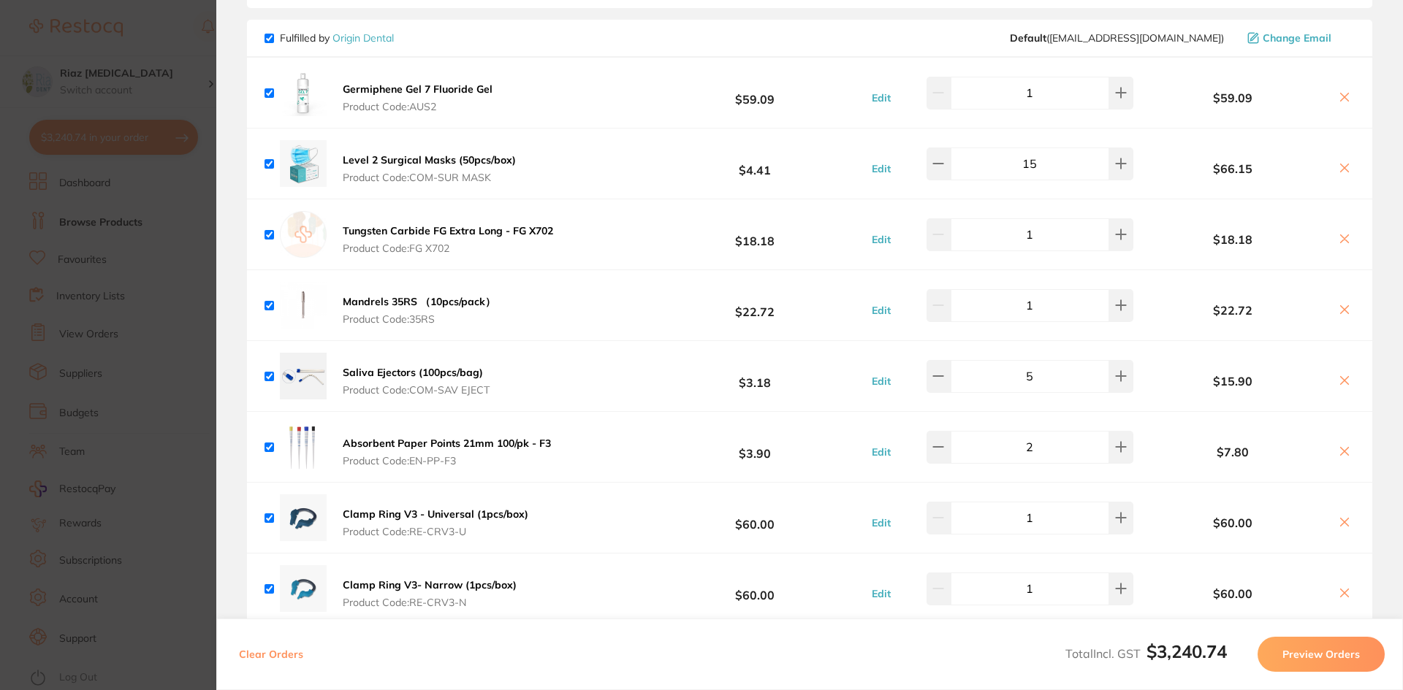
click at [192, 287] on section "Update RRP Set your pre negotiated price for this item. Item Agreed RRP (excl. …" at bounding box center [701, 345] width 1403 height 690
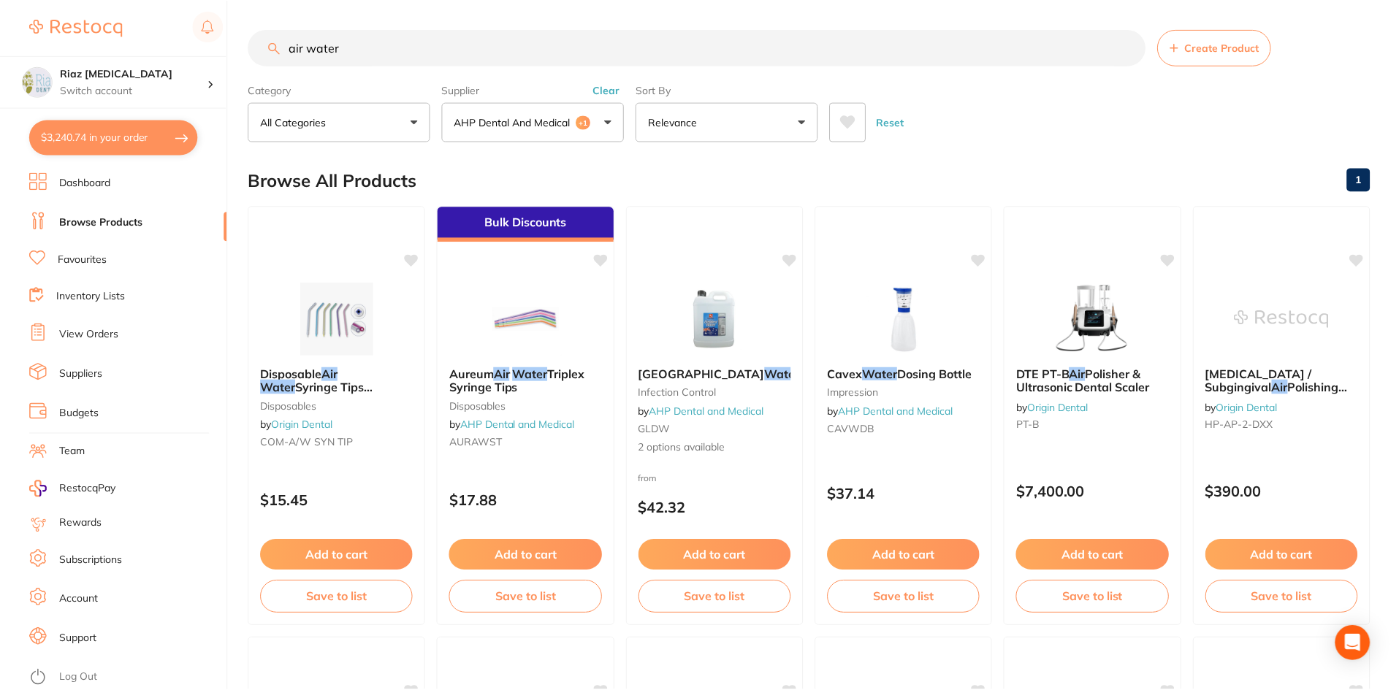
scroll to position [1, 0]
click at [94, 141] on button "$3,240.74 in your order" at bounding box center [113, 137] width 169 height 35
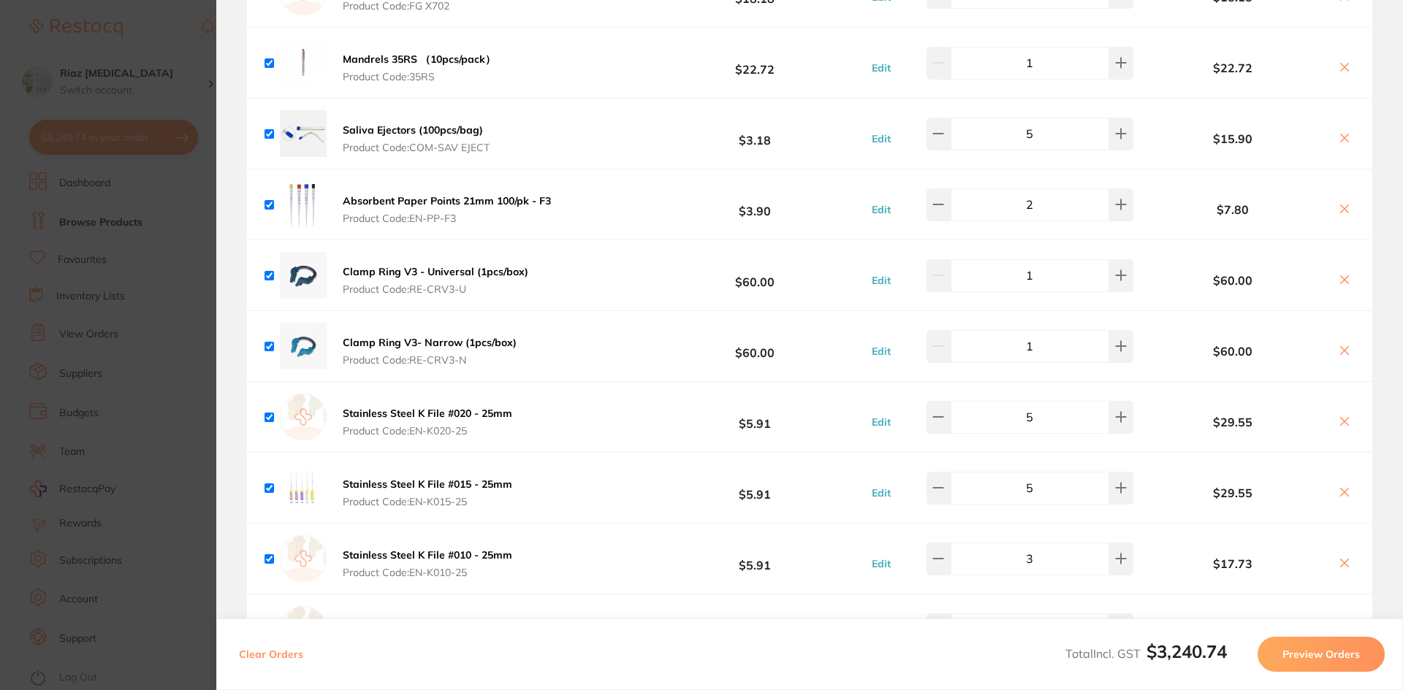
scroll to position [4457, 0]
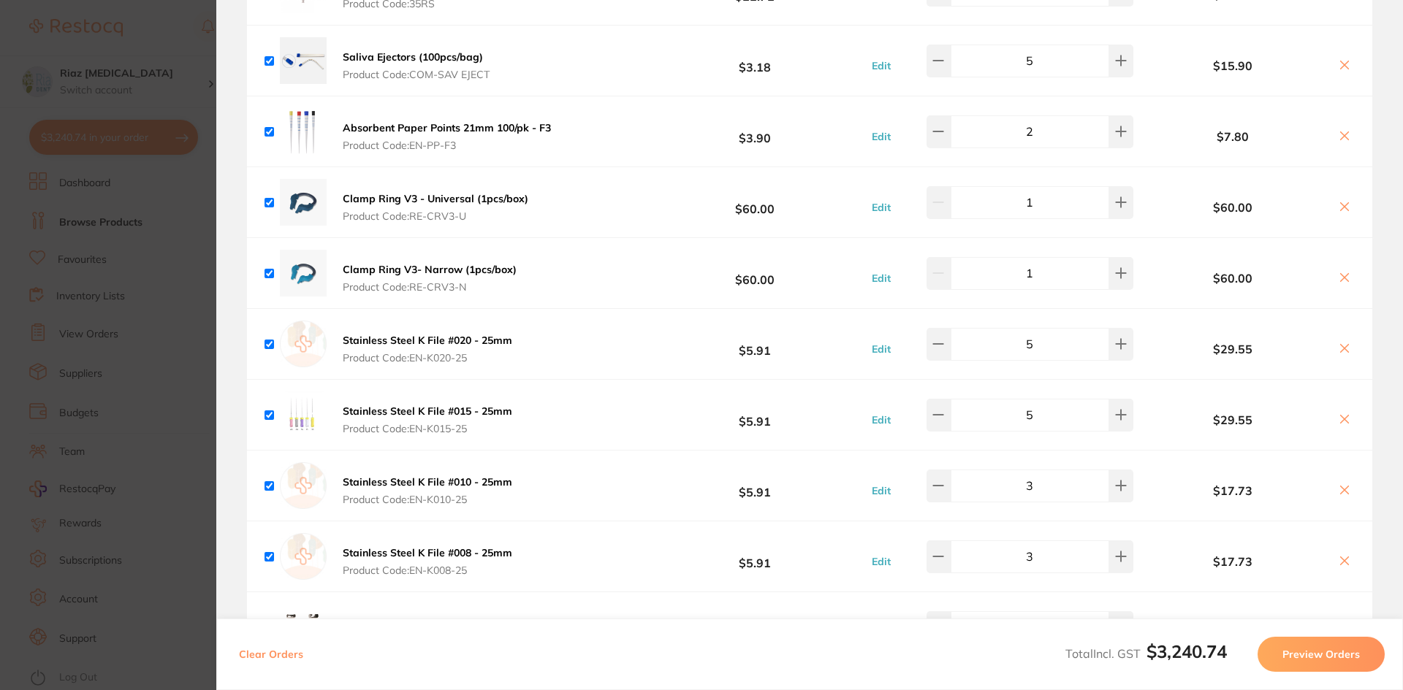
click at [1341, 486] on icon at bounding box center [1345, 490] width 8 height 8
checkbox input "true"
click at [943, 480] on icon at bounding box center [938, 486] width 12 height 12
type input "2"
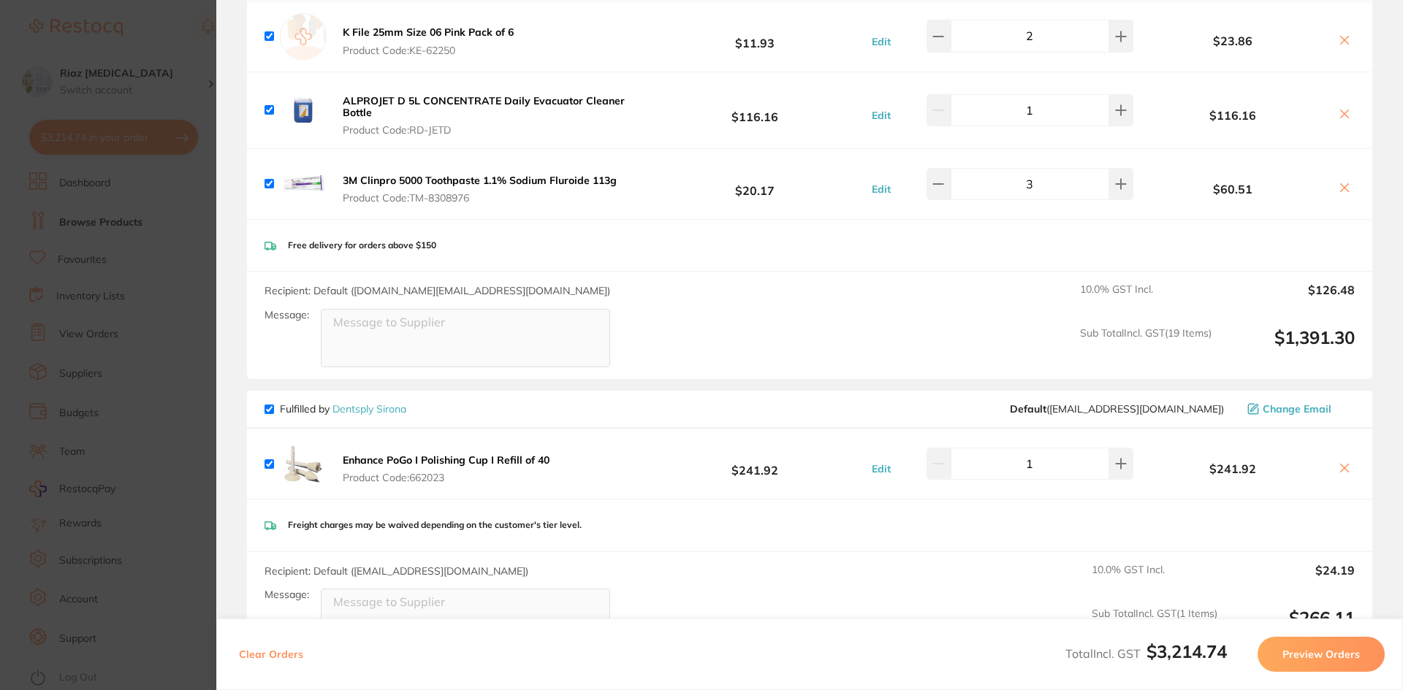
scroll to position [3142, 0]
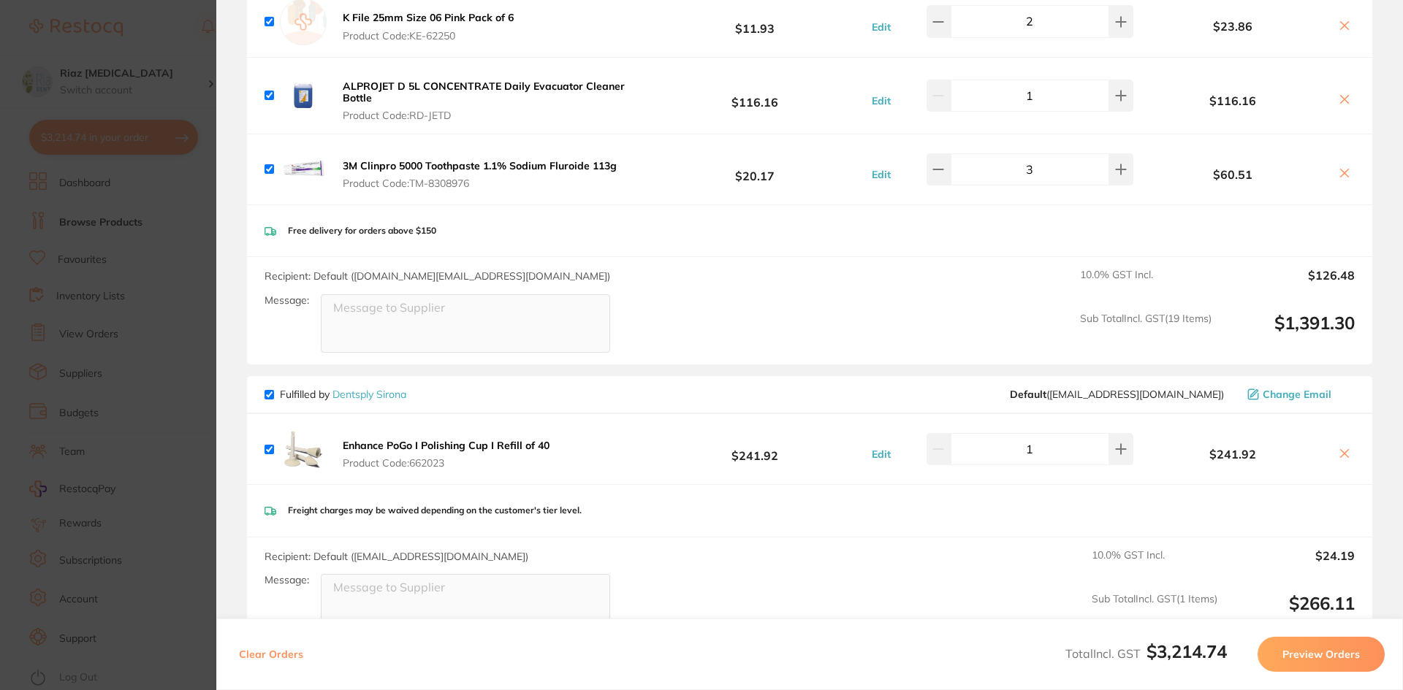
click at [178, 313] on section "Update RRP Set your pre negotiated price for this item. Item Agreed RRP (excl. …" at bounding box center [701, 345] width 1403 height 690
